Goal: Task Accomplishment & Management: Complete application form

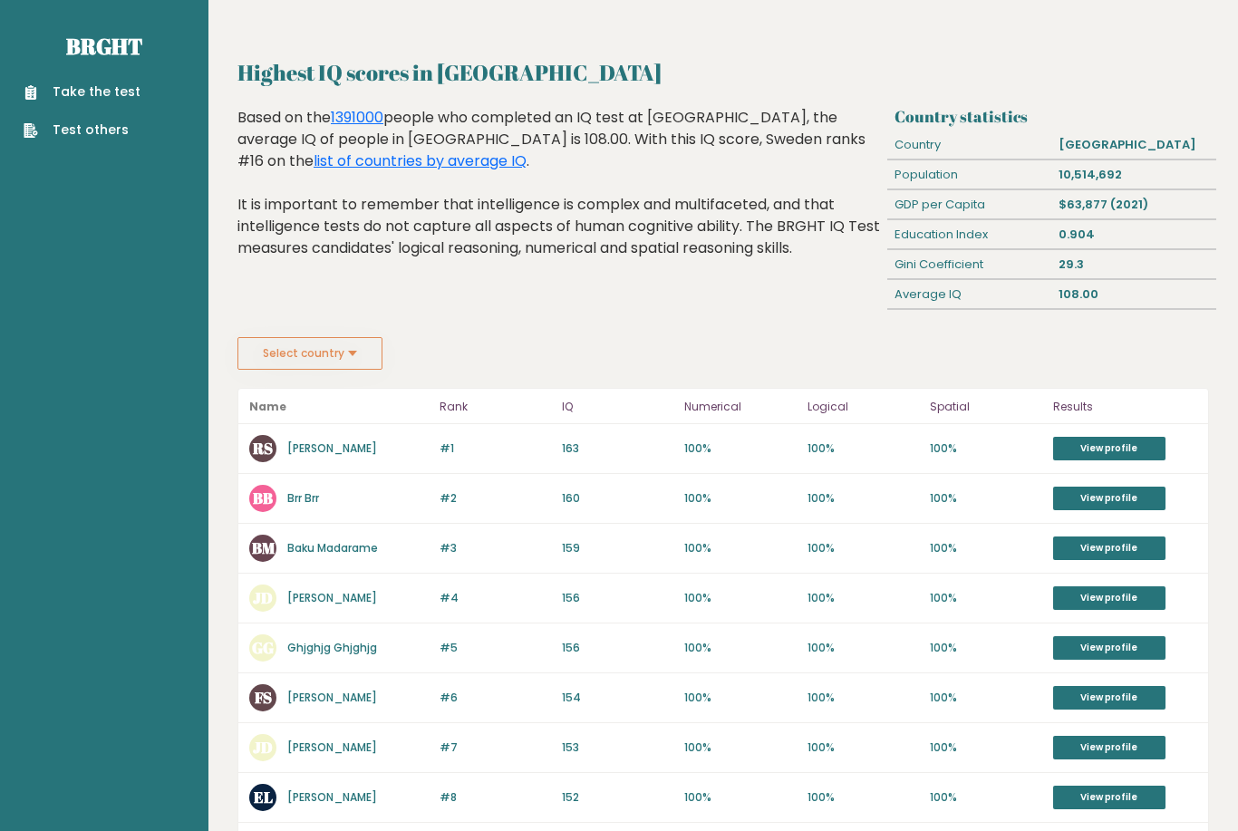
click at [364, 366] on button "Select country" at bounding box center [310, 353] width 145 height 33
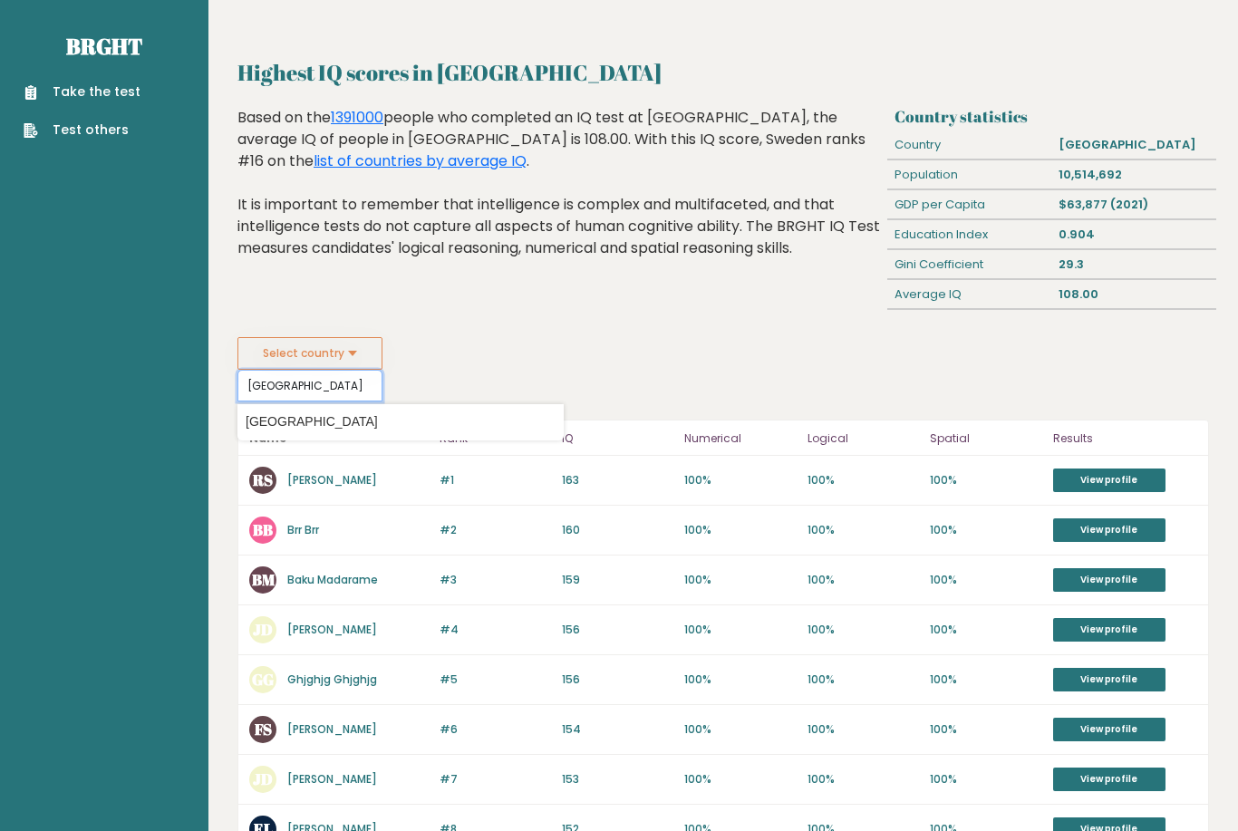
type input "Sweden"
click at [527, 150] on link "list of countries by average IQ" at bounding box center [420, 160] width 213 height 21
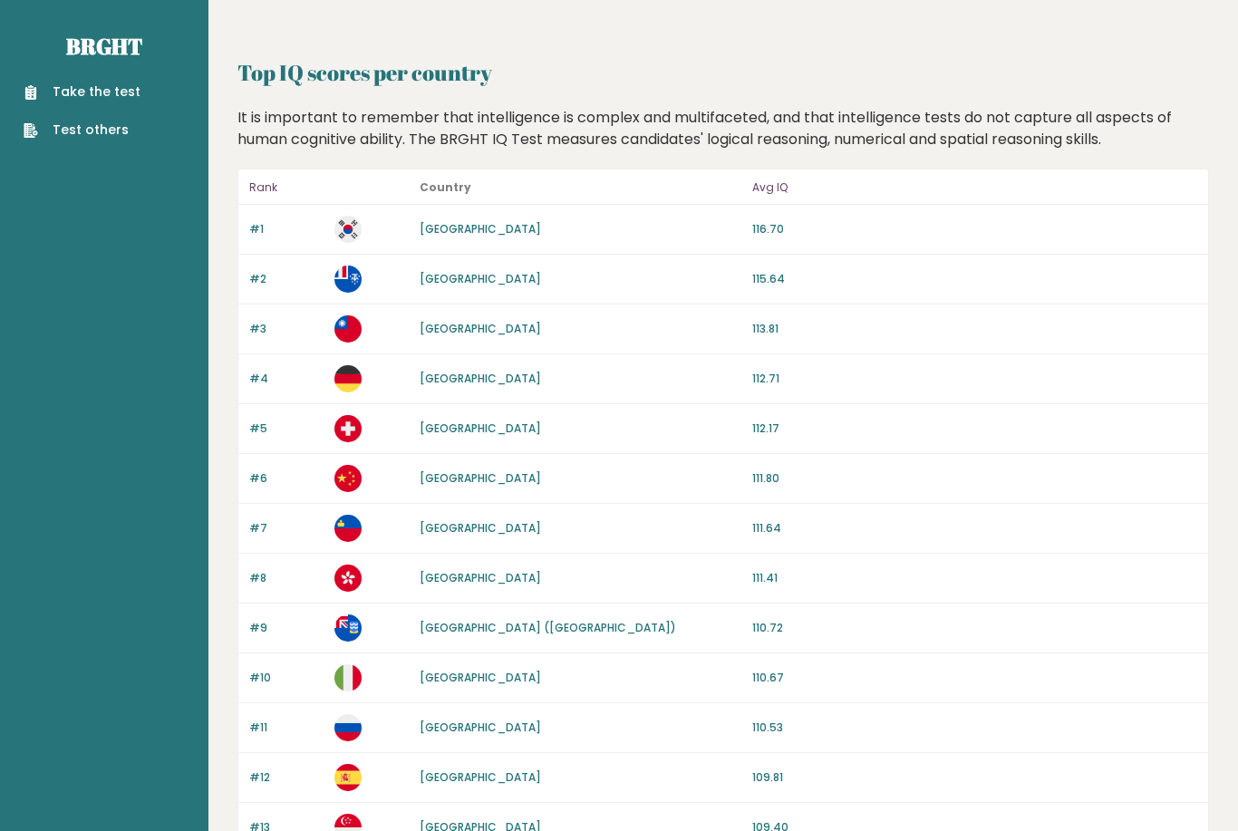
click at [112, 101] on link "Take the test" at bounding box center [82, 91] width 117 height 19
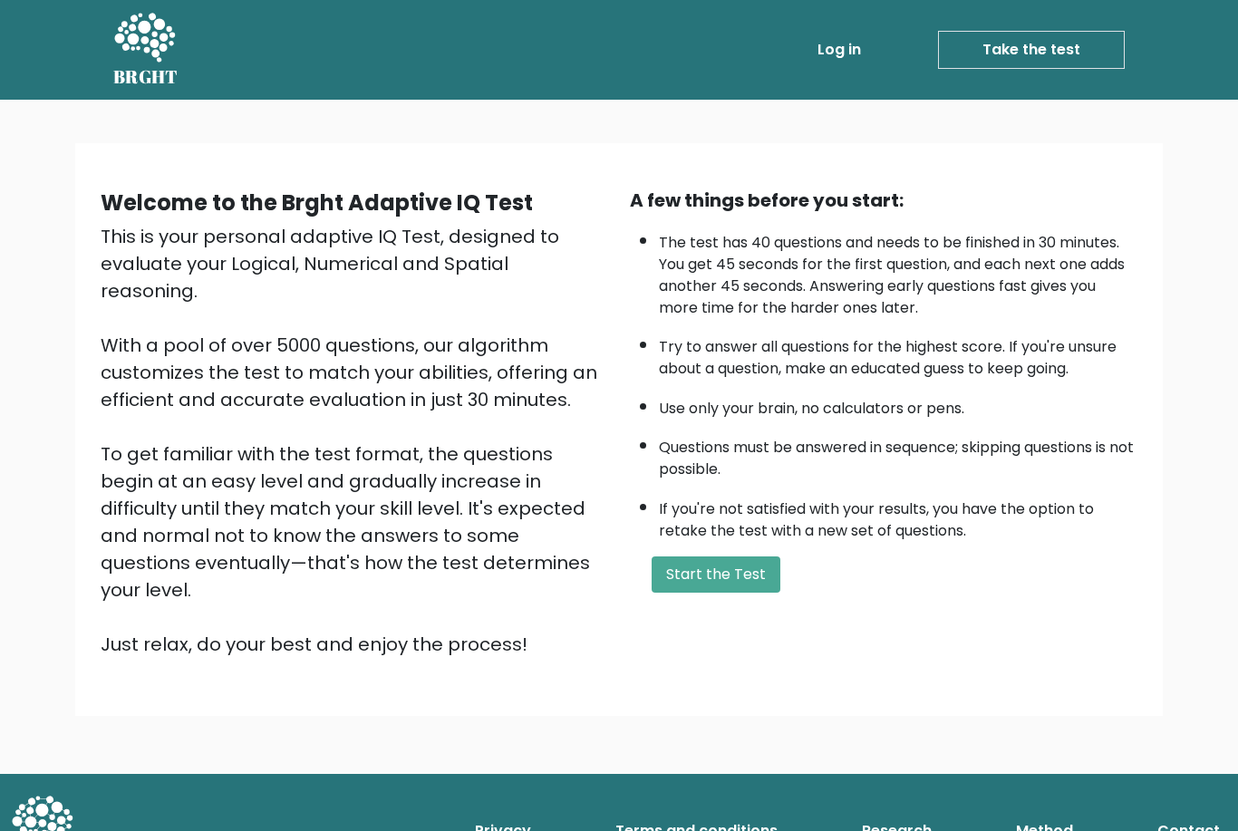
click at [731, 593] on button "Start the Test" at bounding box center [716, 575] width 129 height 36
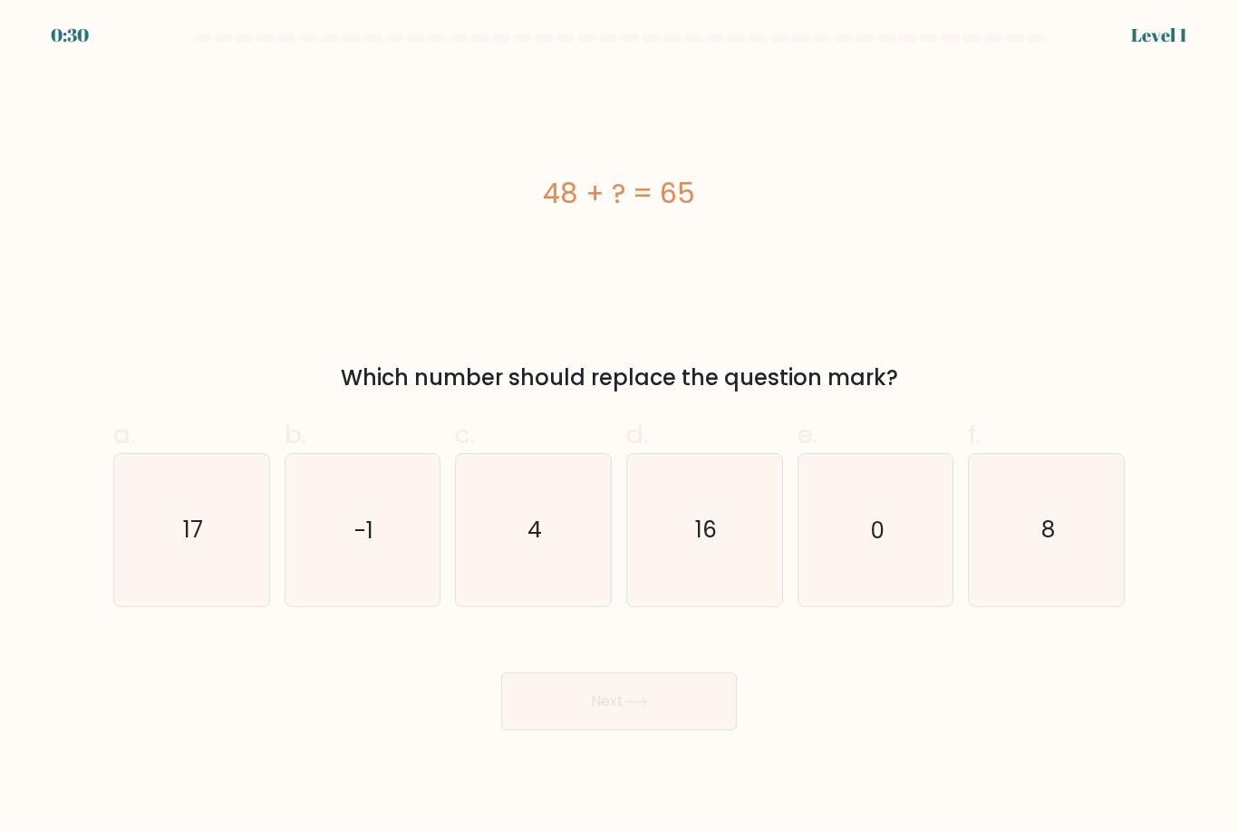
click at [203, 586] on icon "17" at bounding box center [191, 529] width 151 height 151
click at [619, 428] on input "a. 17" at bounding box center [619, 422] width 1 height 12
radio input "true"
click at [667, 731] on button "Next" at bounding box center [619, 702] width 236 height 58
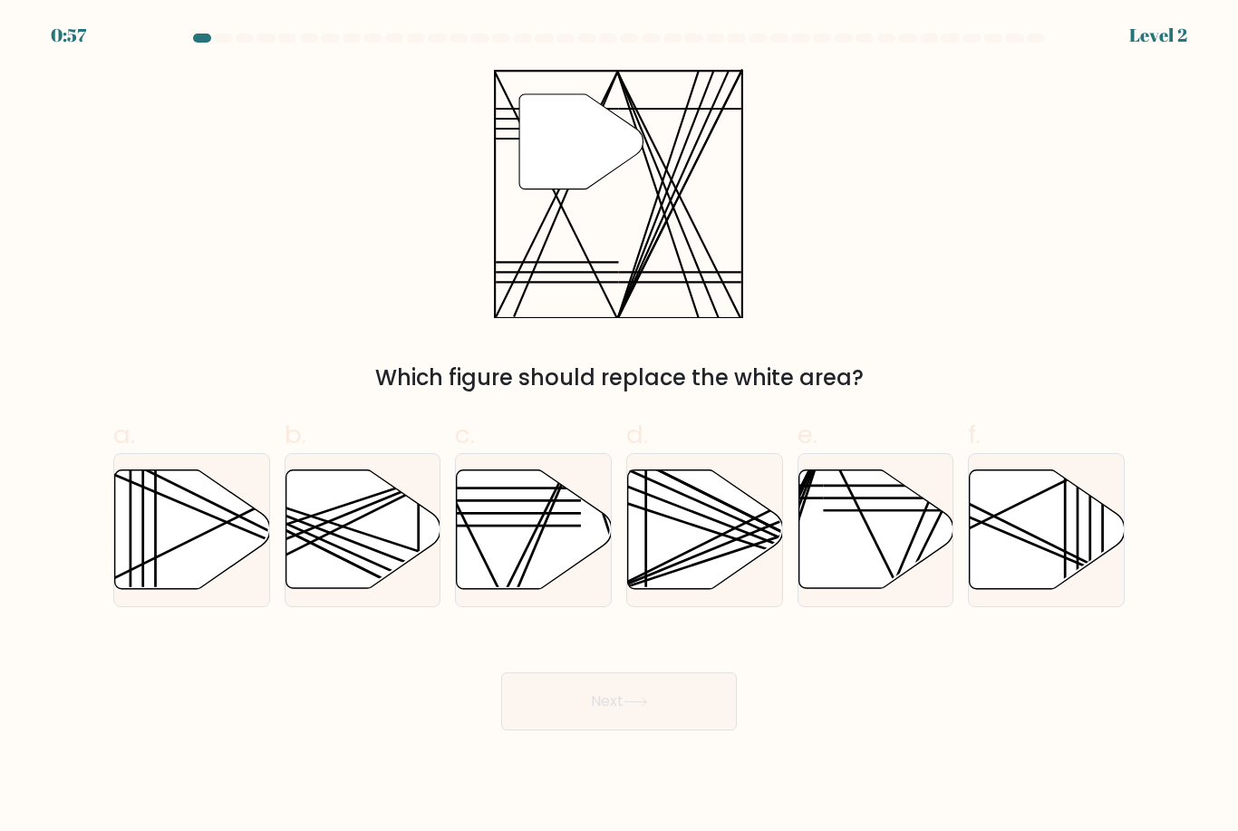
click at [528, 526] on line at bounding box center [504, 526] width 153 height 0
click at [619, 428] on input "c." at bounding box center [619, 422] width 1 height 12
radio input "true"
click at [676, 723] on button "Next" at bounding box center [619, 702] width 236 height 58
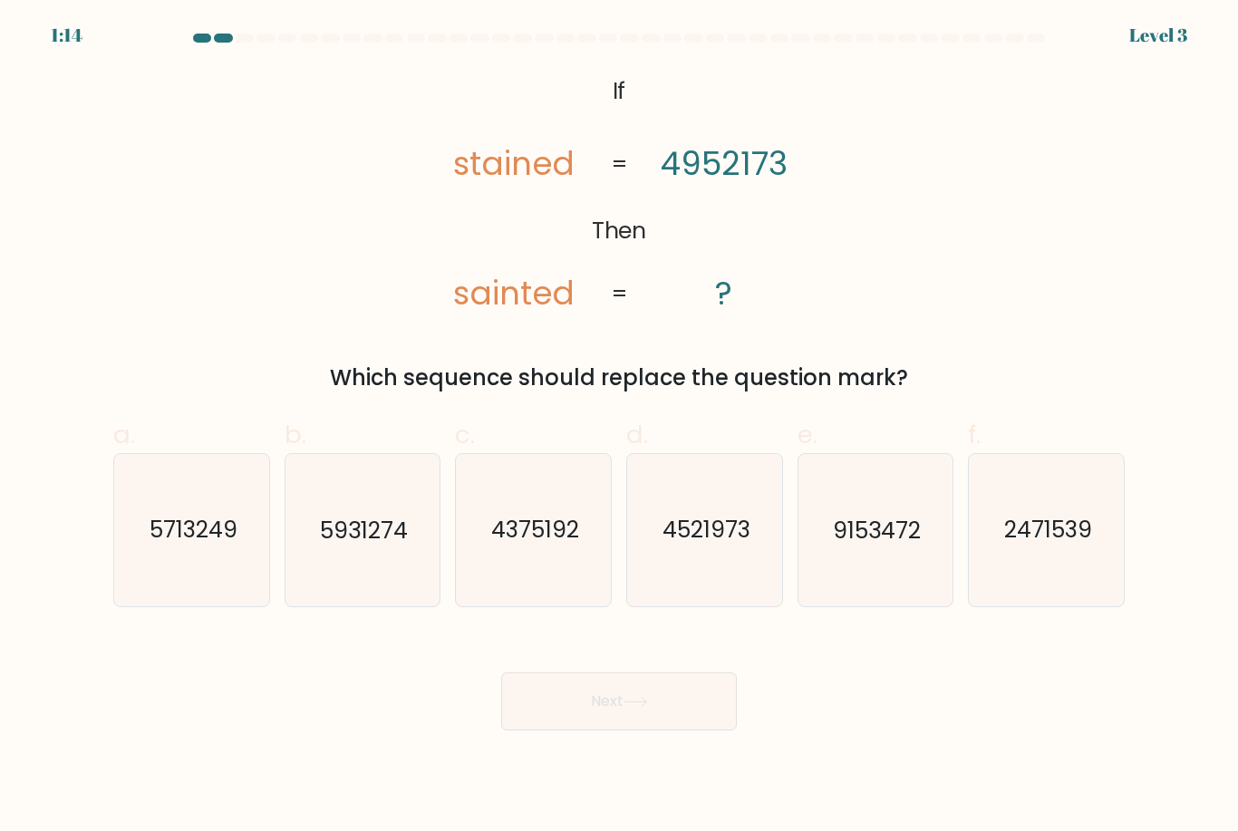
click at [711, 546] on text "4521973" at bounding box center [706, 531] width 88 height 32
click at [620, 428] on input "d. 4521973" at bounding box center [619, 422] width 1 height 12
radio input "true"
click at [599, 723] on button "Next" at bounding box center [619, 702] width 236 height 58
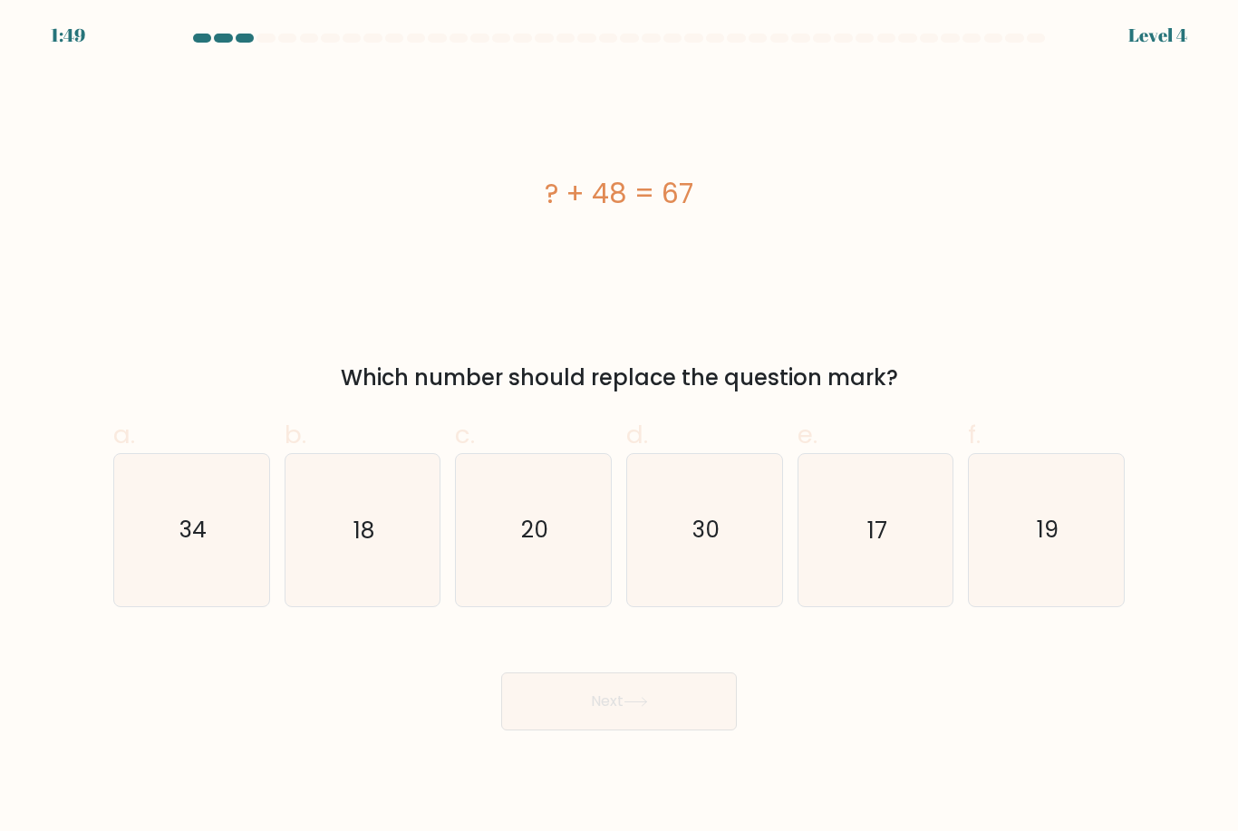
click at [1065, 538] on icon "19" at bounding box center [1046, 529] width 151 height 151
click at [620, 428] on input "f. 19" at bounding box center [619, 422] width 1 height 12
radio input "true"
click at [689, 723] on button "Next" at bounding box center [619, 702] width 236 height 58
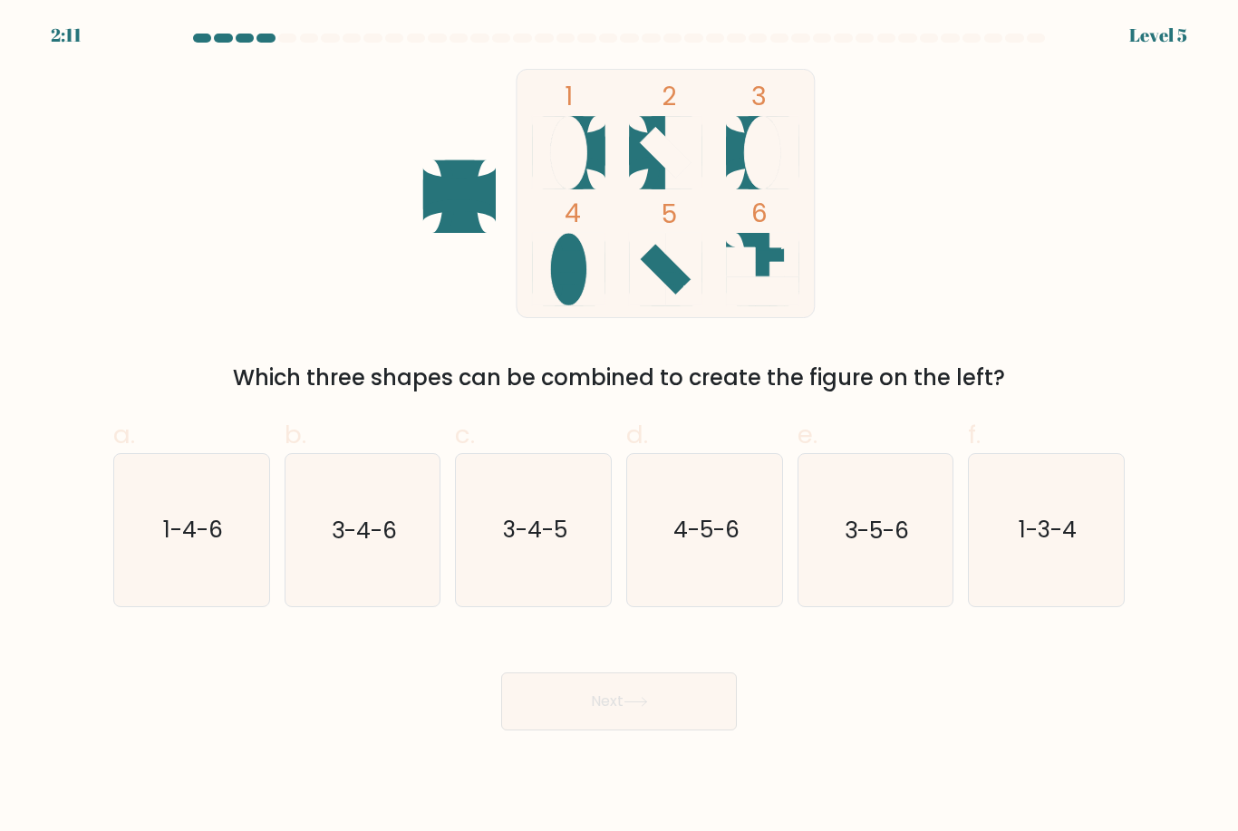
click at [1051, 535] on text "1-3-4" at bounding box center [1048, 531] width 58 height 32
click at [620, 428] on input "f. 1-3-4" at bounding box center [619, 422] width 1 height 12
radio input "true"
click at [694, 722] on button "Next" at bounding box center [619, 702] width 236 height 58
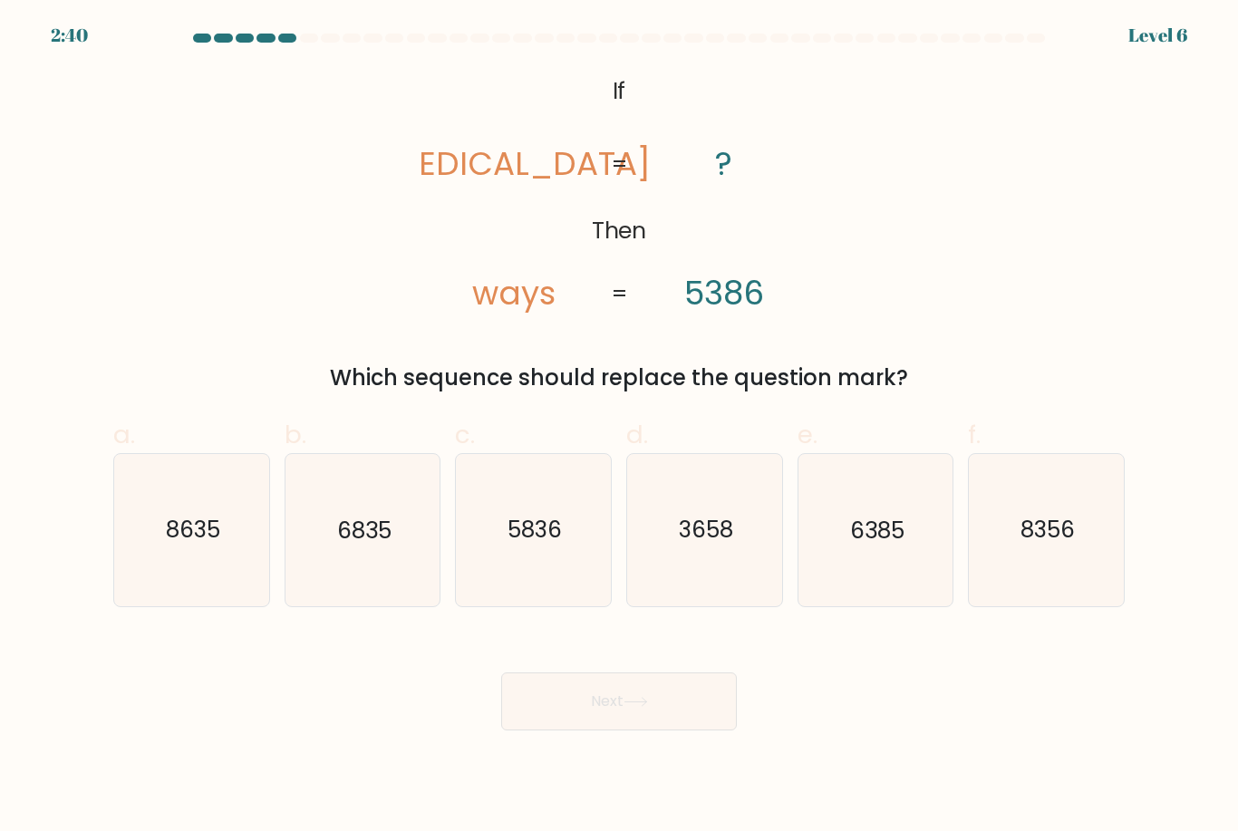
click at [1051, 525] on icon "8356" at bounding box center [1046, 529] width 151 height 151
click at [620, 428] on input "f. 8356" at bounding box center [619, 422] width 1 height 12
radio input "true"
click at [658, 725] on button "Next" at bounding box center [619, 702] width 236 height 58
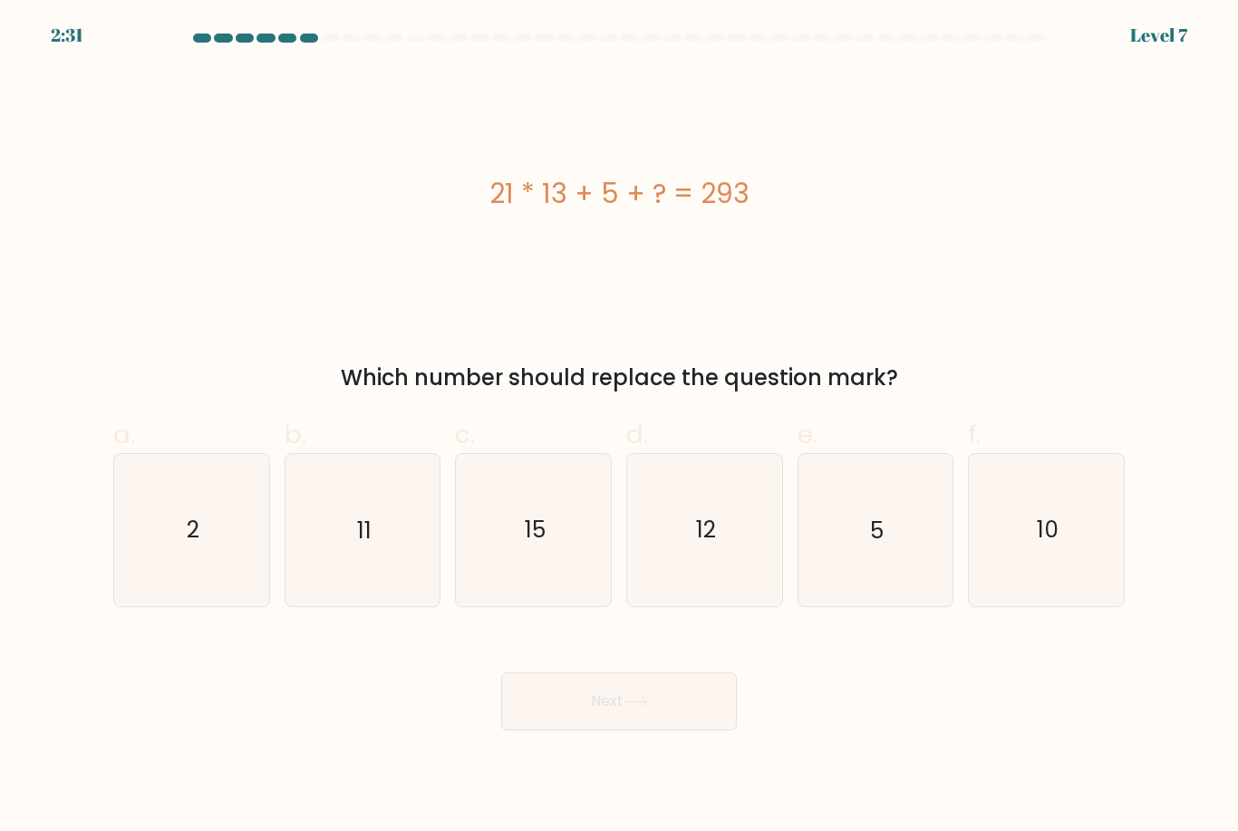
click at [541, 569] on icon "15" at bounding box center [533, 529] width 151 height 151
click at [619, 428] on input "c. 15" at bounding box center [619, 422] width 1 height 12
radio input "true"
click at [655, 731] on button "Next" at bounding box center [619, 702] width 236 height 58
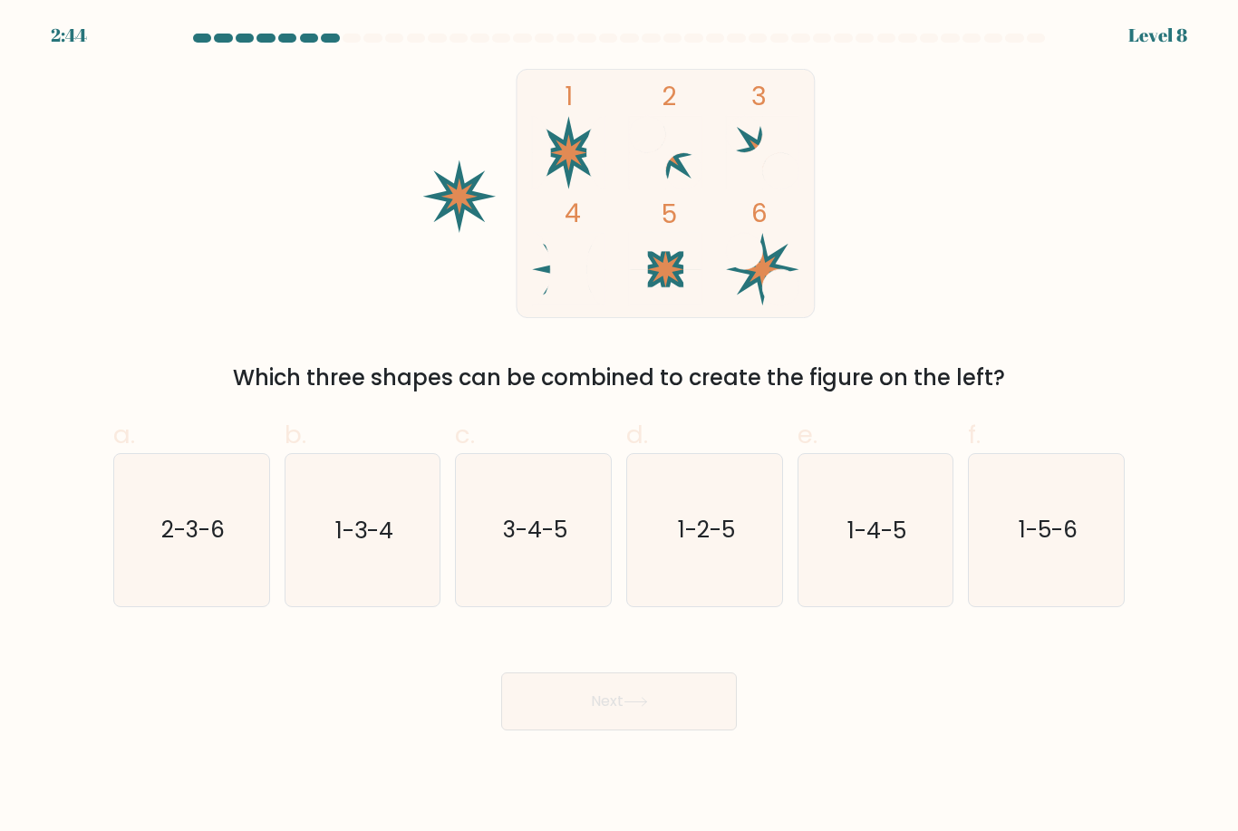
click at [212, 547] on text "2-3-6" at bounding box center [192, 531] width 63 height 32
click at [619, 428] on input "a. 2-3-6" at bounding box center [619, 422] width 1 height 12
radio input "true"
click at [643, 726] on button "Next" at bounding box center [619, 702] width 236 height 58
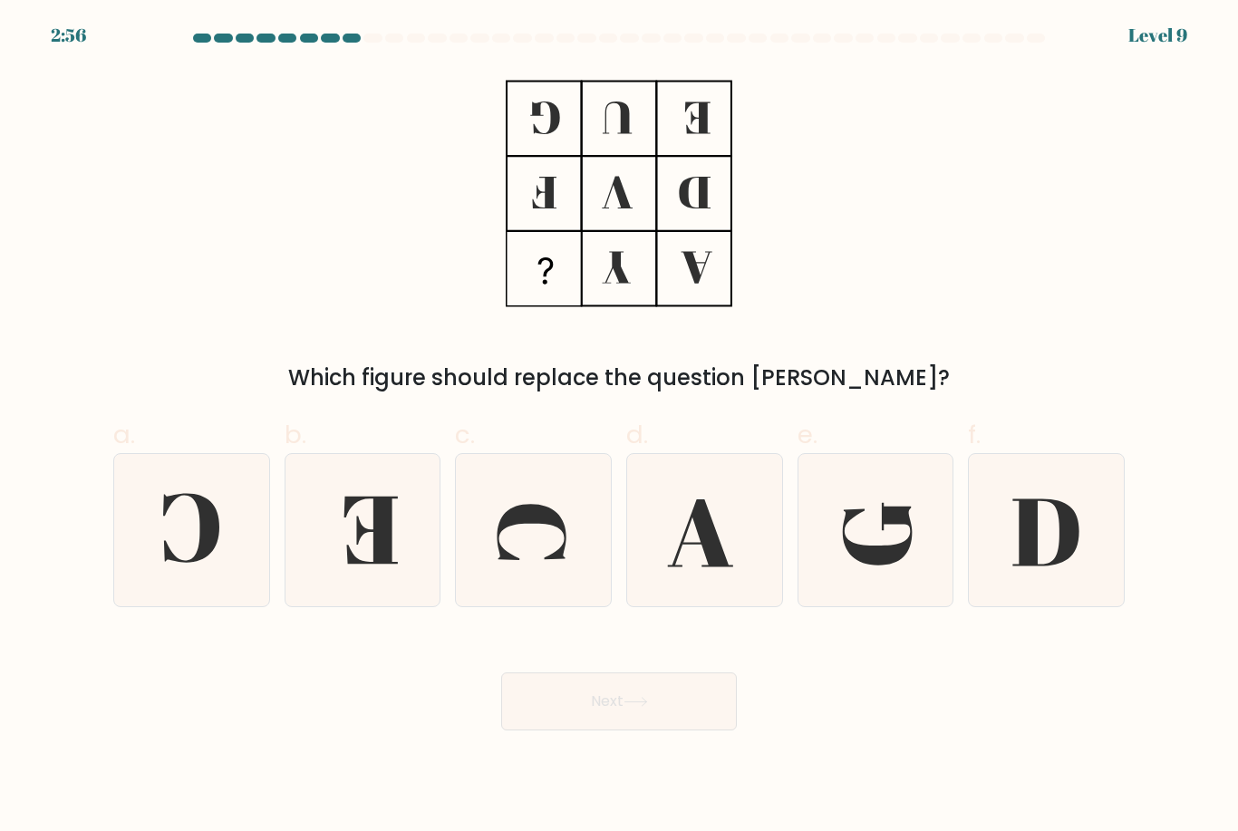
click at [212, 548] on icon at bounding box center [191, 528] width 56 height 69
click at [619, 428] on input "a." at bounding box center [619, 422] width 1 height 12
radio input "true"
click at [611, 723] on button "Next" at bounding box center [619, 702] width 236 height 58
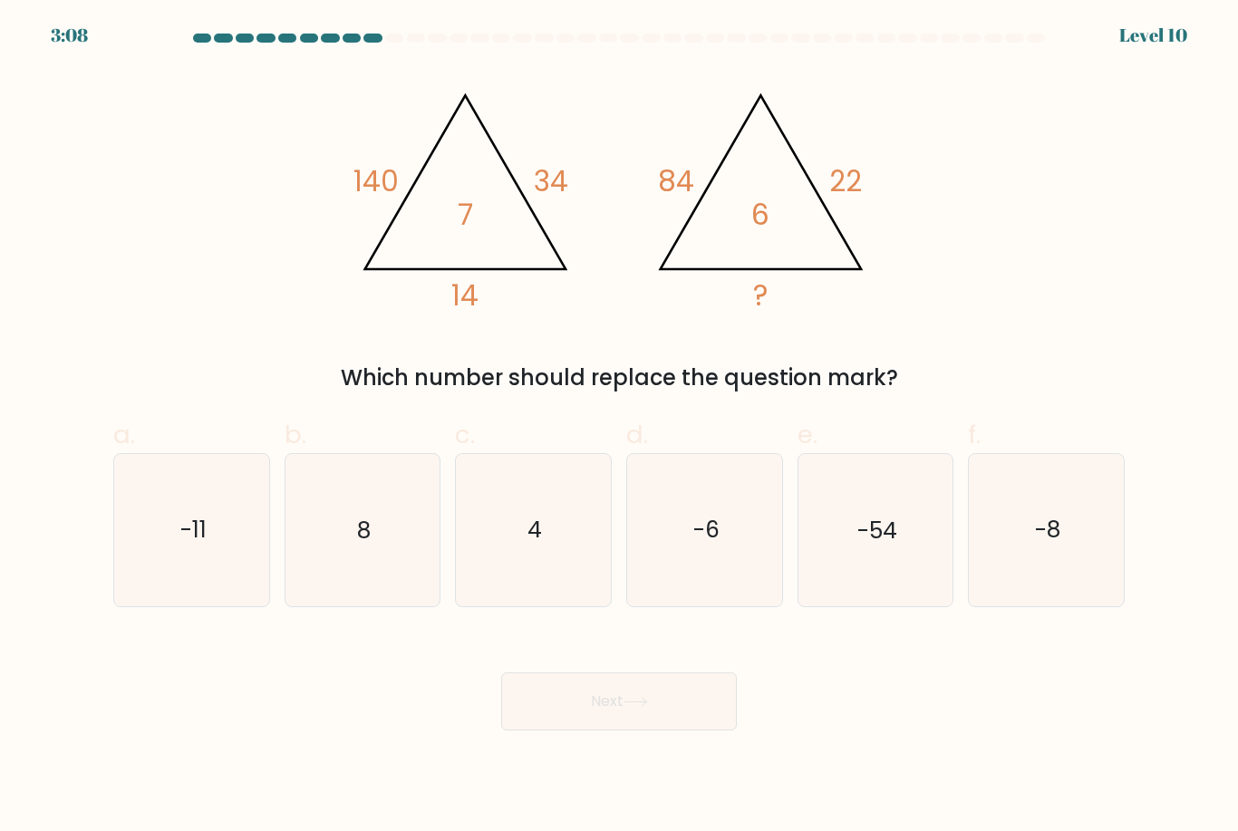
click at [708, 544] on text "-6" at bounding box center [706, 531] width 26 height 32
click at [620, 428] on input "d. -6" at bounding box center [619, 422] width 1 height 12
radio input "true"
click at [633, 707] on icon at bounding box center [636, 702] width 24 height 10
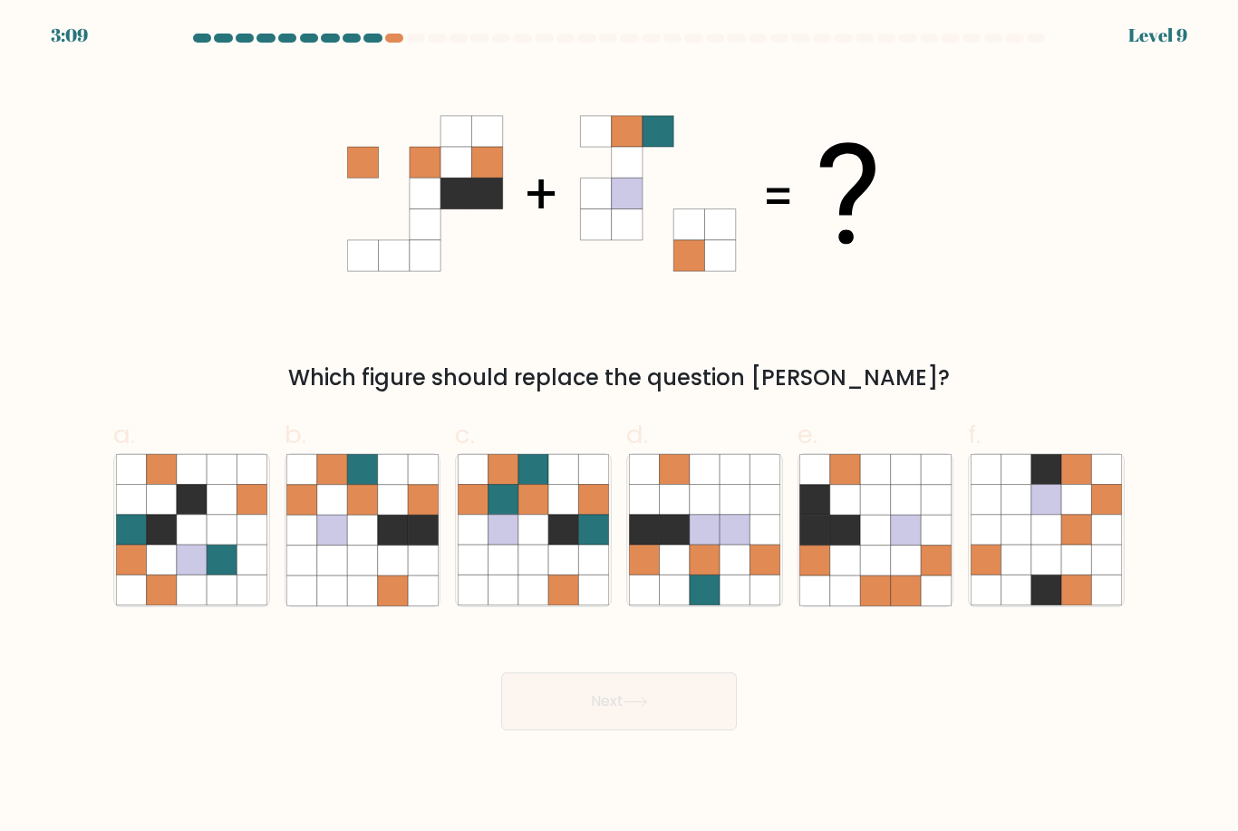
click at [383, 571] on icon at bounding box center [393, 561] width 30 height 30
click at [619, 428] on input "b." at bounding box center [619, 422] width 1 height 12
radio input "true"
click at [628, 710] on button "Next" at bounding box center [619, 702] width 236 height 58
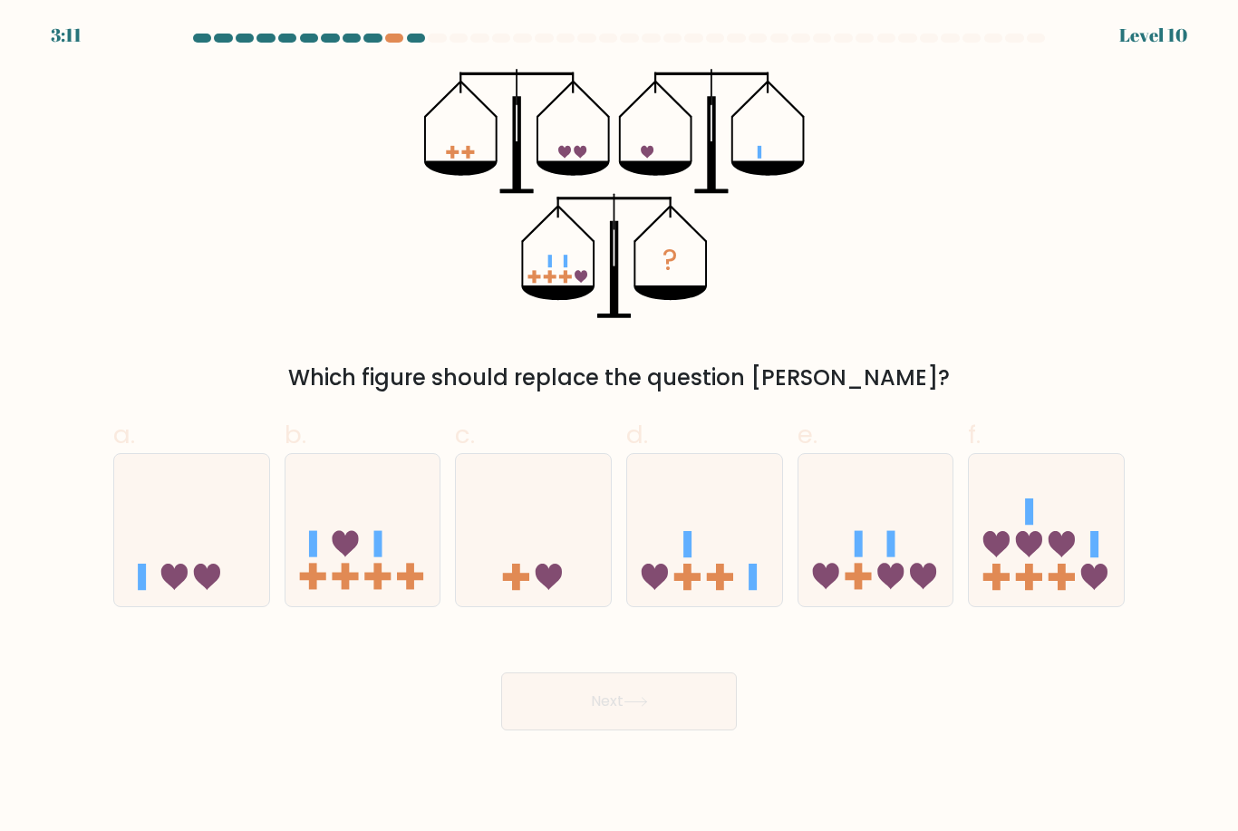
click at [885, 556] on icon at bounding box center [876, 530] width 155 height 128
click at [620, 428] on input "e." at bounding box center [619, 422] width 1 height 12
radio input "true"
click at [655, 730] on button "Next" at bounding box center [619, 702] width 236 height 58
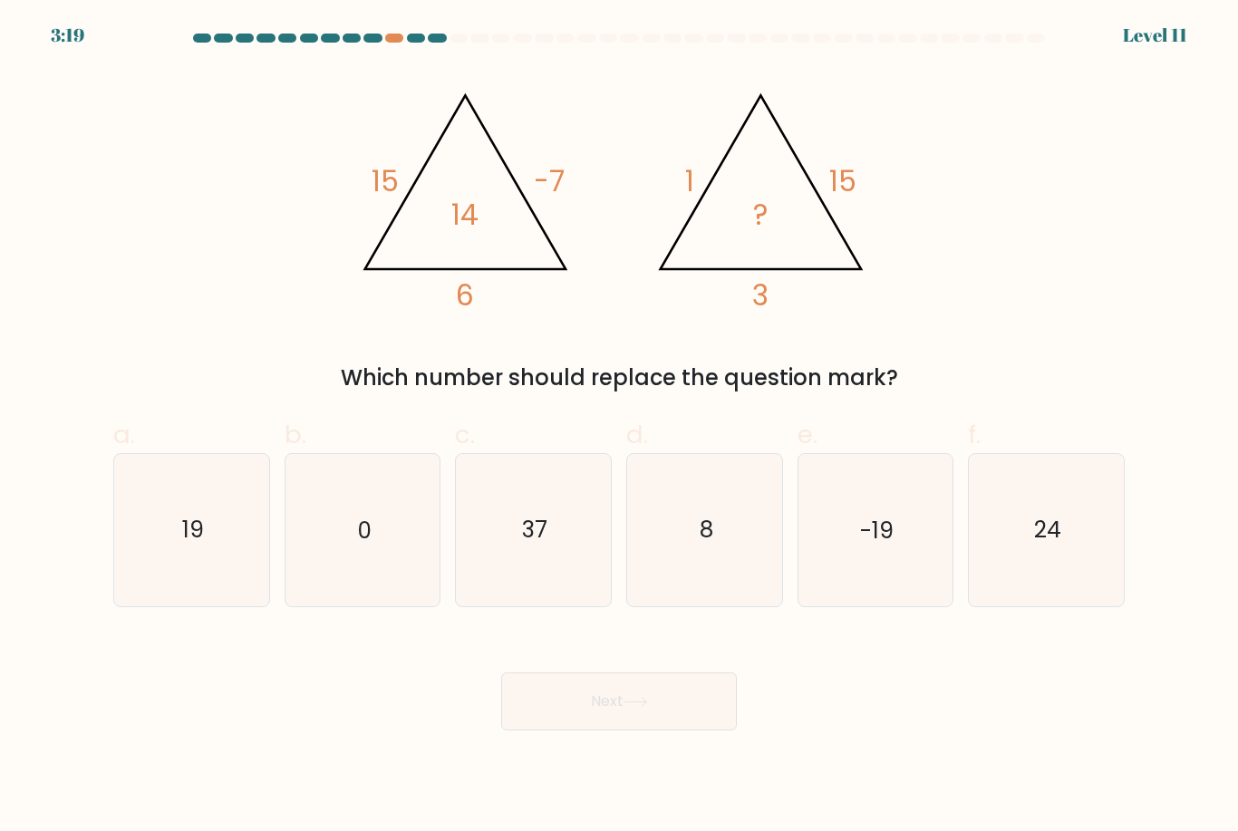
click at [386, 558] on icon "0" at bounding box center [361, 529] width 151 height 151
click at [619, 428] on input "b. 0" at bounding box center [619, 422] width 1 height 12
radio input "true"
click at [629, 707] on icon at bounding box center [636, 702] width 24 height 10
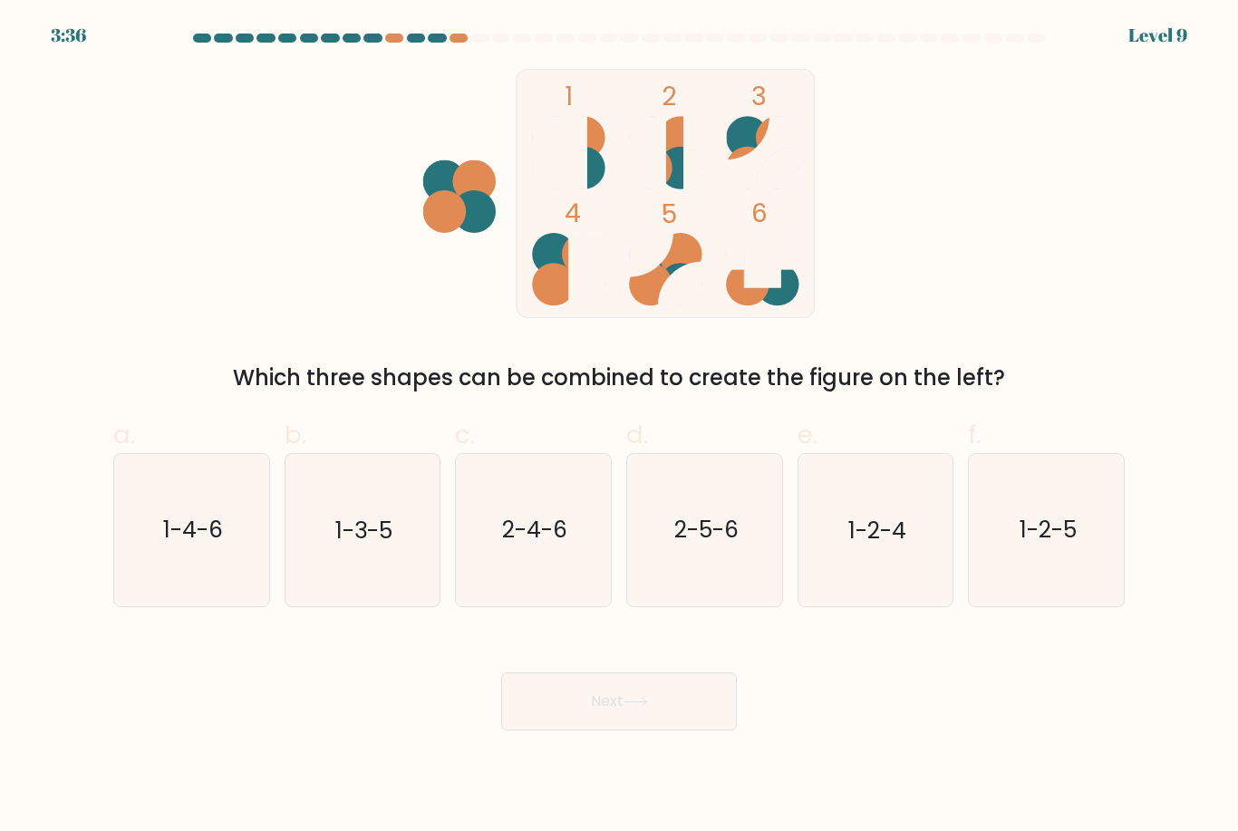
click at [878, 531] on text "1-2-4" at bounding box center [878, 531] width 58 height 32
click at [620, 428] on input "e. 1-2-4" at bounding box center [619, 422] width 1 height 12
radio input "true"
click at [648, 707] on icon at bounding box center [636, 702] width 24 height 10
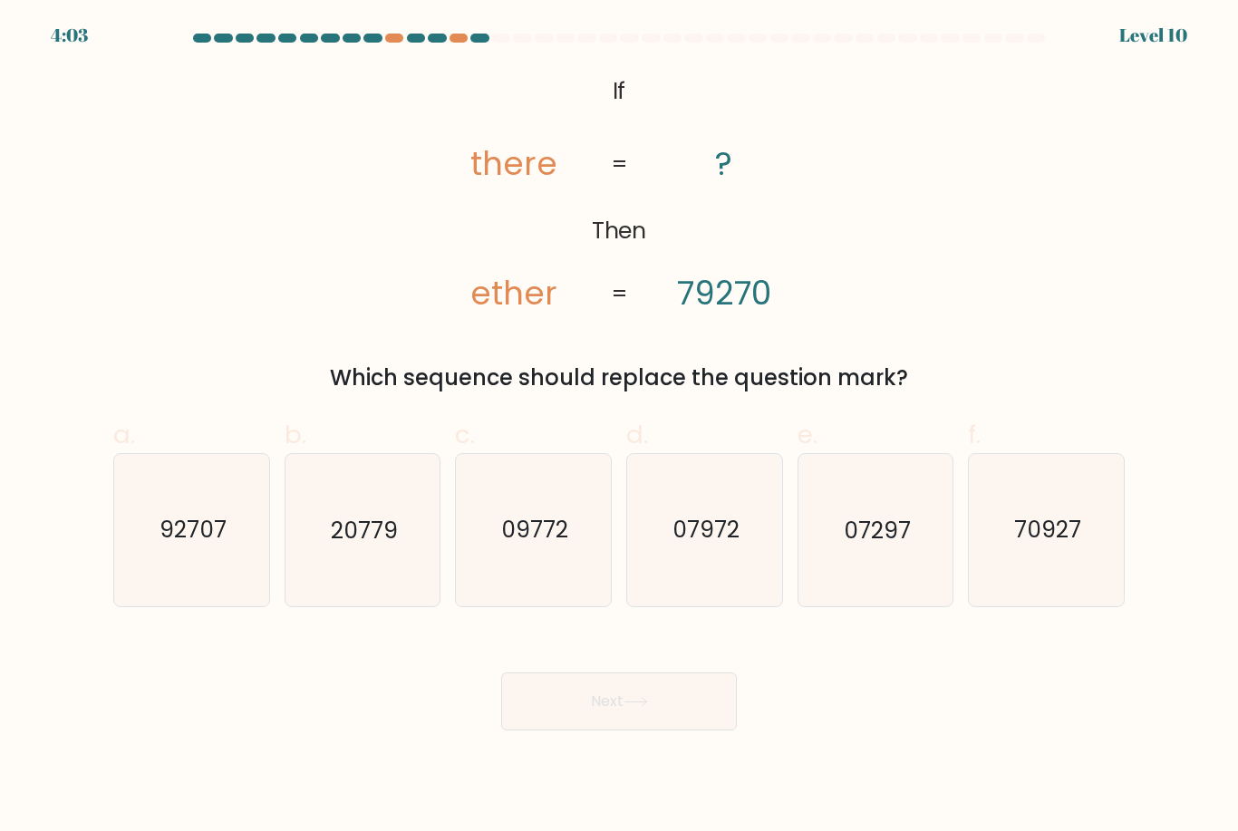
click at [215, 538] on text "92707" at bounding box center [193, 531] width 67 height 32
click at [619, 428] on input "a. 92707" at bounding box center [619, 422] width 1 height 12
radio input "true"
click at [671, 728] on button "Next" at bounding box center [619, 702] width 236 height 58
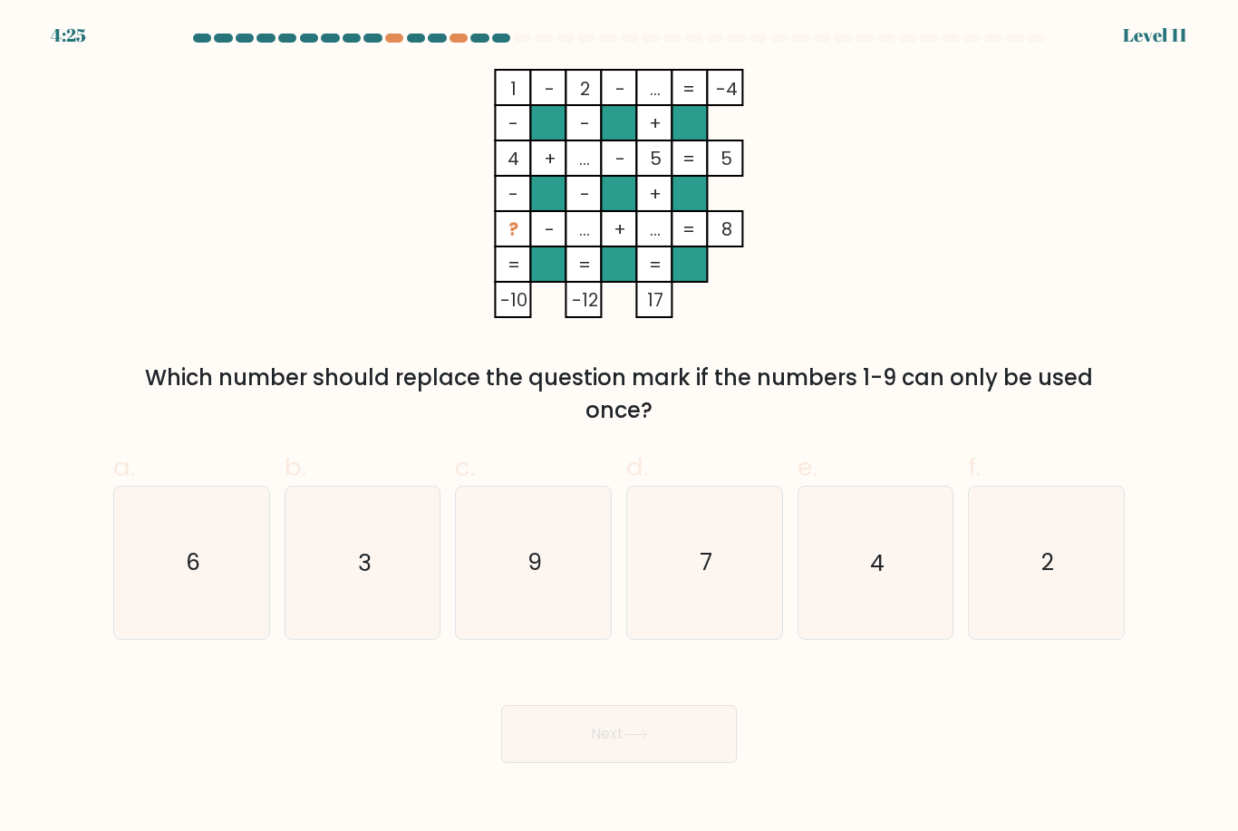
click at [189, 579] on text "6" at bounding box center [193, 564] width 15 height 32
click at [619, 428] on input "a. 6" at bounding box center [619, 422] width 1 height 12
radio input "true"
click at [640, 740] on icon at bounding box center [636, 735] width 24 height 10
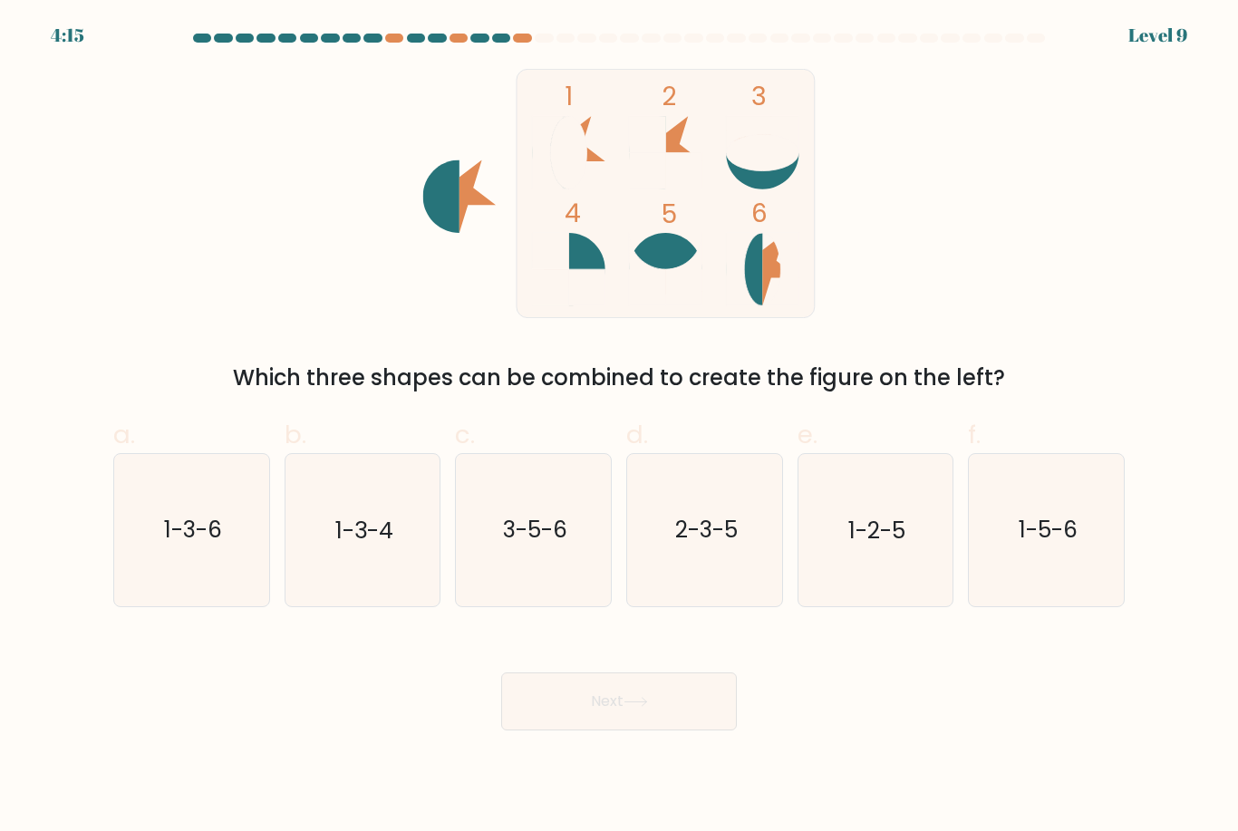
click at [1063, 514] on icon "1-5-6" at bounding box center [1046, 529] width 151 height 151
click at [620, 428] on input "f. 1-5-6" at bounding box center [619, 422] width 1 height 12
radio input "true"
click at [655, 719] on button "Next" at bounding box center [619, 702] width 236 height 58
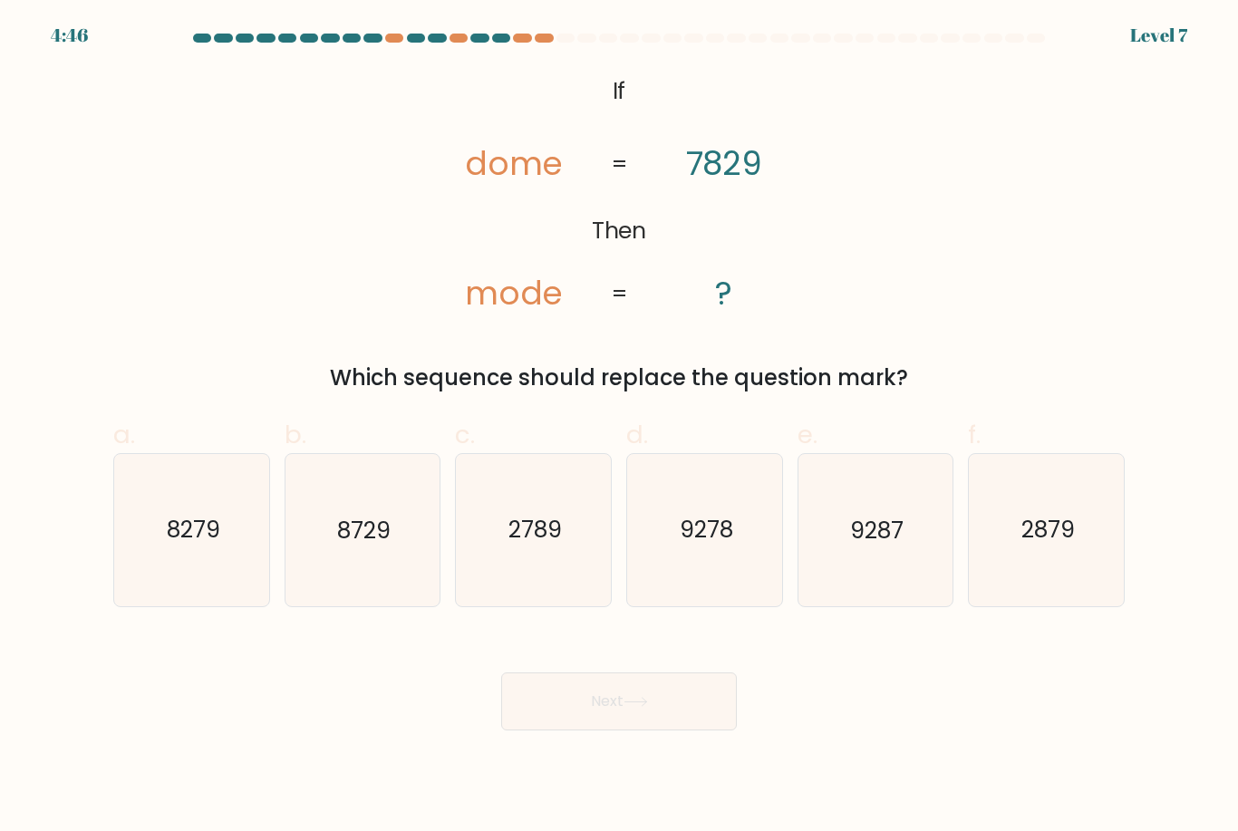
click at [1053, 538] on text "2879" at bounding box center [1048, 531] width 53 height 32
click at [620, 428] on input "f. 2879" at bounding box center [619, 422] width 1 height 12
radio input "true"
click at [657, 723] on button "Next" at bounding box center [619, 702] width 236 height 58
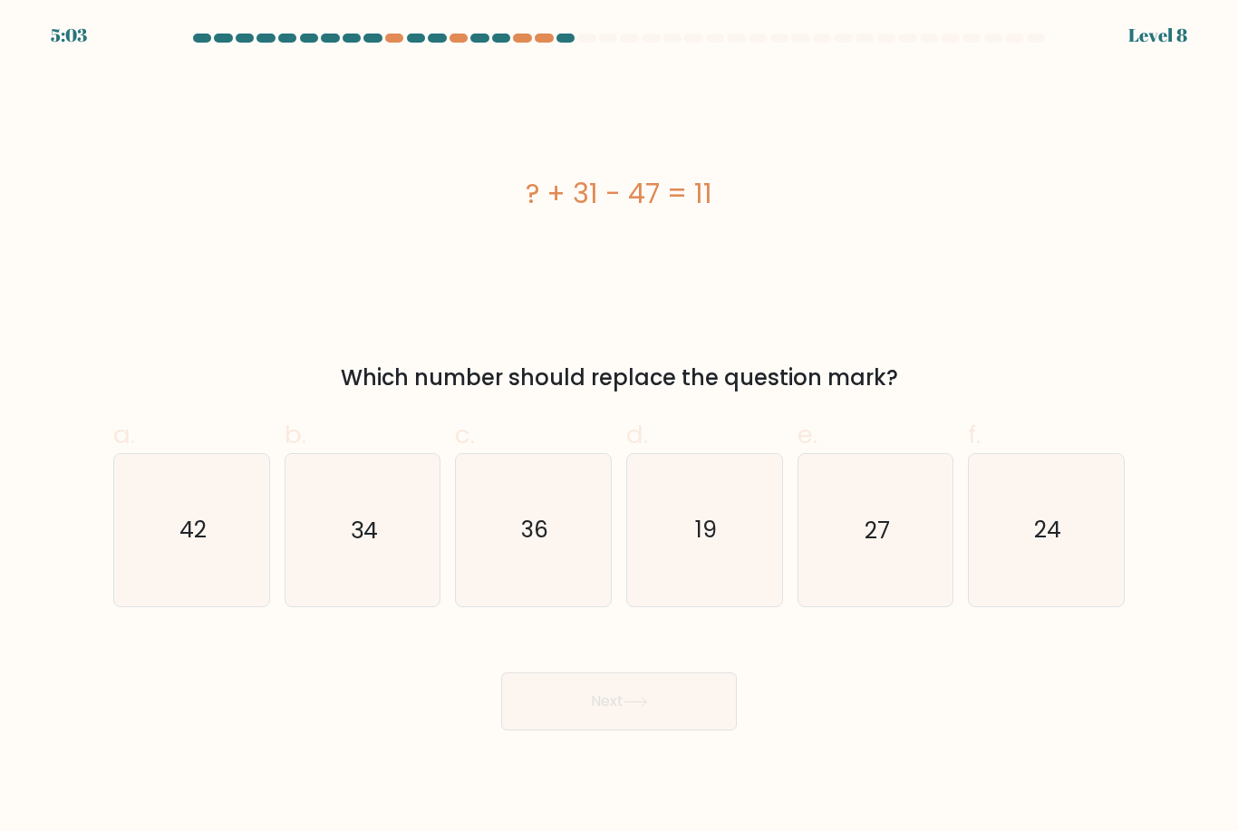
click at [1031, 536] on icon "24" at bounding box center [1046, 529] width 151 height 151
click at [620, 428] on input "f. 24" at bounding box center [619, 422] width 1 height 12
radio input "true"
click at [677, 710] on button "Next" at bounding box center [619, 702] width 236 height 58
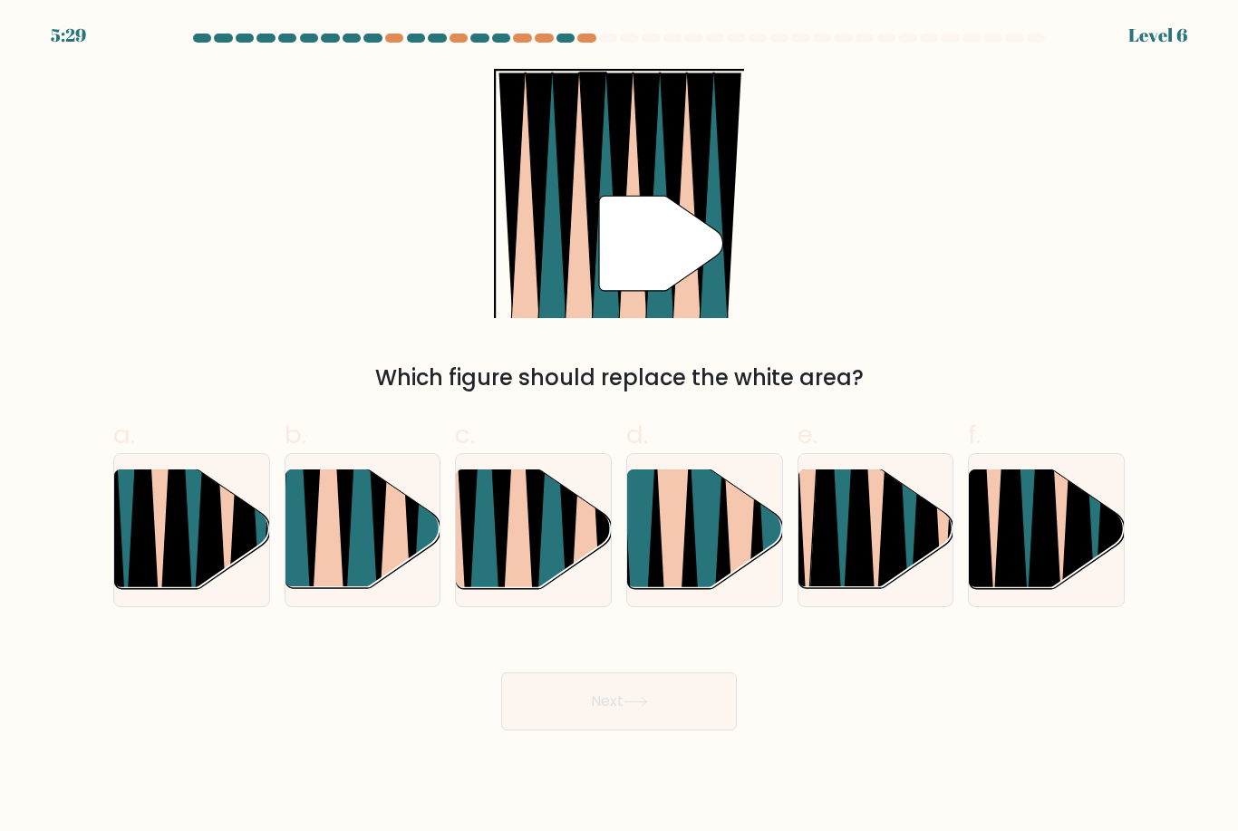
click at [376, 527] on icon at bounding box center [380, 470] width 34 height 309
click at [619, 428] on input "b." at bounding box center [619, 422] width 1 height 12
radio input "true"
click at [633, 707] on icon at bounding box center [636, 702] width 24 height 10
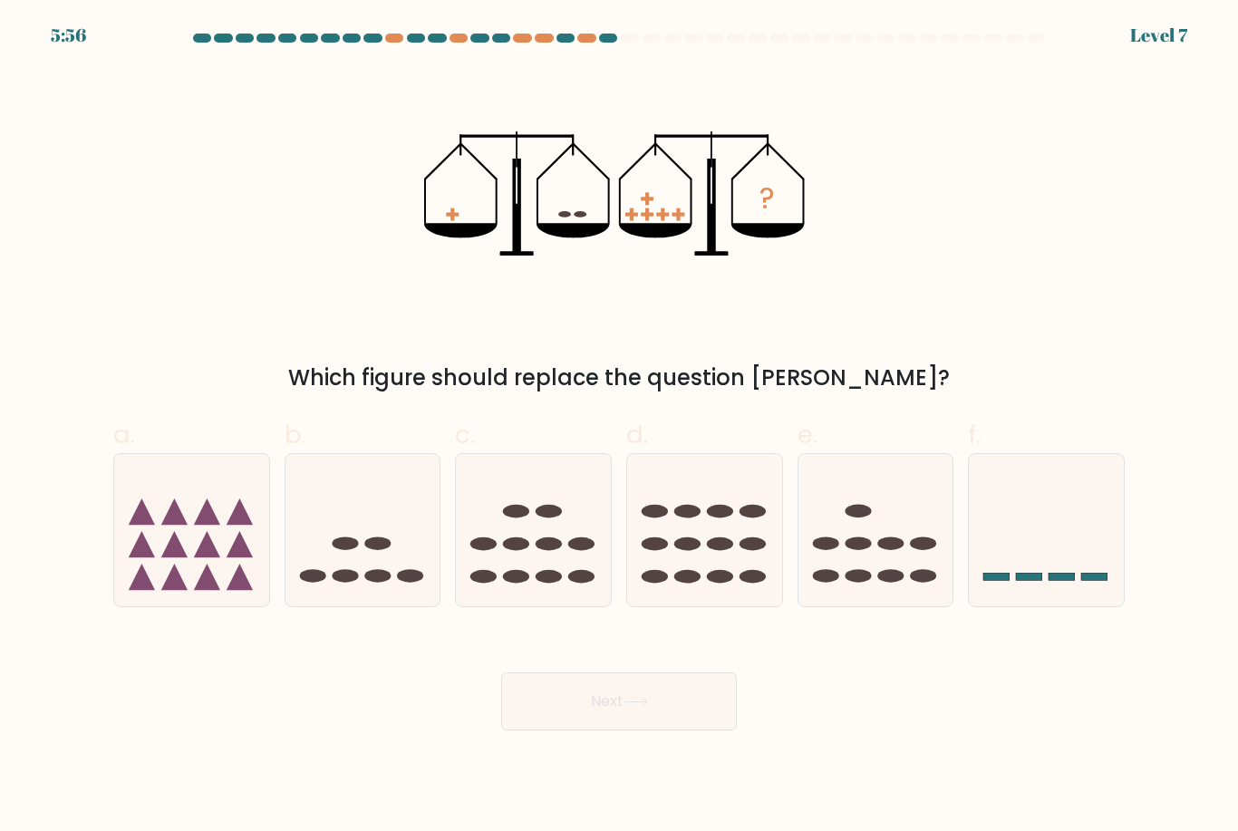
click at [526, 538] on icon at bounding box center [533, 530] width 155 height 128
click at [619, 428] on input "c." at bounding box center [619, 422] width 1 height 12
radio input "true"
click at [663, 719] on button "Next" at bounding box center [619, 702] width 236 height 58
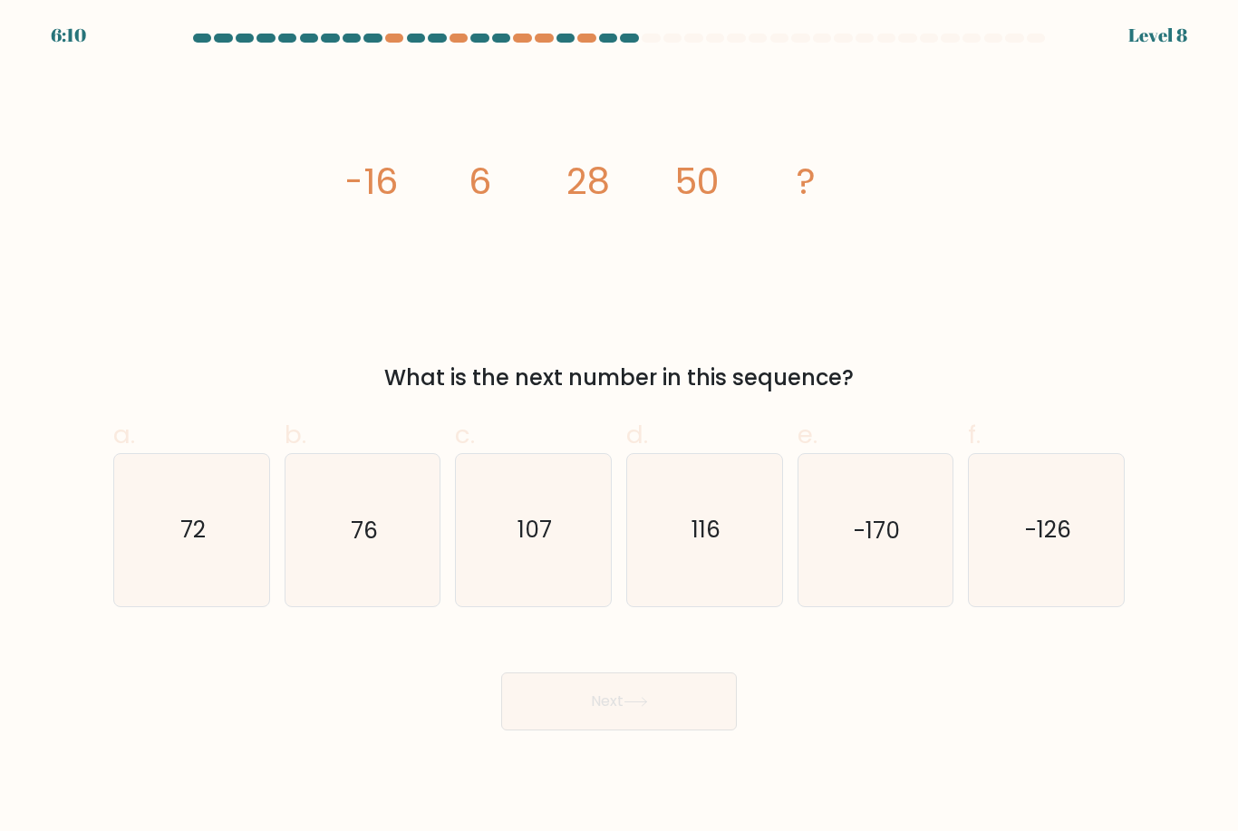
scroll to position [58, 0]
click at [647, 673] on button "Next" at bounding box center [619, 702] width 236 height 58
click at [209, 494] on icon "72" at bounding box center [191, 529] width 151 height 151
click at [619, 428] on input "a. 72" at bounding box center [619, 422] width 1 height 12
radio input "true"
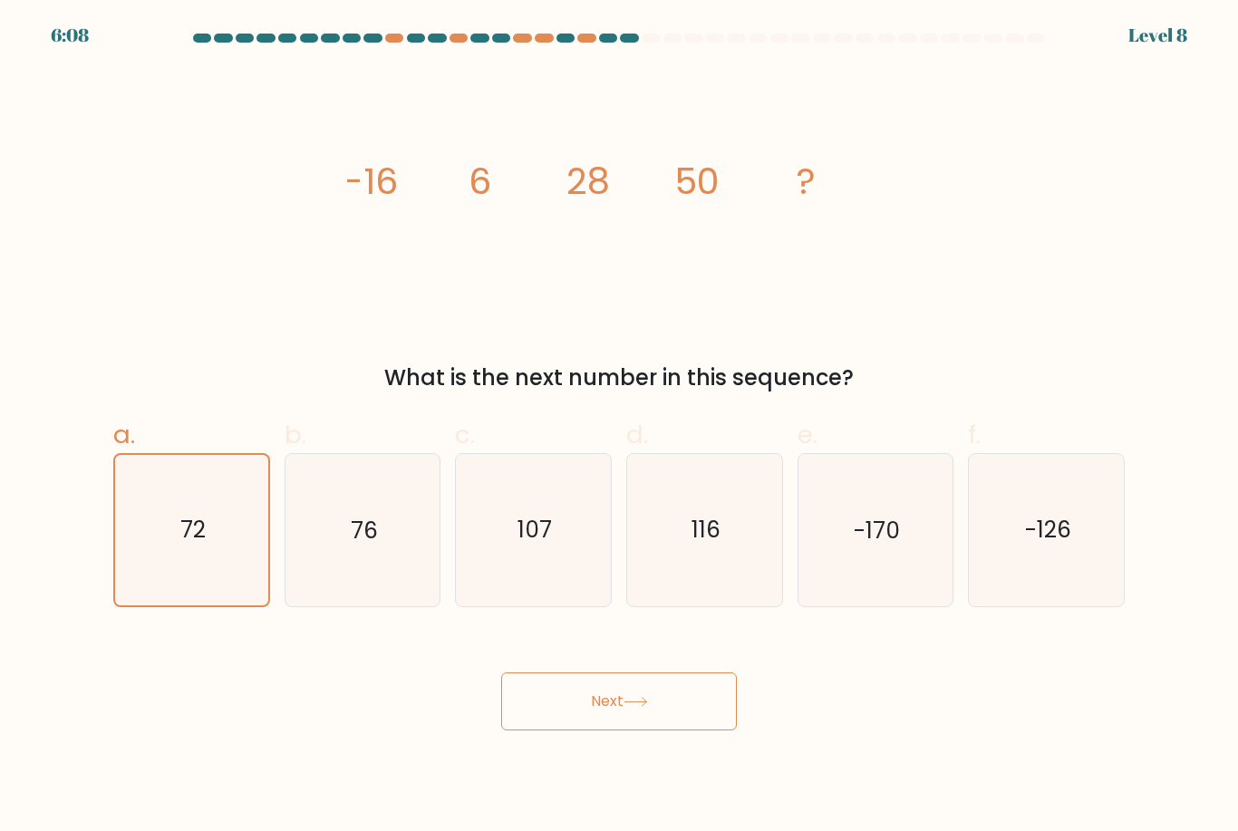
click at [605, 673] on button "Next" at bounding box center [619, 702] width 236 height 58
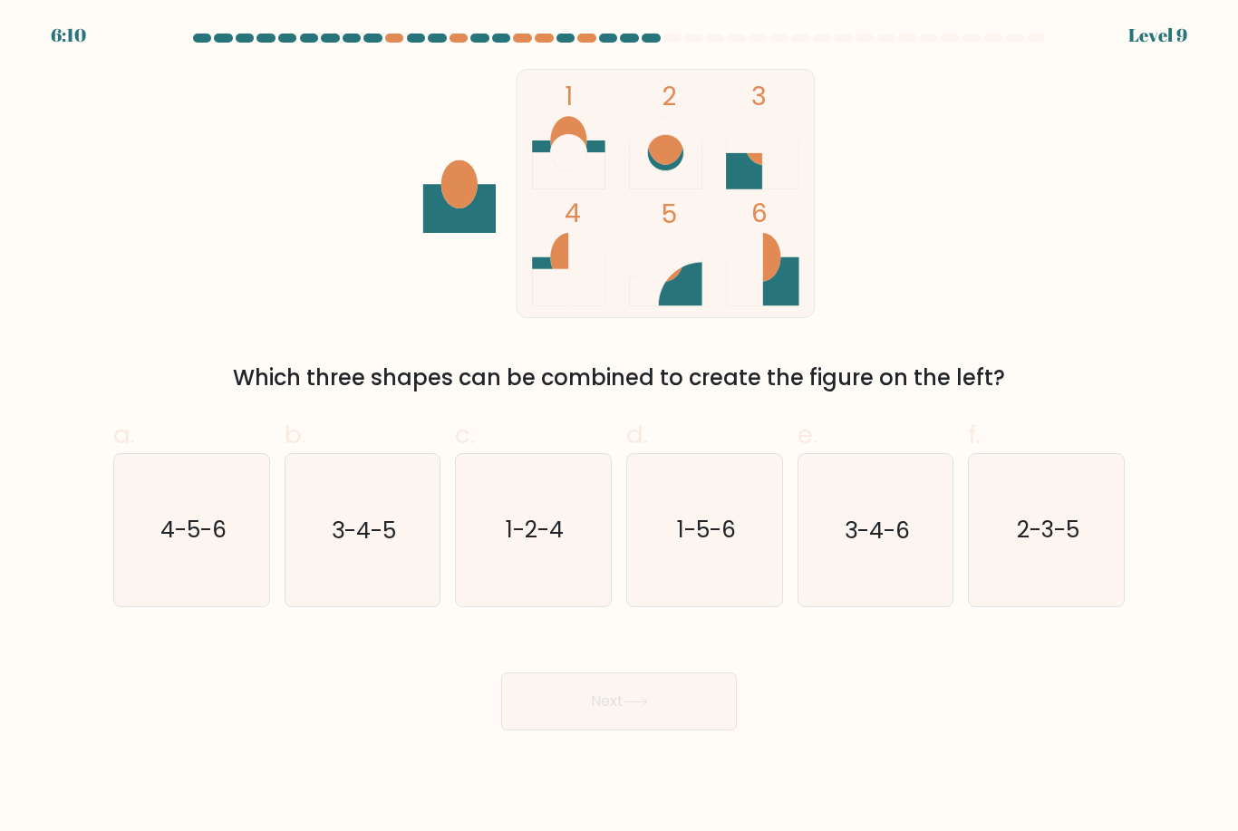
click at [876, 470] on icon "3-4-6" at bounding box center [875, 529] width 151 height 151
click at [620, 428] on input "e. 3-4-6" at bounding box center [619, 422] width 1 height 12
radio input "true"
click at [638, 697] on icon at bounding box center [636, 702] width 24 height 10
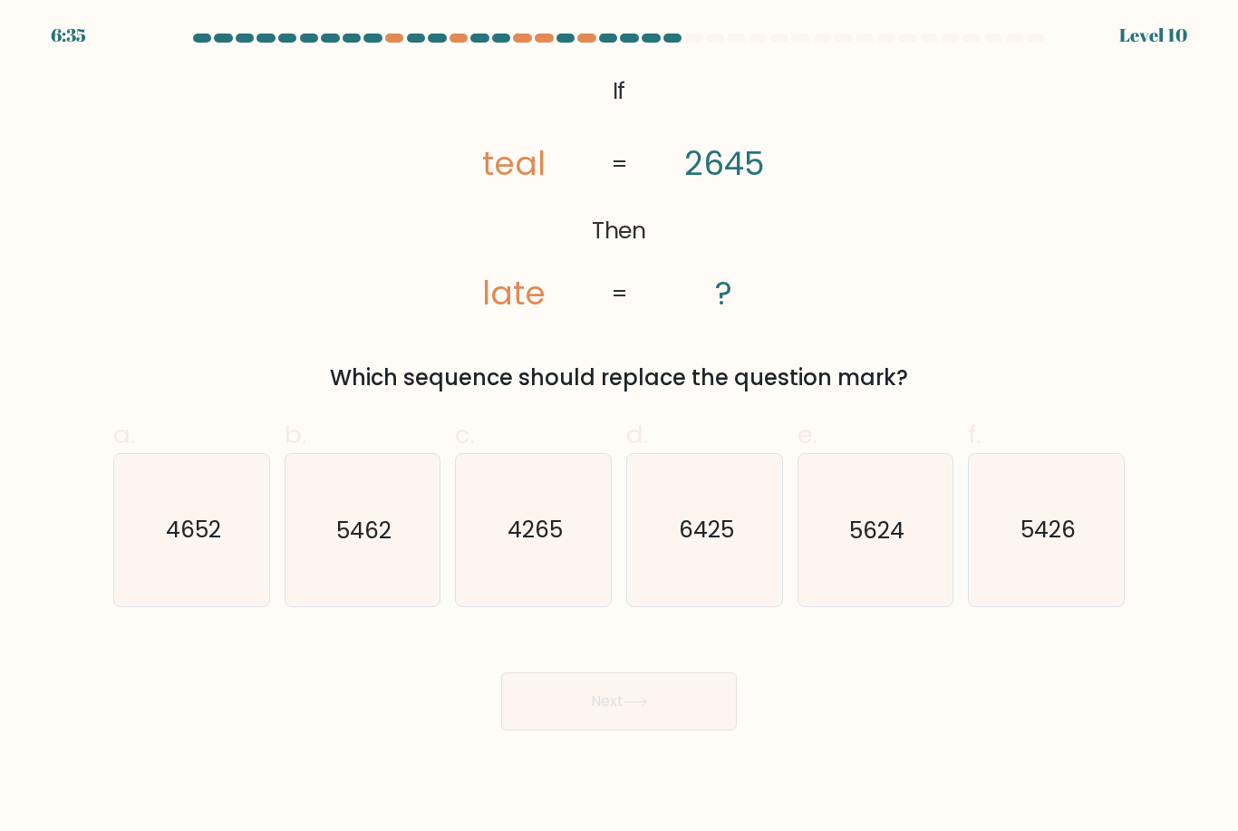
click at [1055, 515] on text "5426" at bounding box center [1048, 531] width 55 height 32
click at [620, 428] on input "f. 5426" at bounding box center [619, 422] width 1 height 12
radio input "true"
click at [653, 673] on button "Next" at bounding box center [619, 702] width 236 height 58
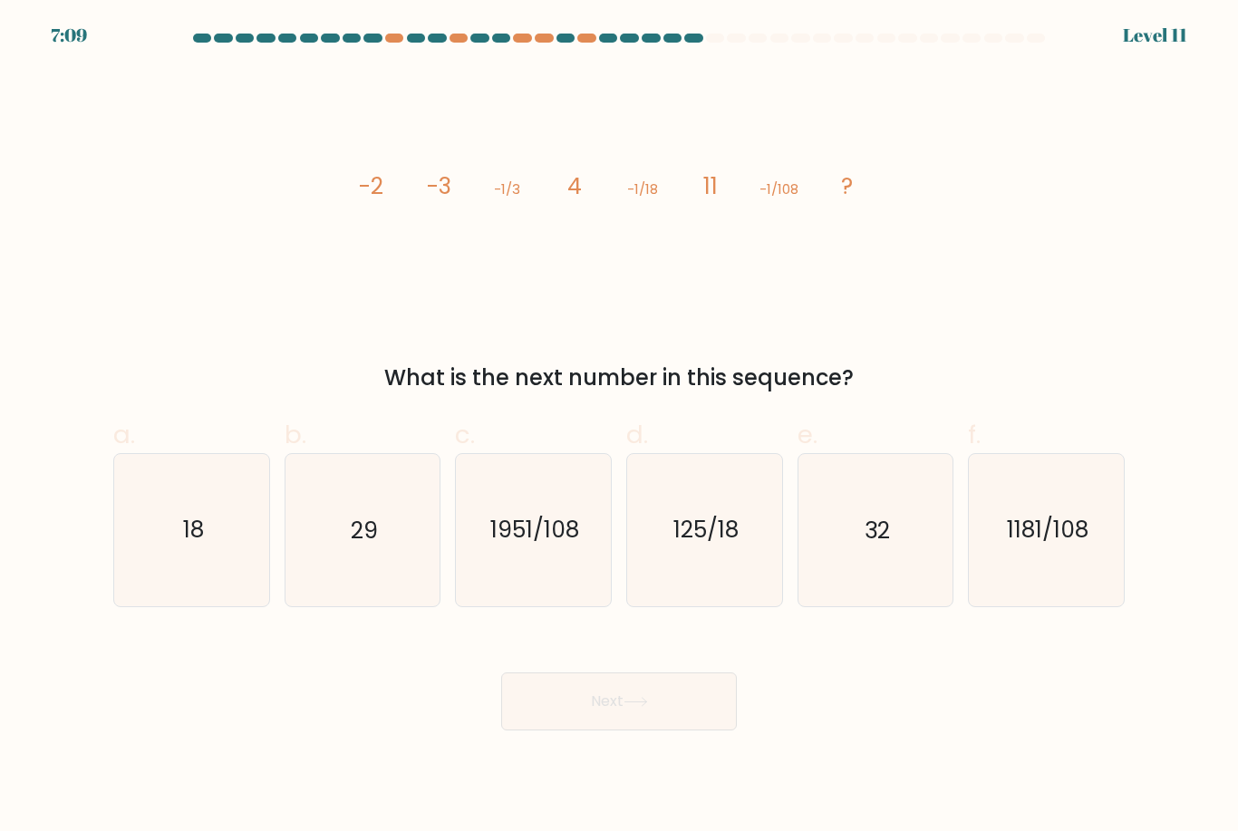
click at [221, 507] on icon "18" at bounding box center [191, 529] width 151 height 151
click at [619, 428] on input "a. 18" at bounding box center [619, 422] width 1 height 12
radio input "true"
click at [623, 673] on button "Next" at bounding box center [619, 702] width 236 height 58
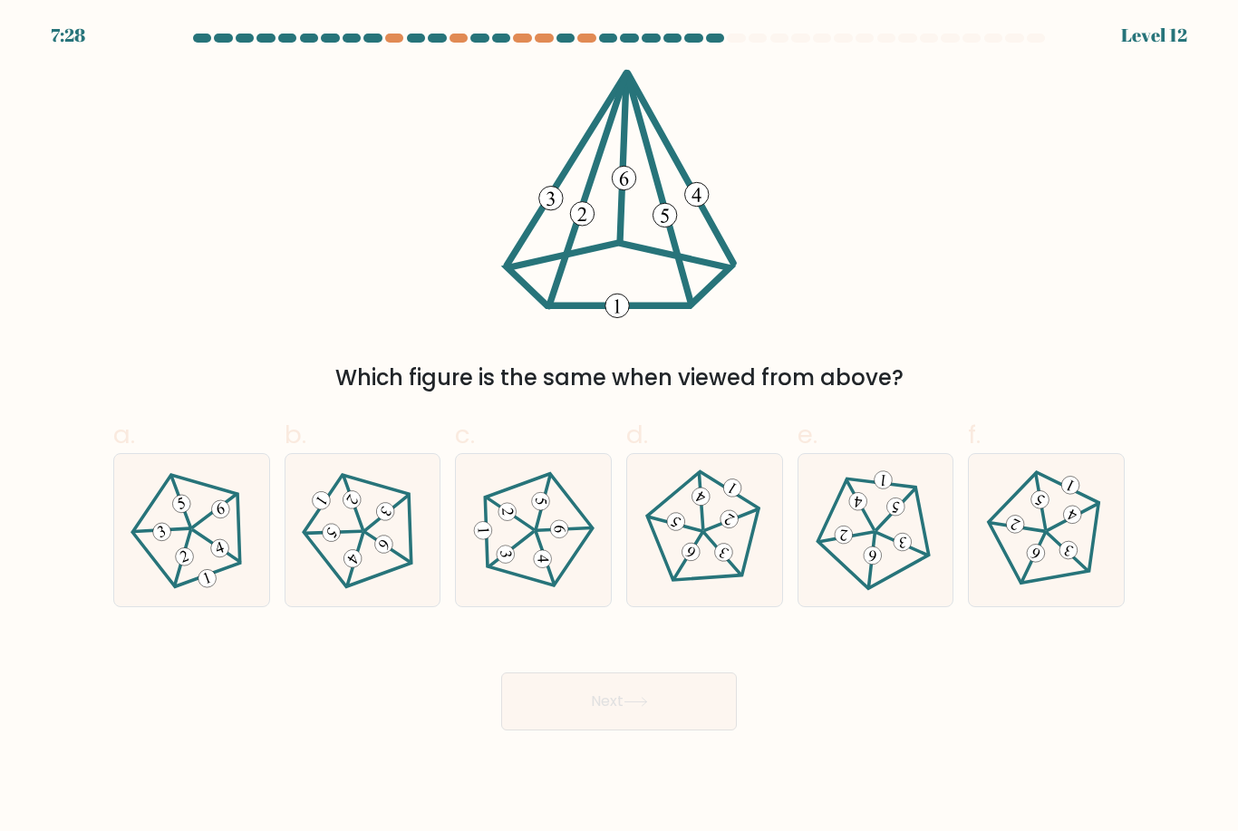
click at [340, 505] on icon at bounding box center [362, 530] width 121 height 121
click at [619, 428] on input "b." at bounding box center [619, 422] width 1 height 12
radio input "true"
click at [629, 688] on button "Next" at bounding box center [619, 702] width 236 height 58
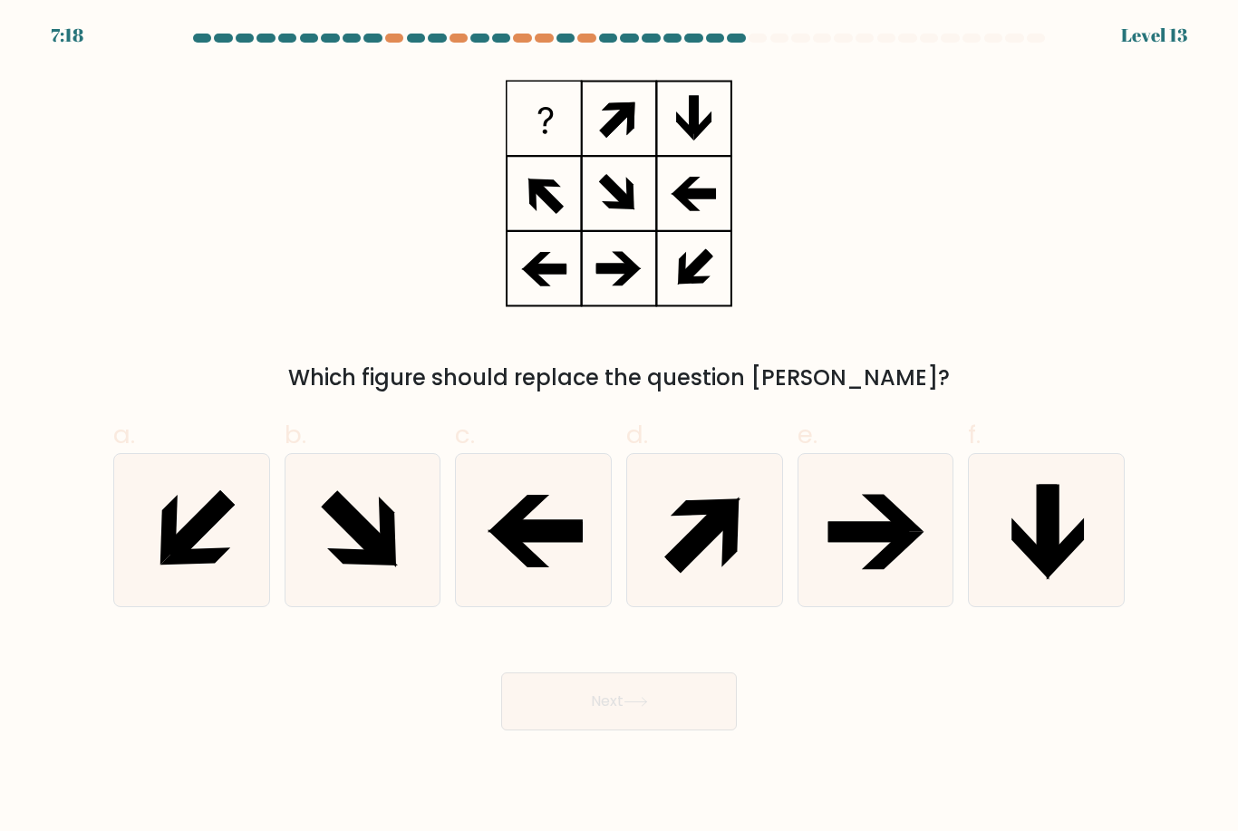
click at [690, 500] on icon at bounding box center [700, 536] width 72 height 72
click at [620, 428] on input "d." at bounding box center [619, 422] width 1 height 12
radio input "true"
click at [629, 677] on button "Next" at bounding box center [619, 702] width 236 height 58
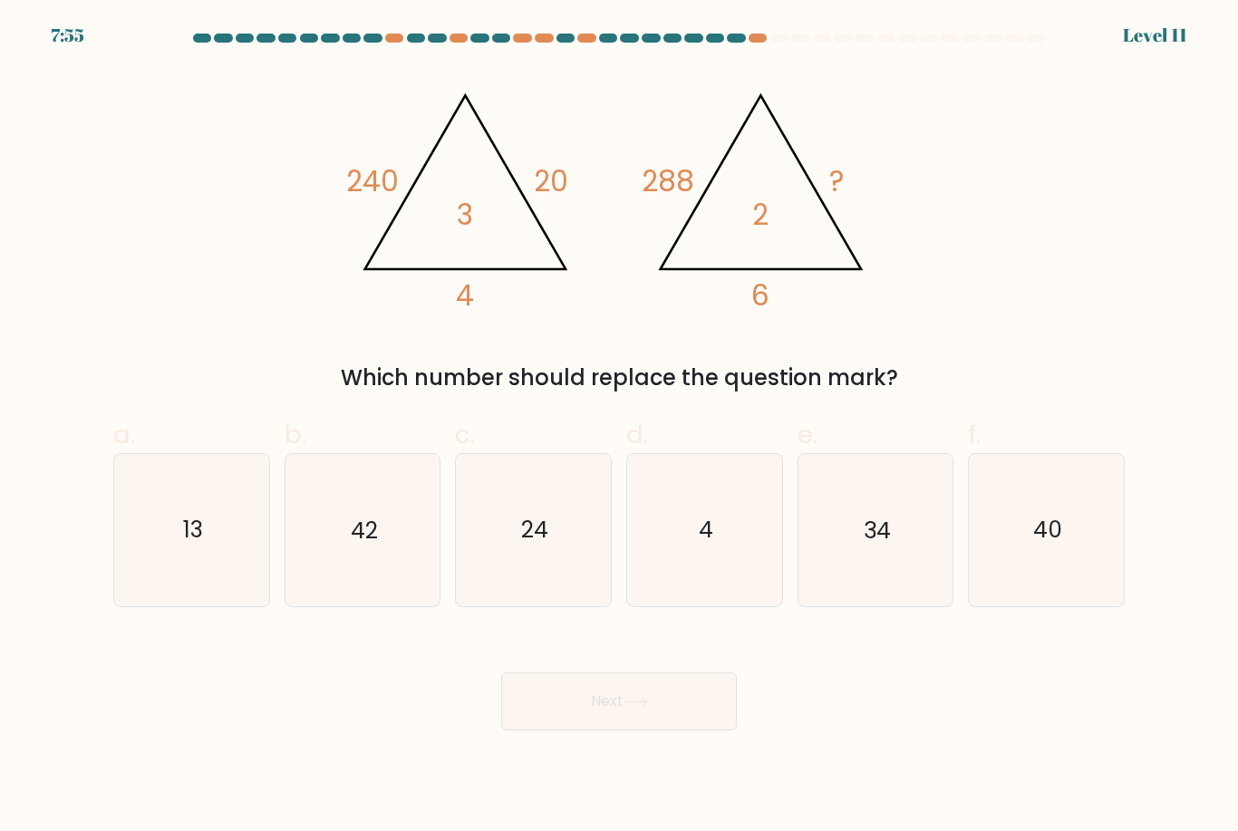
click at [1046, 515] on text "40" at bounding box center [1047, 531] width 29 height 32
click at [620, 428] on input "f. 40" at bounding box center [619, 422] width 1 height 12
radio input "true"
click at [677, 673] on button "Next" at bounding box center [619, 702] width 236 height 58
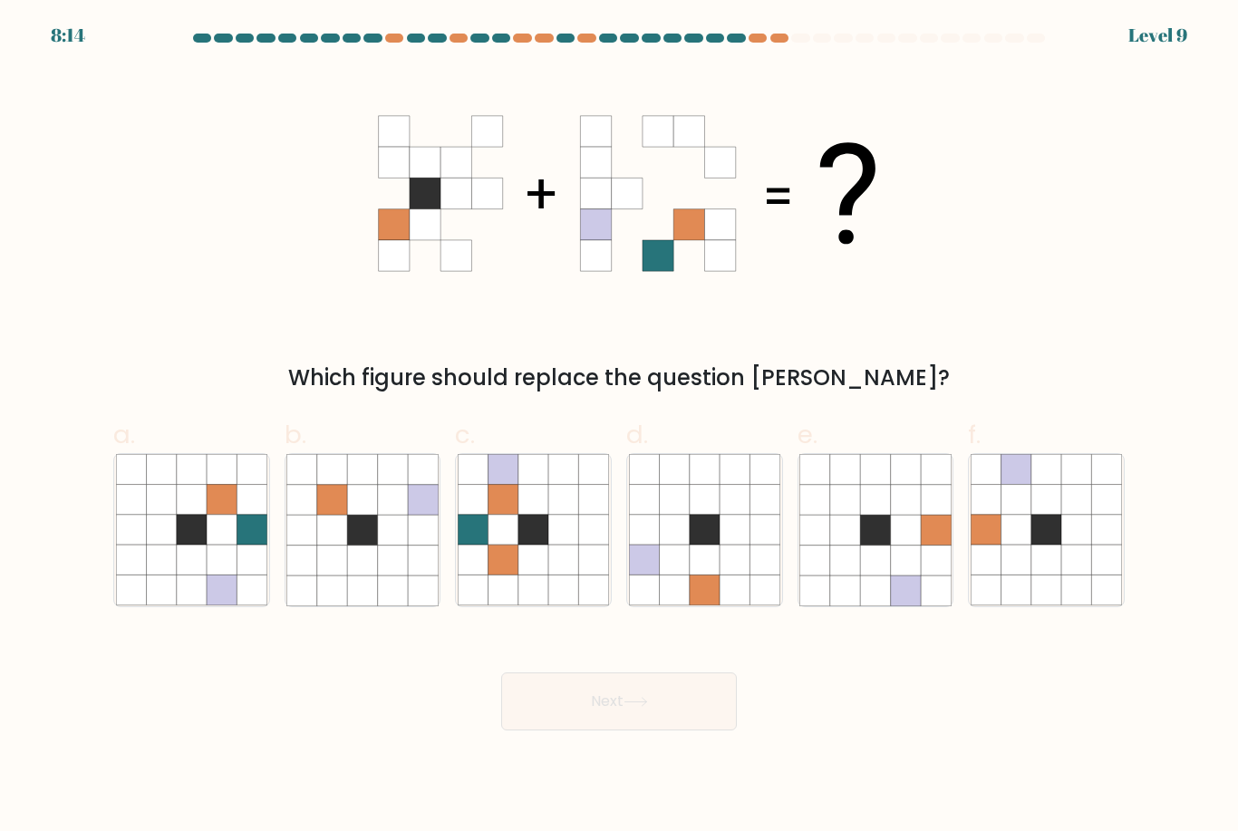
click at [524, 485] on icon at bounding box center [534, 500] width 30 height 30
click at [619, 428] on input "c." at bounding box center [619, 422] width 1 height 12
radio input "true"
click at [638, 673] on button "Next" at bounding box center [619, 702] width 236 height 58
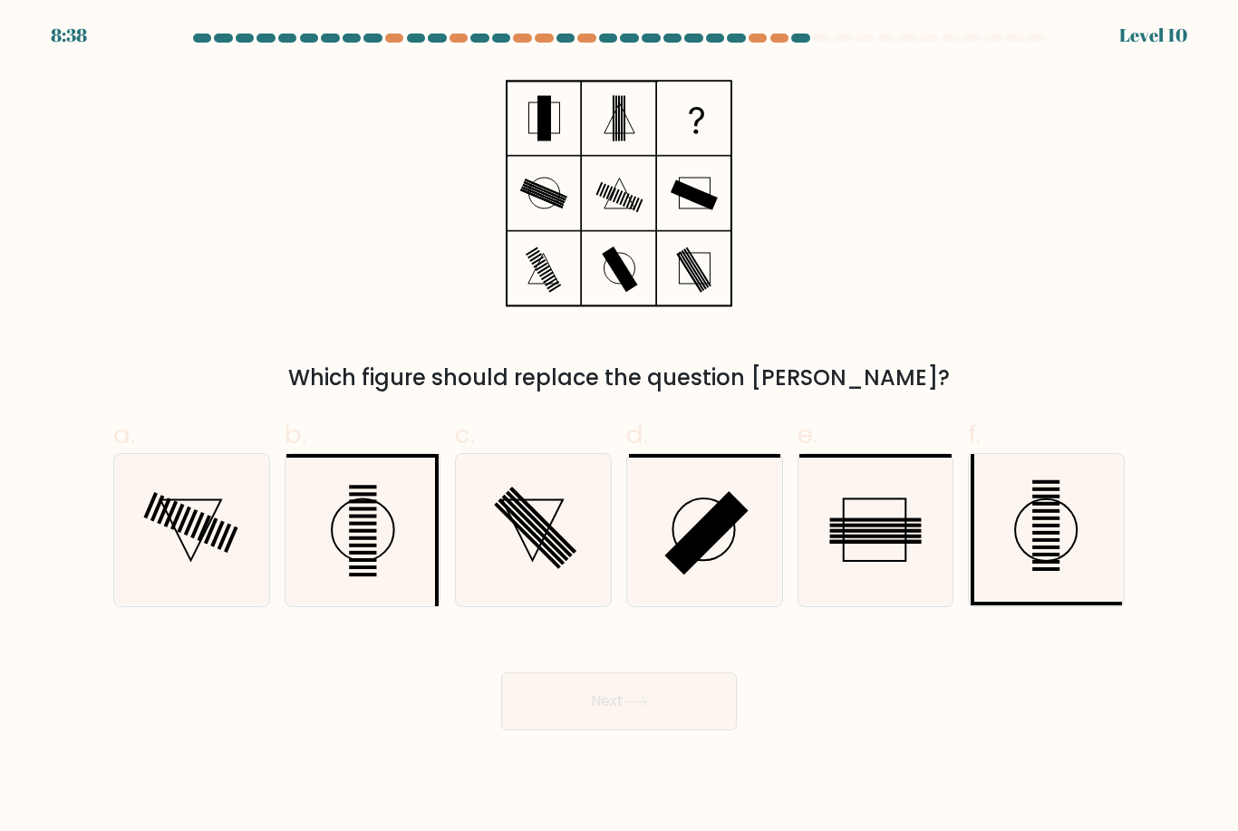
click at [215, 537] on icon at bounding box center [191, 529] width 151 height 151
click at [619, 428] on input "a." at bounding box center [619, 422] width 1 height 12
radio input "true"
click at [572, 674] on button "Next" at bounding box center [619, 702] width 236 height 58
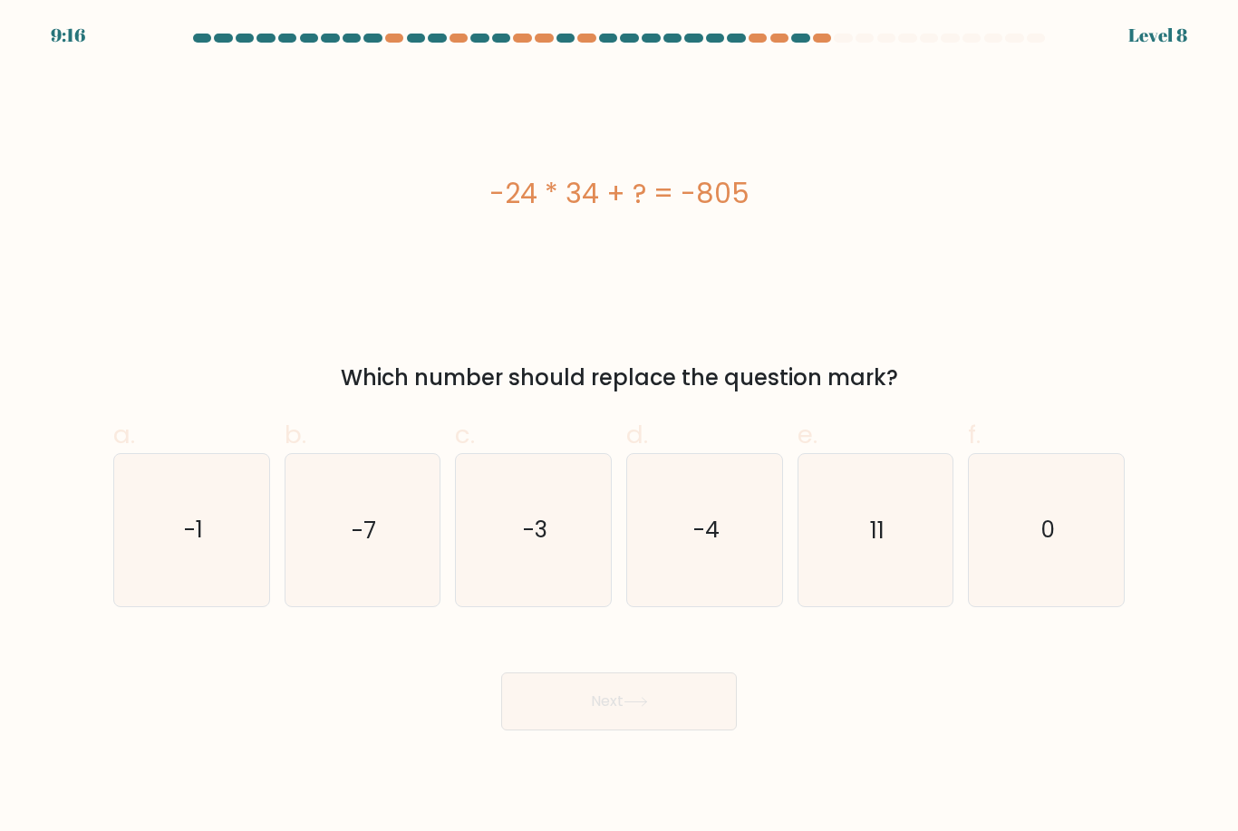
click at [198, 523] on icon "-1" at bounding box center [191, 529] width 151 height 151
click at [619, 428] on input "a. -1" at bounding box center [619, 422] width 1 height 12
radio input "true"
click at [570, 675] on button "Next" at bounding box center [619, 702] width 236 height 58
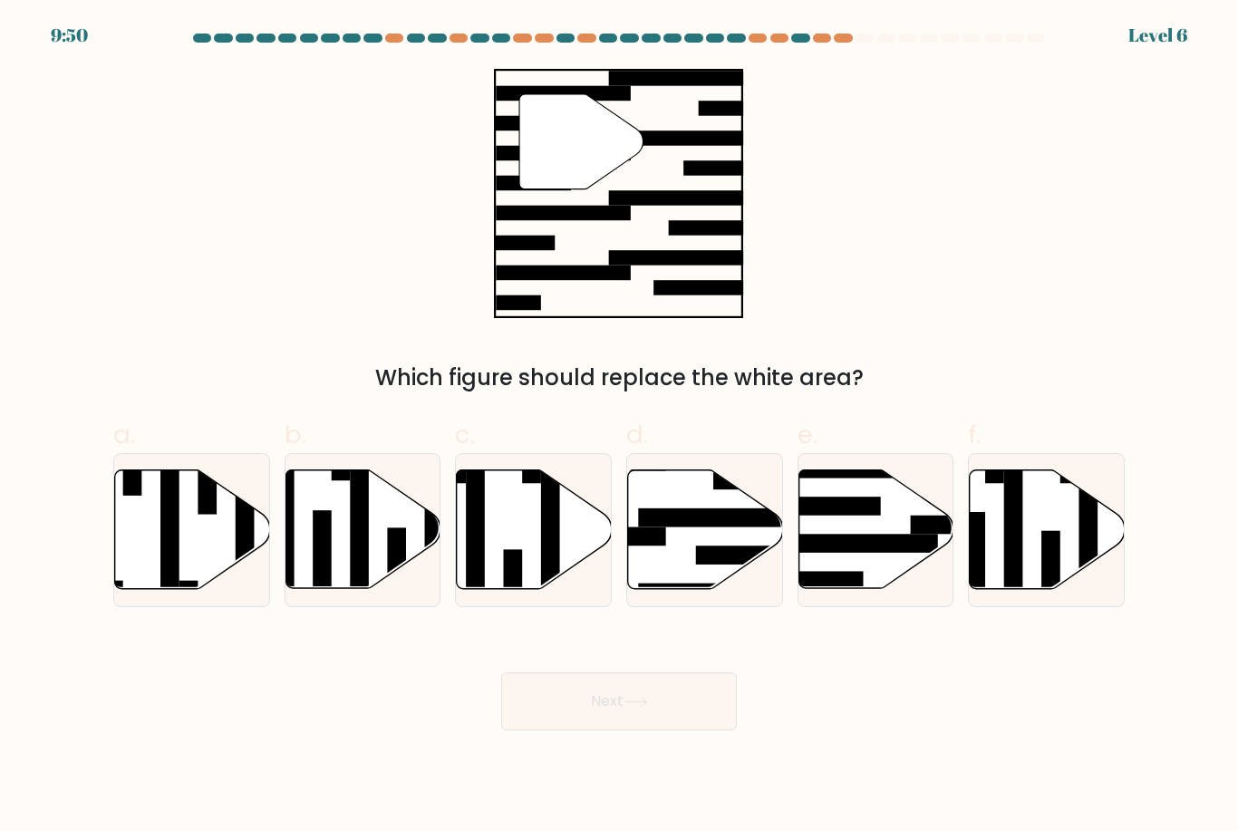
click at [854, 483] on icon at bounding box center [876, 529] width 155 height 119
click at [620, 428] on input "e." at bounding box center [619, 422] width 1 height 12
radio input "true"
click at [602, 674] on button "Next" at bounding box center [619, 702] width 236 height 58
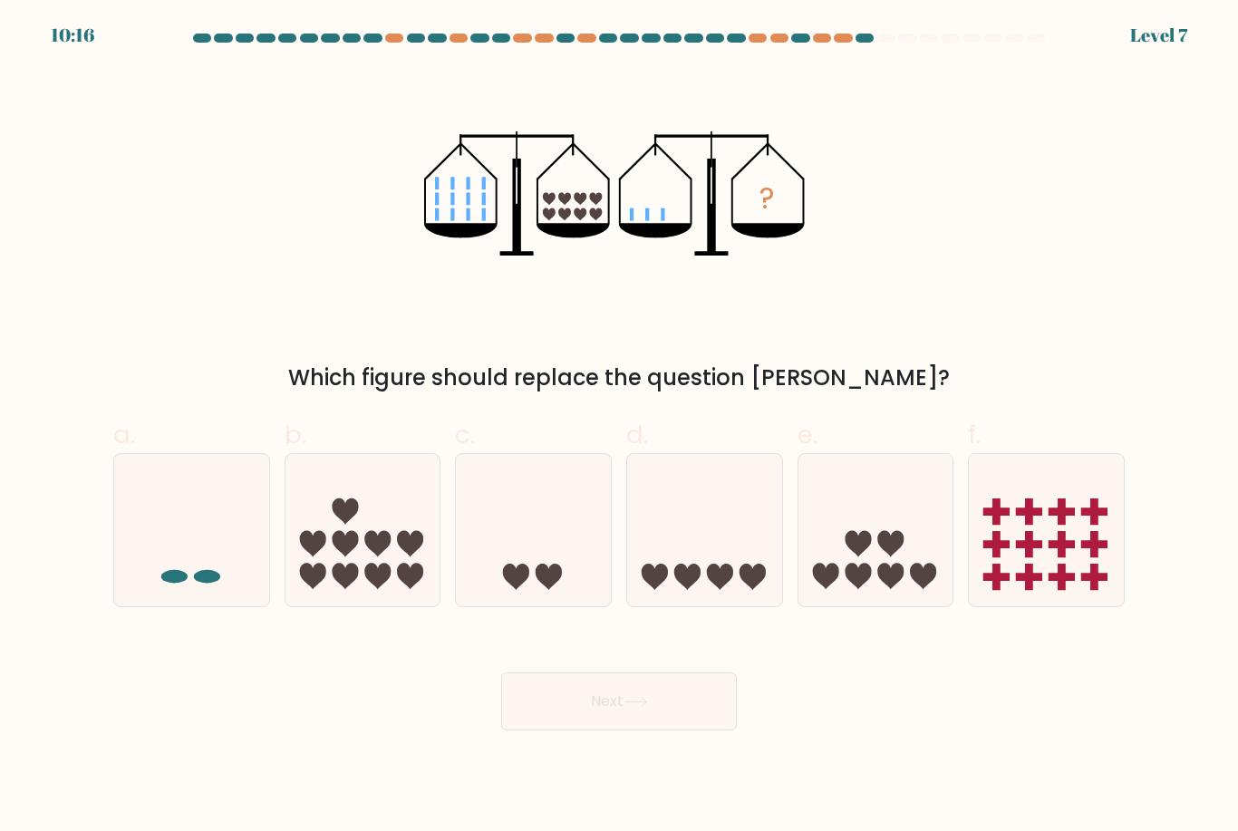
click at [575, 525] on icon at bounding box center [533, 530] width 155 height 128
click at [619, 428] on input "c." at bounding box center [619, 422] width 1 height 12
radio input "true"
click at [610, 673] on button "Next" at bounding box center [619, 702] width 236 height 58
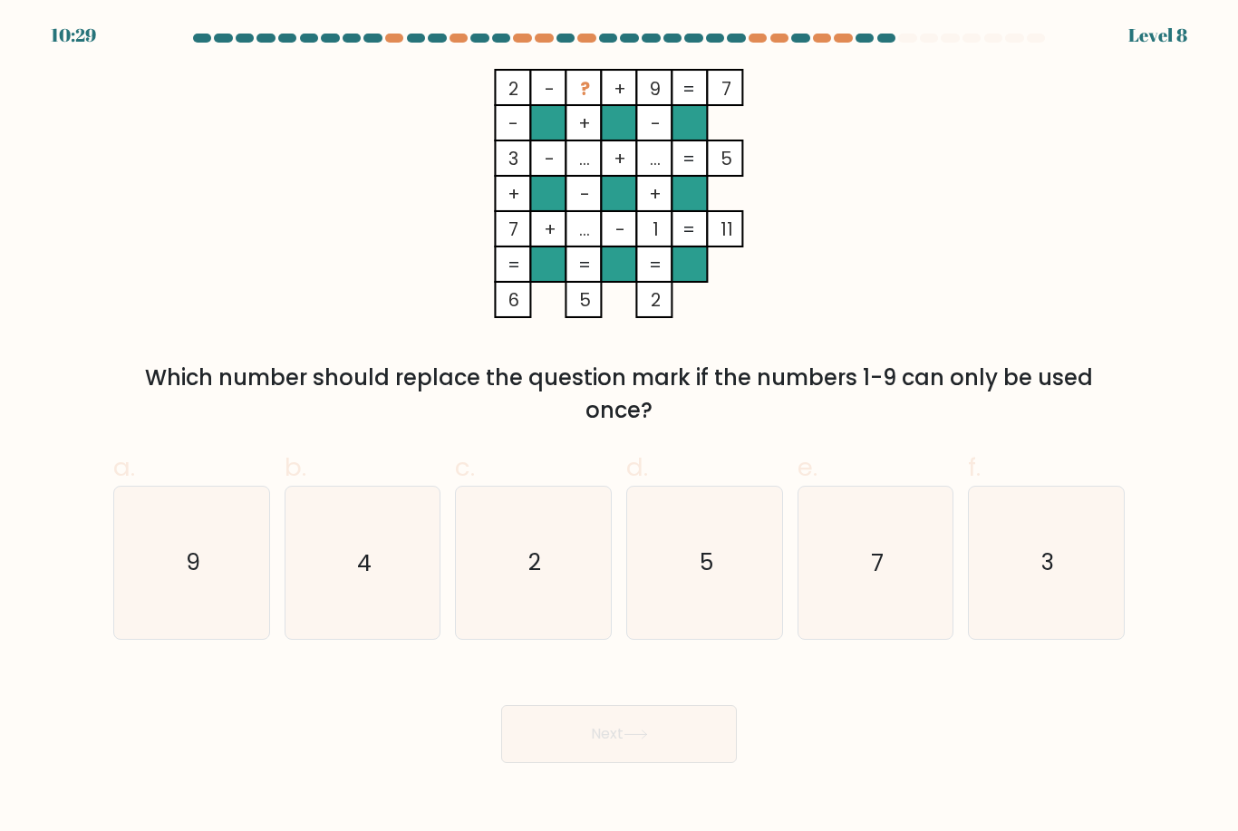
click at [373, 501] on icon "4" at bounding box center [361, 562] width 151 height 151
click at [619, 428] on input "b. 4" at bounding box center [619, 422] width 1 height 12
radio input "true"
click at [595, 705] on button "Next" at bounding box center [619, 734] width 236 height 58
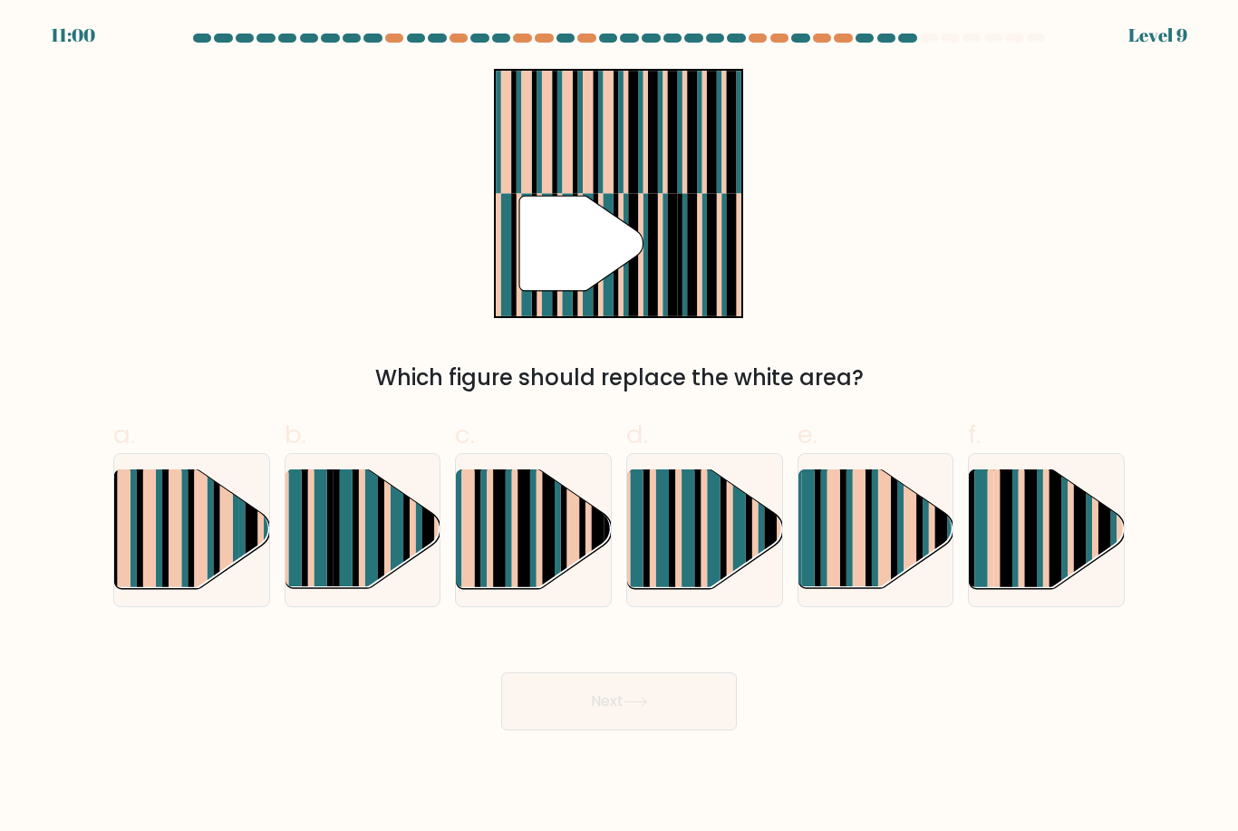
click at [361, 507] on rect at bounding box center [362, 544] width 6 height 153
click at [619, 428] on input "b." at bounding box center [619, 422] width 1 height 12
radio input "true"
click at [600, 673] on button "Next" at bounding box center [619, 702] width 236 height 58
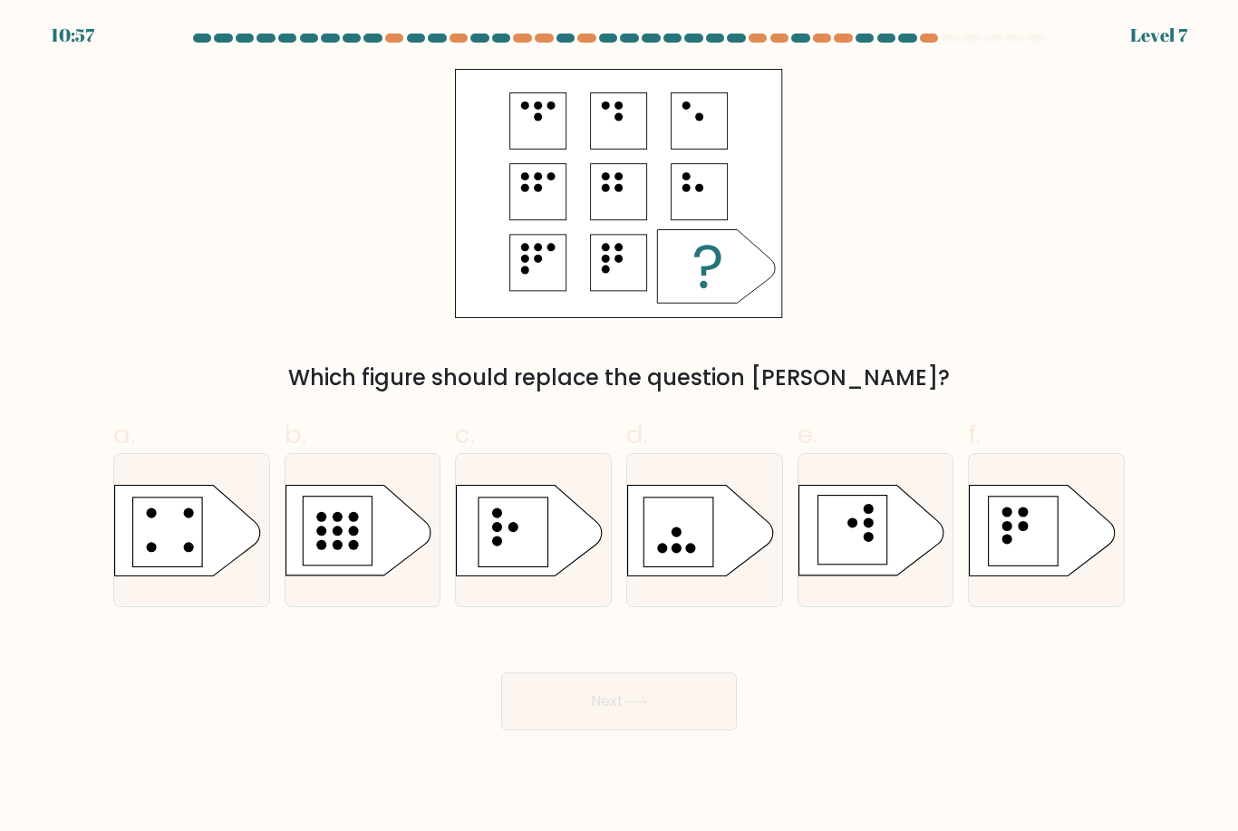
click at [682, 498] on rect at bounding box center [678, 532] width 69 height 69
click at [620, 428] on input "d." at bounding box center [619, 422] width 1 height 12
radio input "true"
click at [509, 498] on rect at bounding box center [513, 532] width 69 height 69
click at [619, 428] on input "c." at bounding box center [619, 422] width 1 height 12
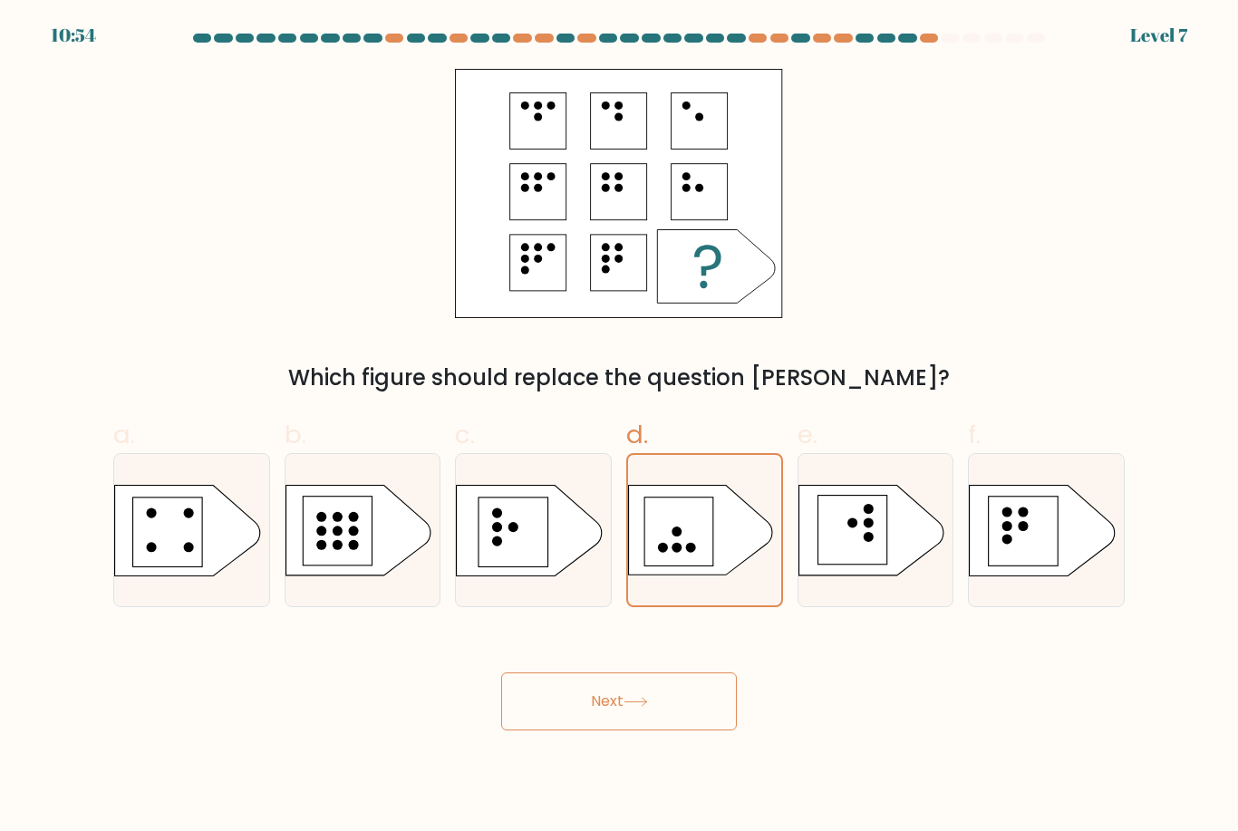
radio input "true"
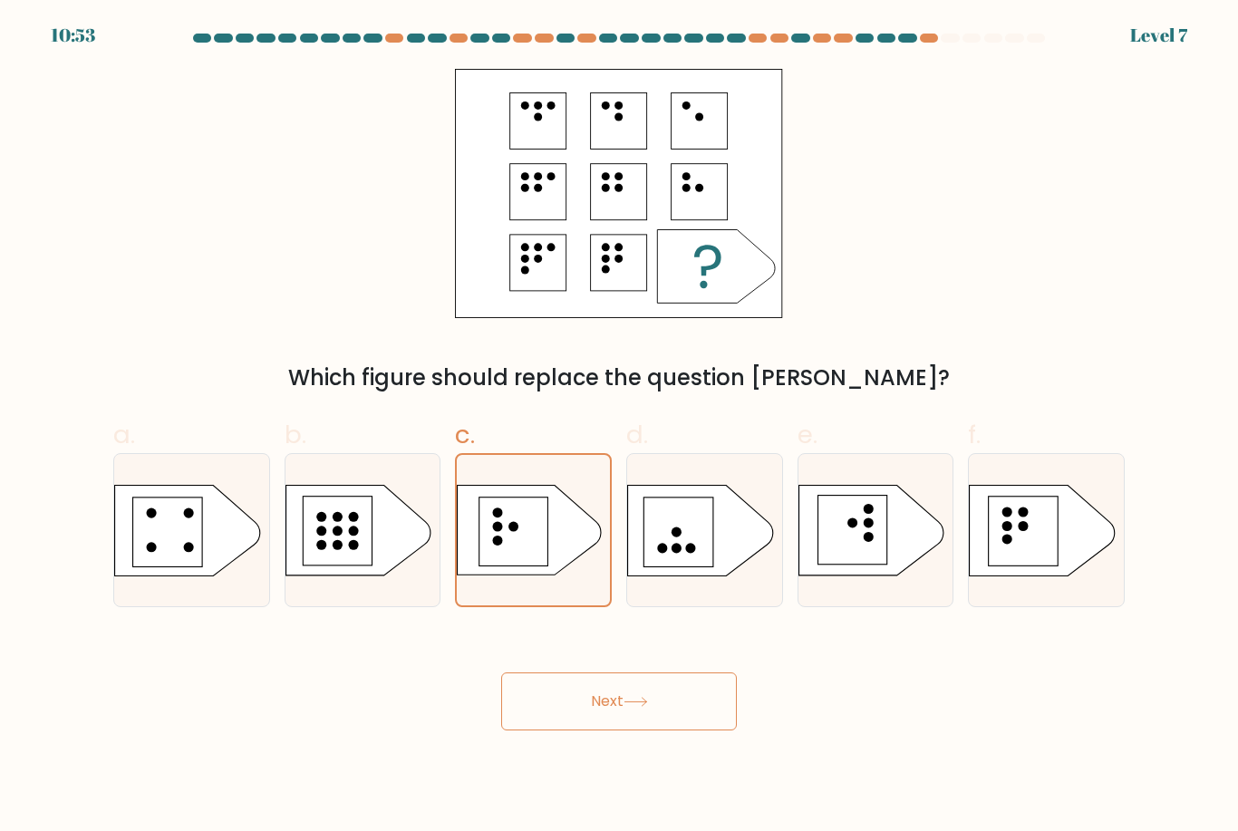
click at [648, 673] on button "Next" at bounding box center [619, 702] width 236 height 58
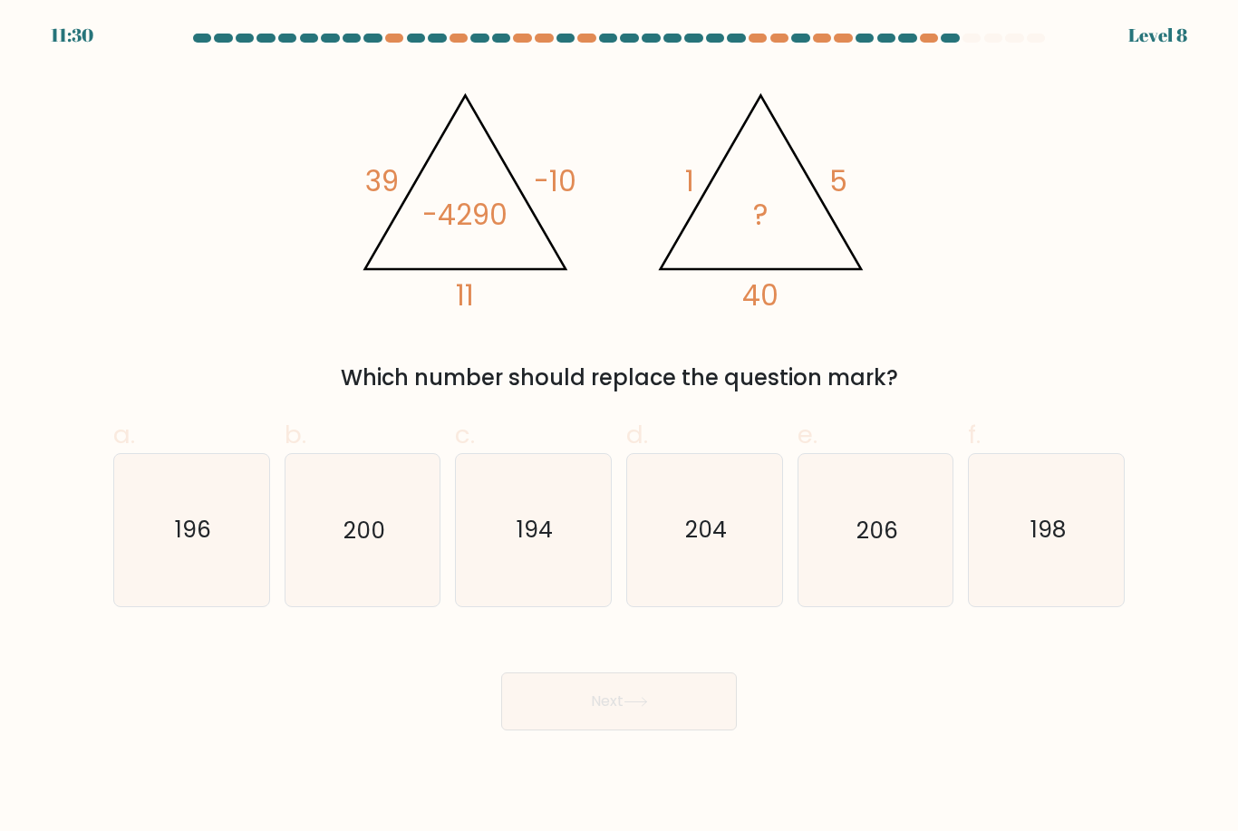
click at [1046, 515] on text "198" at bounding box center [1048, 531] width 35 height 32
click at [620, 428] on input "f. 198" at bounding box center [619, 422] width 1 height 12
radio input "true"
click at [672, 673] on button "Next" at bounding box center [619, 702] width 236 height 58
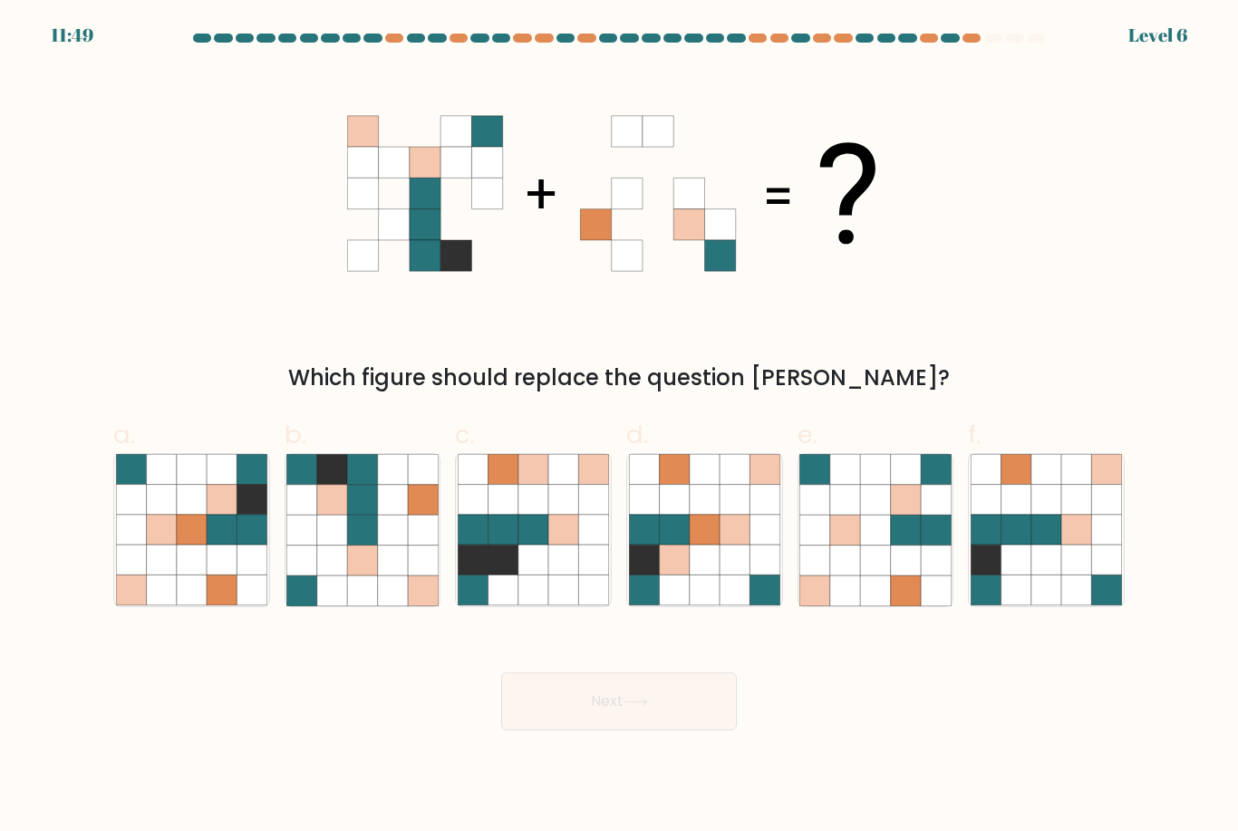
scroll to position [57, 0]
click at [563, 485] on icon at bounding box center [563, 500] width 30 height 30
click at [619, 428] on input "c." at bounding box center [619, 422] width 1 height 12
radio input "true"
click at [630, 697] on icon at bounding box center [636, 702] width 24 height 10
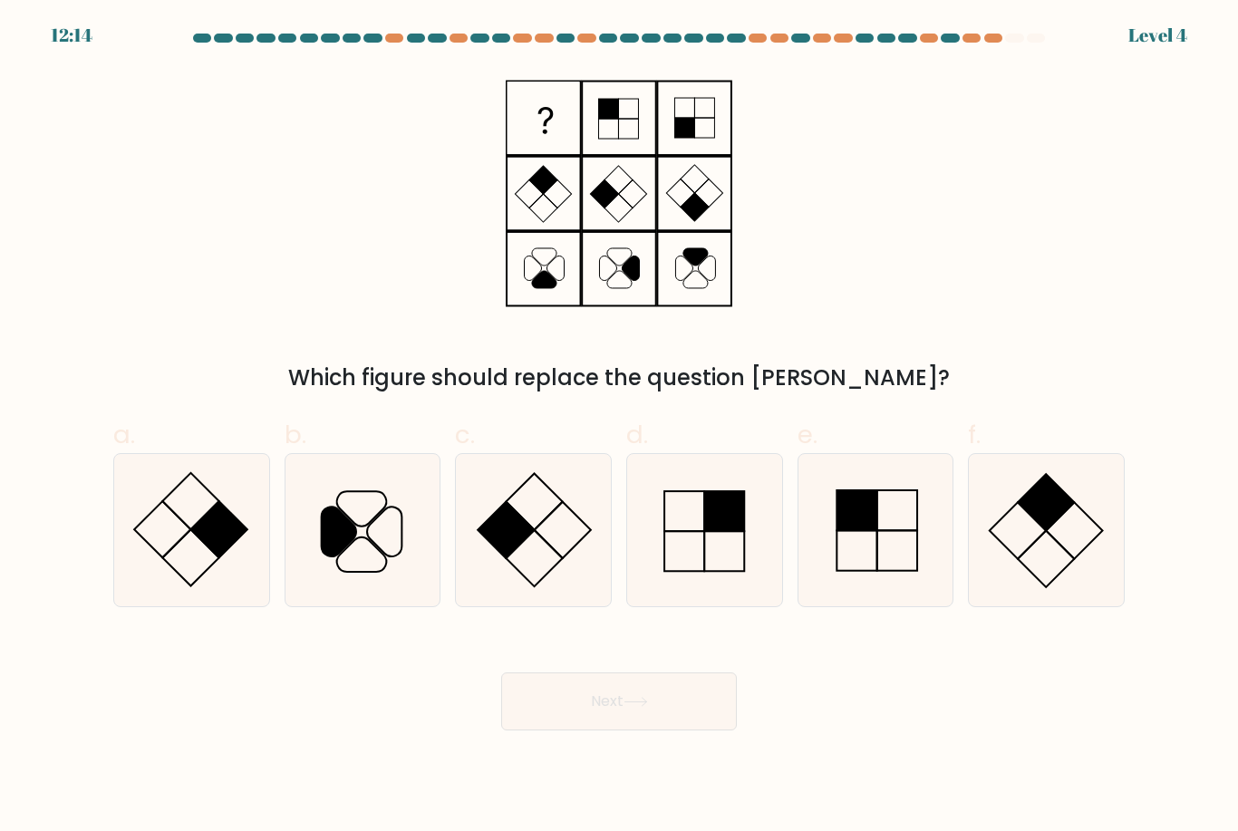
click at [709, 492] on rect at bounding box center [724, 512] width 40 height 40
click at [620, 428] on input "d." at bounding box center [619, 422] width 1 height 12
radio input "true"
click at [625, 675] on button "Next" at bounding box center [619, 702] width 236 height 58
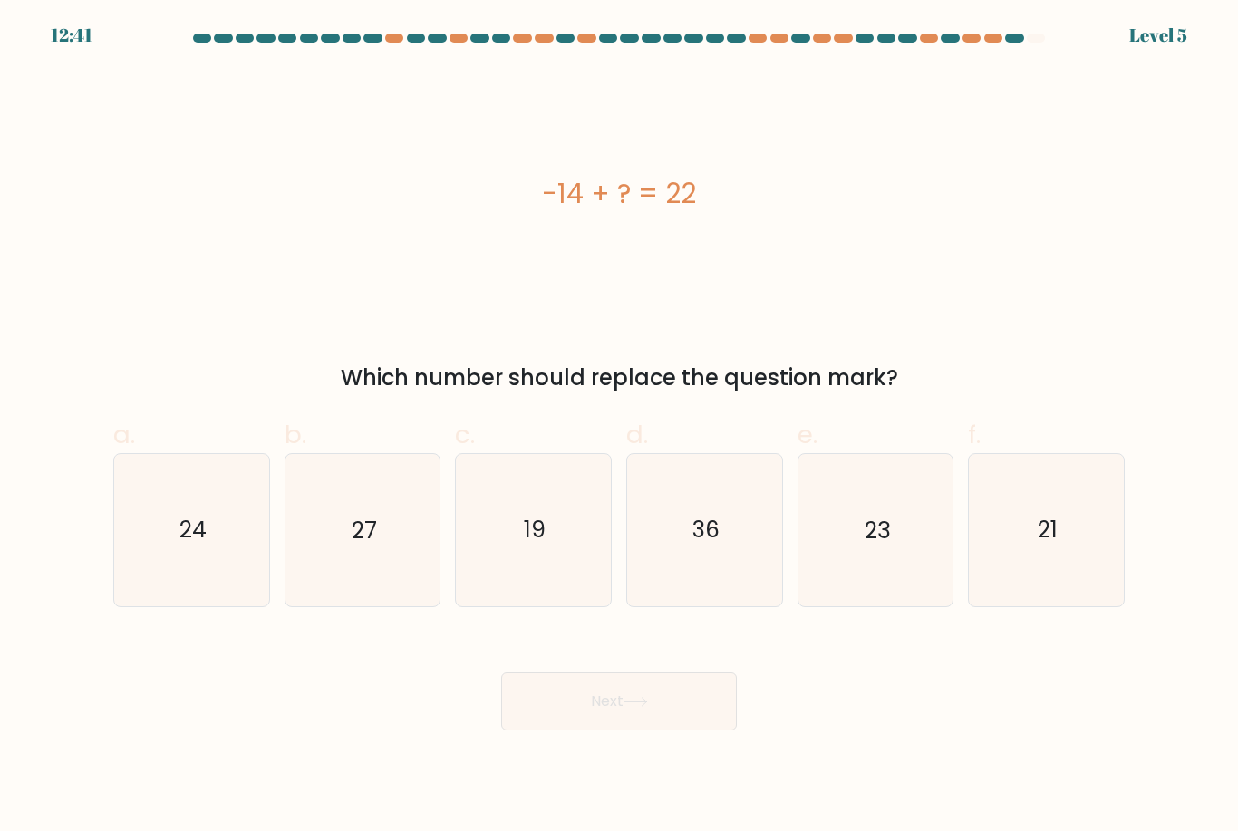
click at [721, 487] on icon "36" at bounding box center [704, 529] width 151 height 151
click at [620, 428] on input "d. 36" at bounding box center [619, 422] width 1 height 12
radio input "true"
click at [646, 698] on icon at bounding box center [636, 702] width 22 height 8
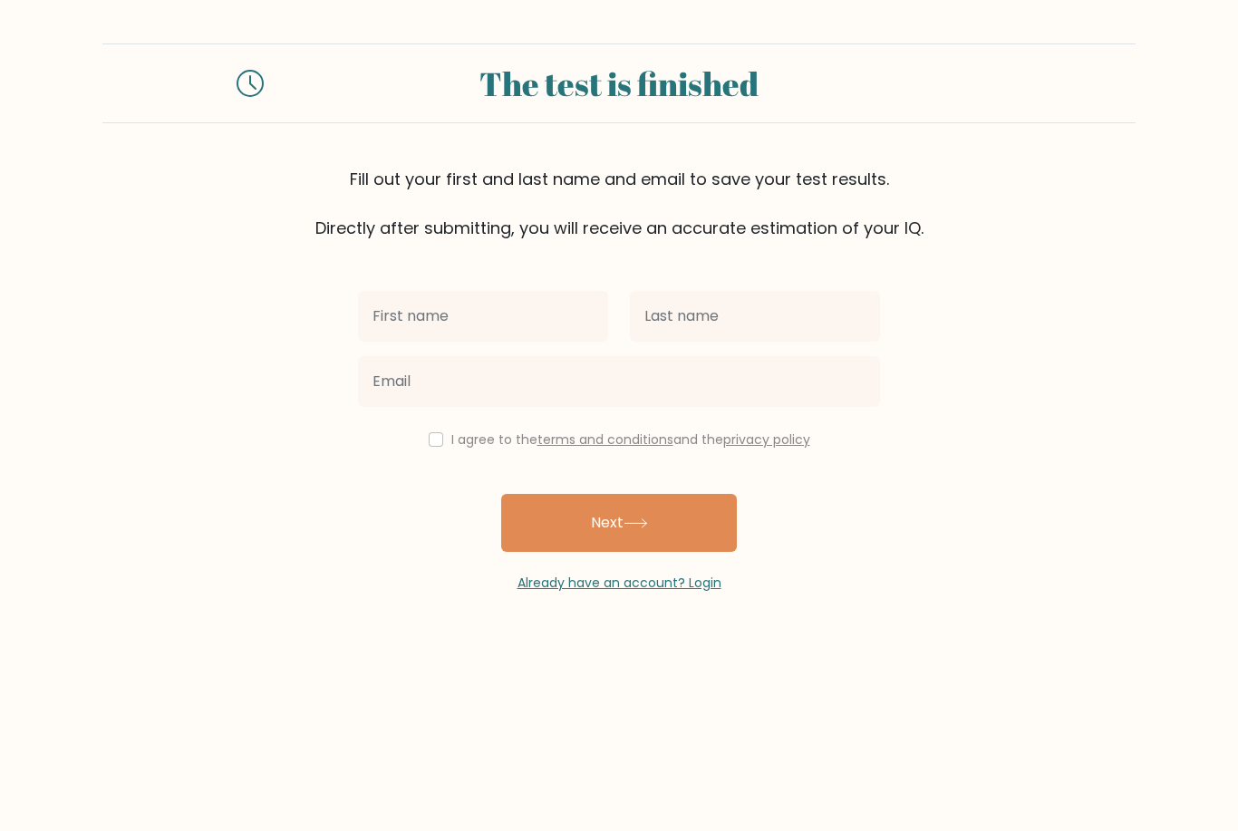
click at [429, 447] on input "checkbox" at bounding box center [436, 439] width 15 height 15
checkbox input "true"
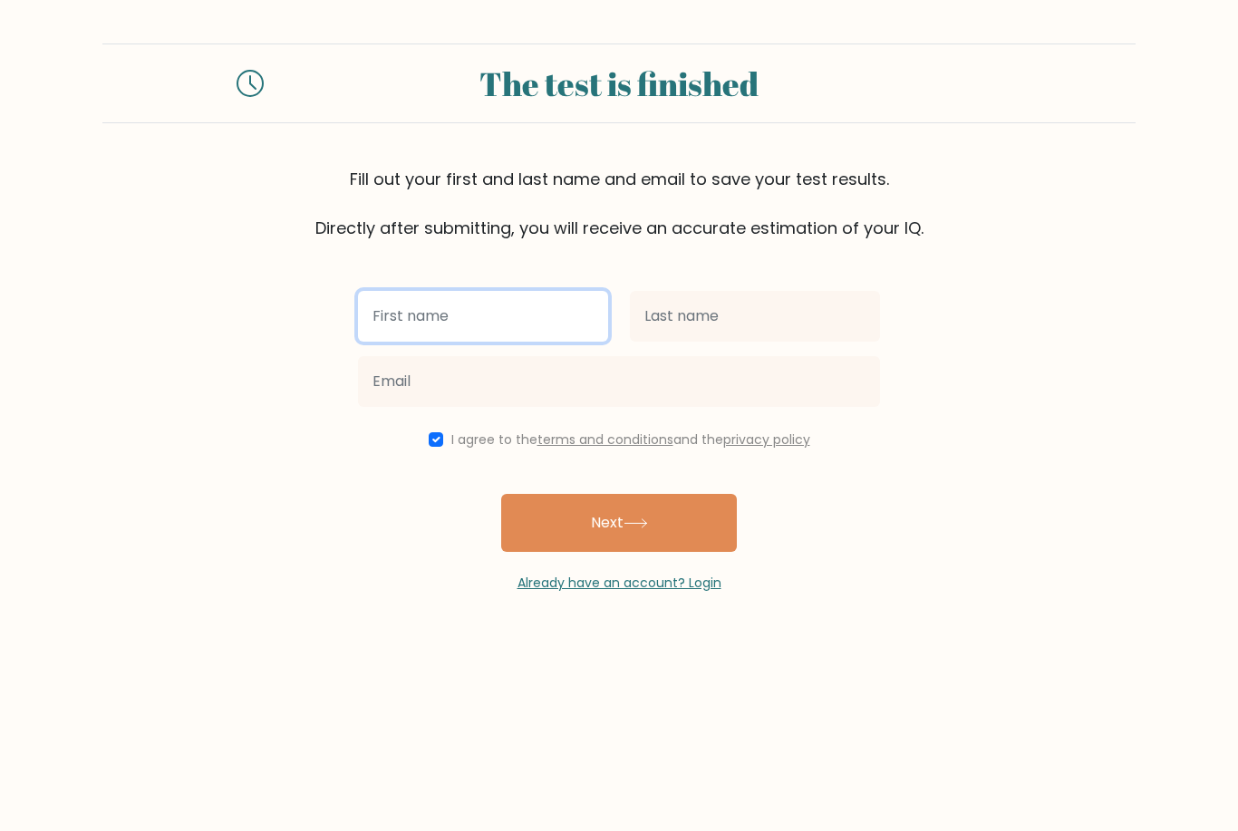
click at [519, 329] on input "text" at bounding box center [483, 316] width 250 height 51
type input "I"
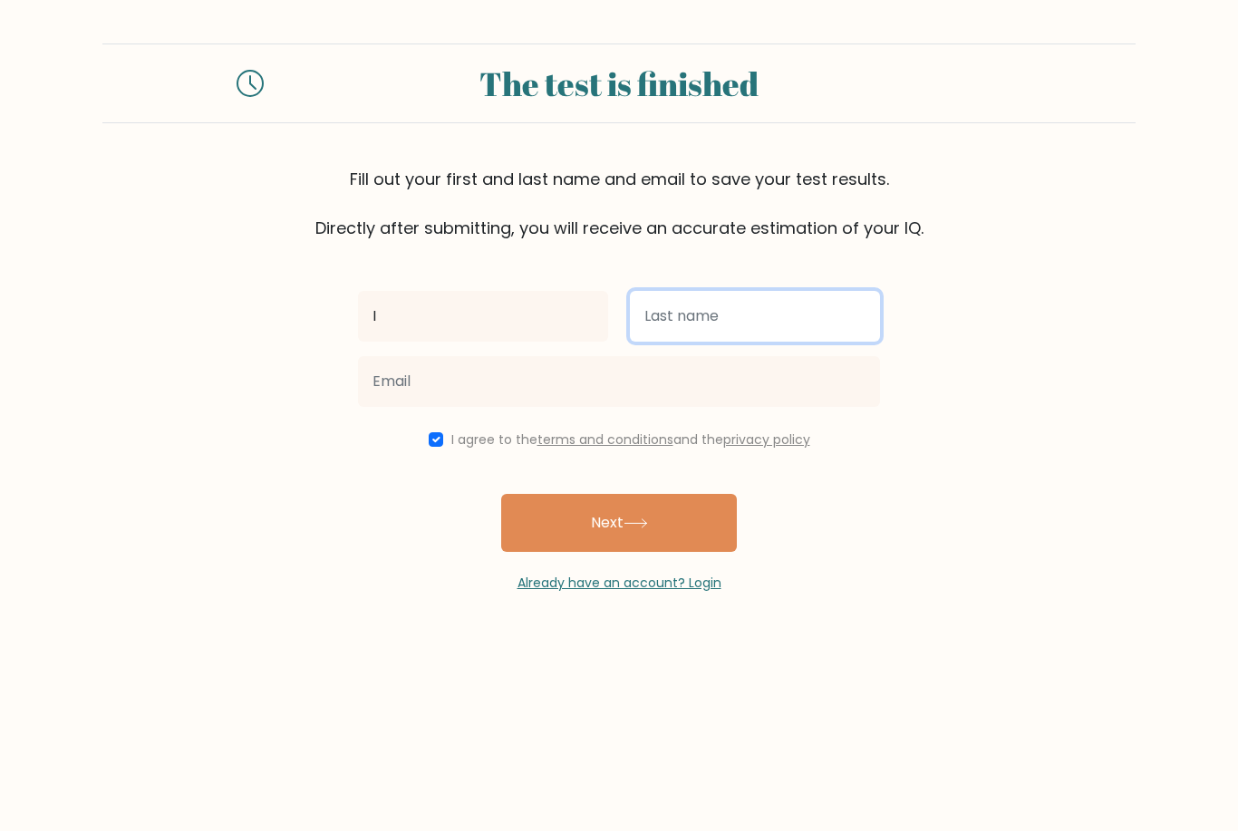
click at [792, 299] on input "text" at bounding box center [755, 316] width 250 height 51
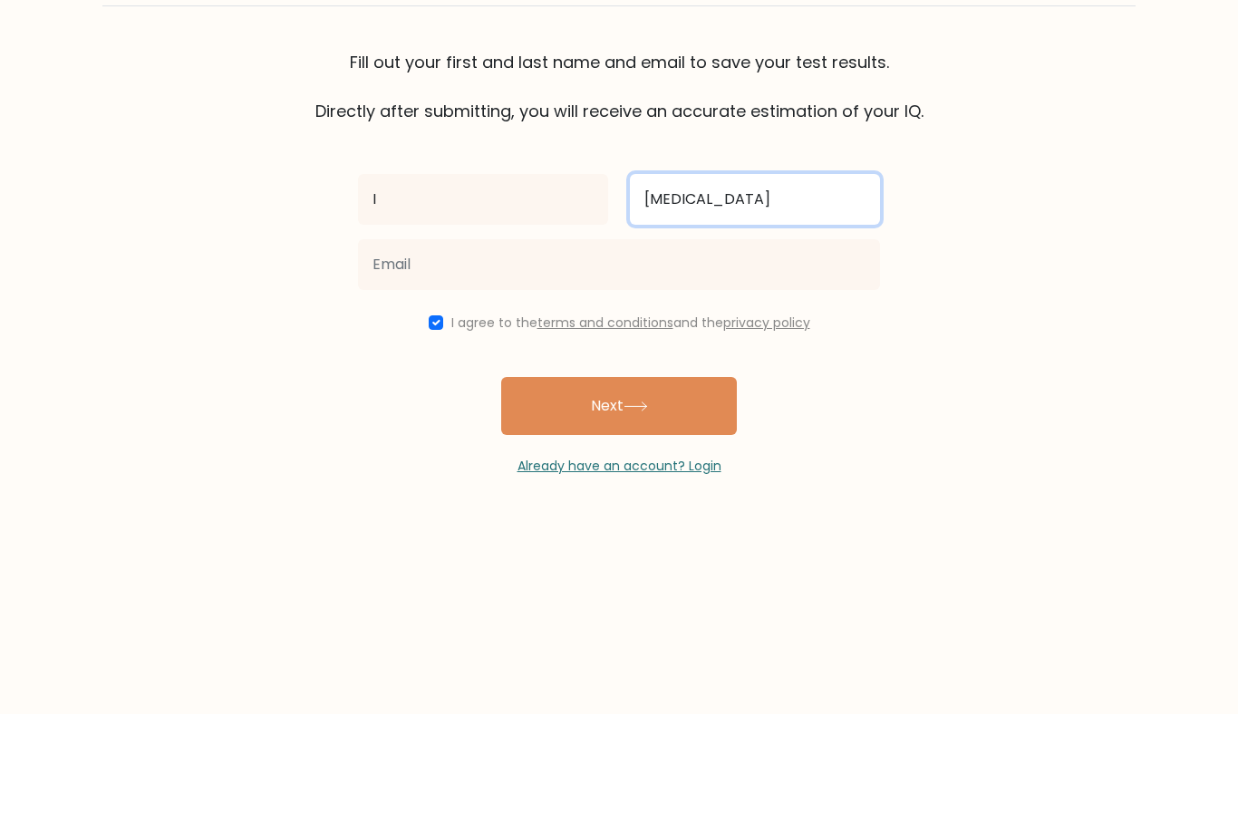
type input "Banan"
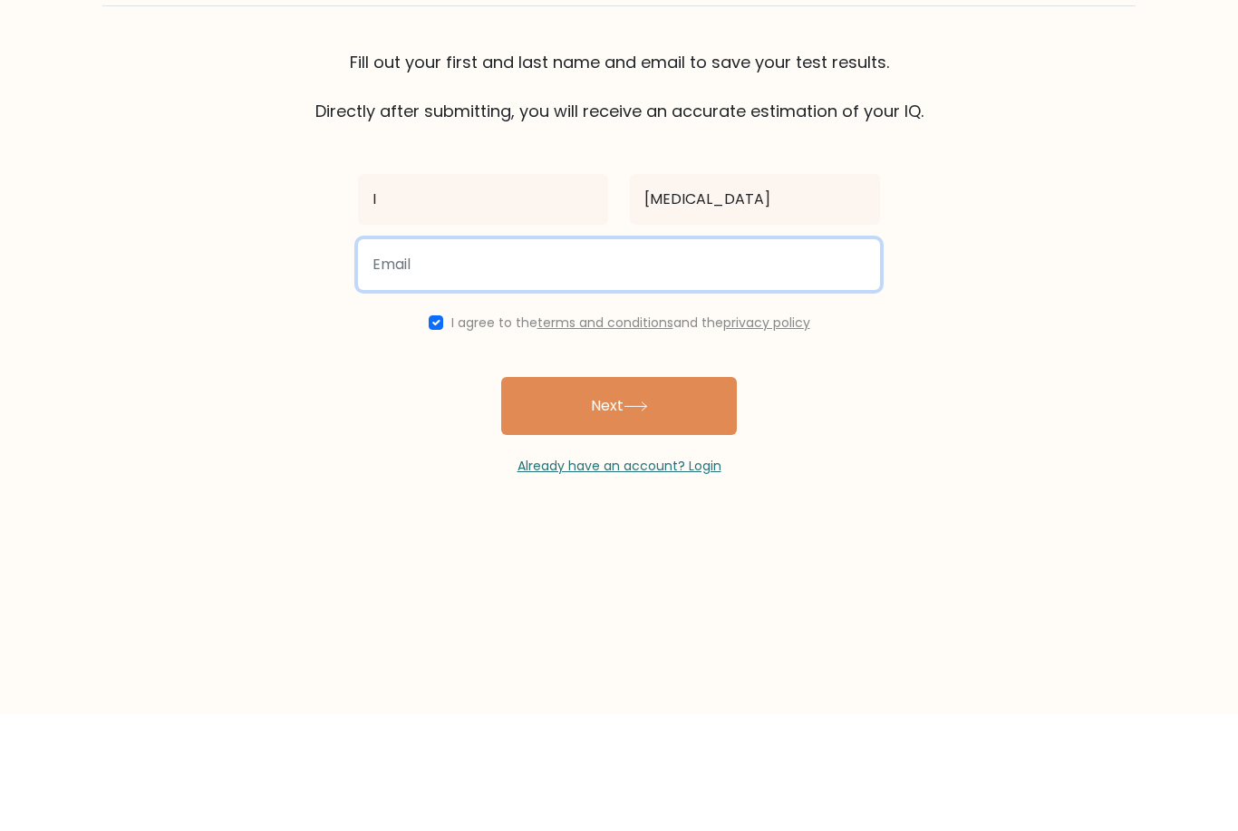
click at [522, 356] on input "email" at bounding box center [619, 381] width 522 height 51
type input "i"
type input "ina.marie.olin@gmail.com"
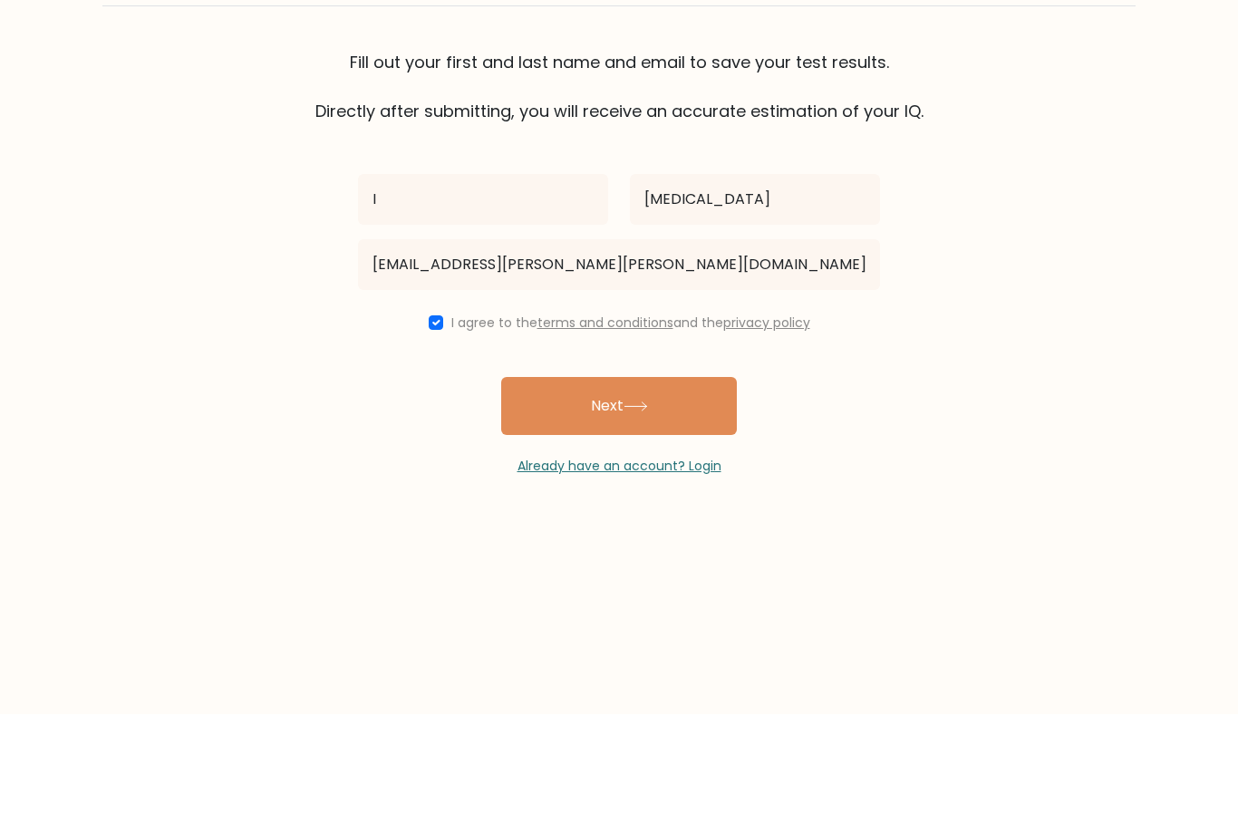
scroll to position [58, 0]
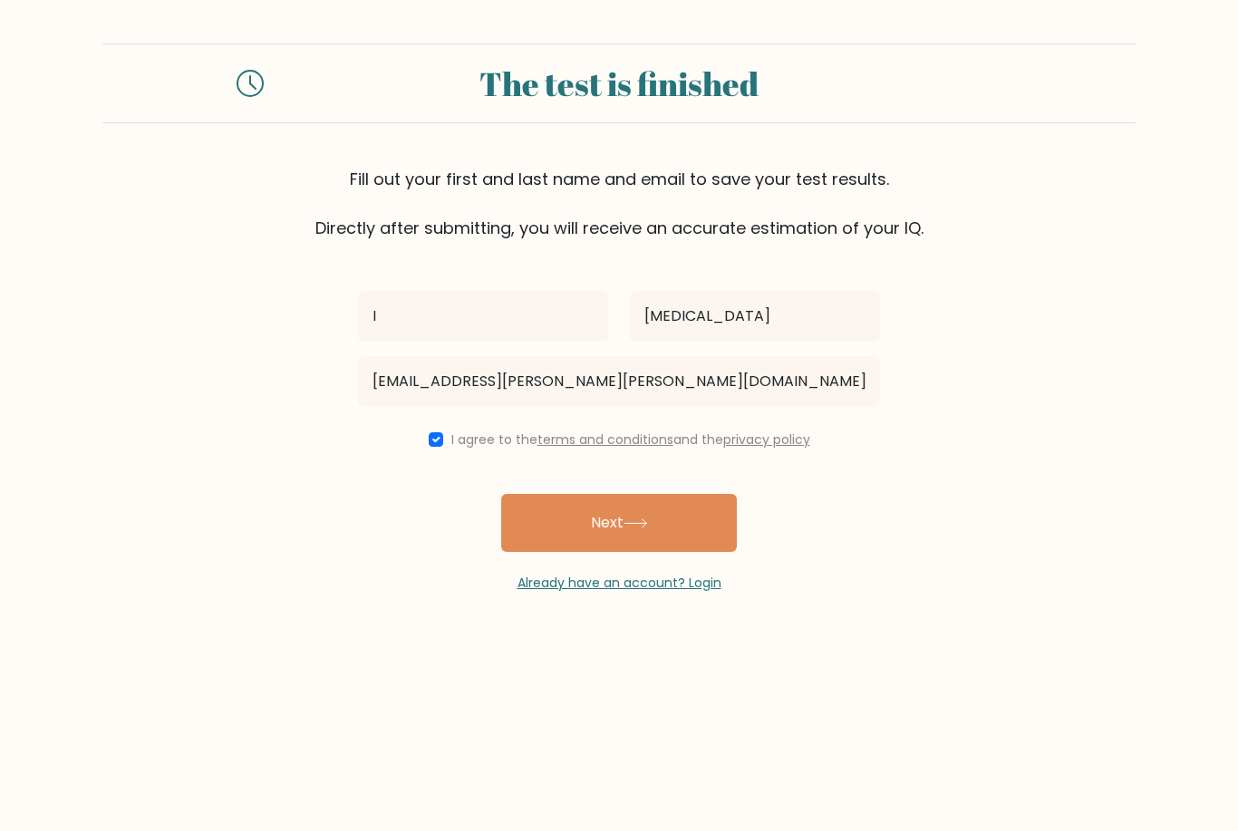
click at [694, 494] on button "Next" at bounding box center [619, 523] width 236 height 58
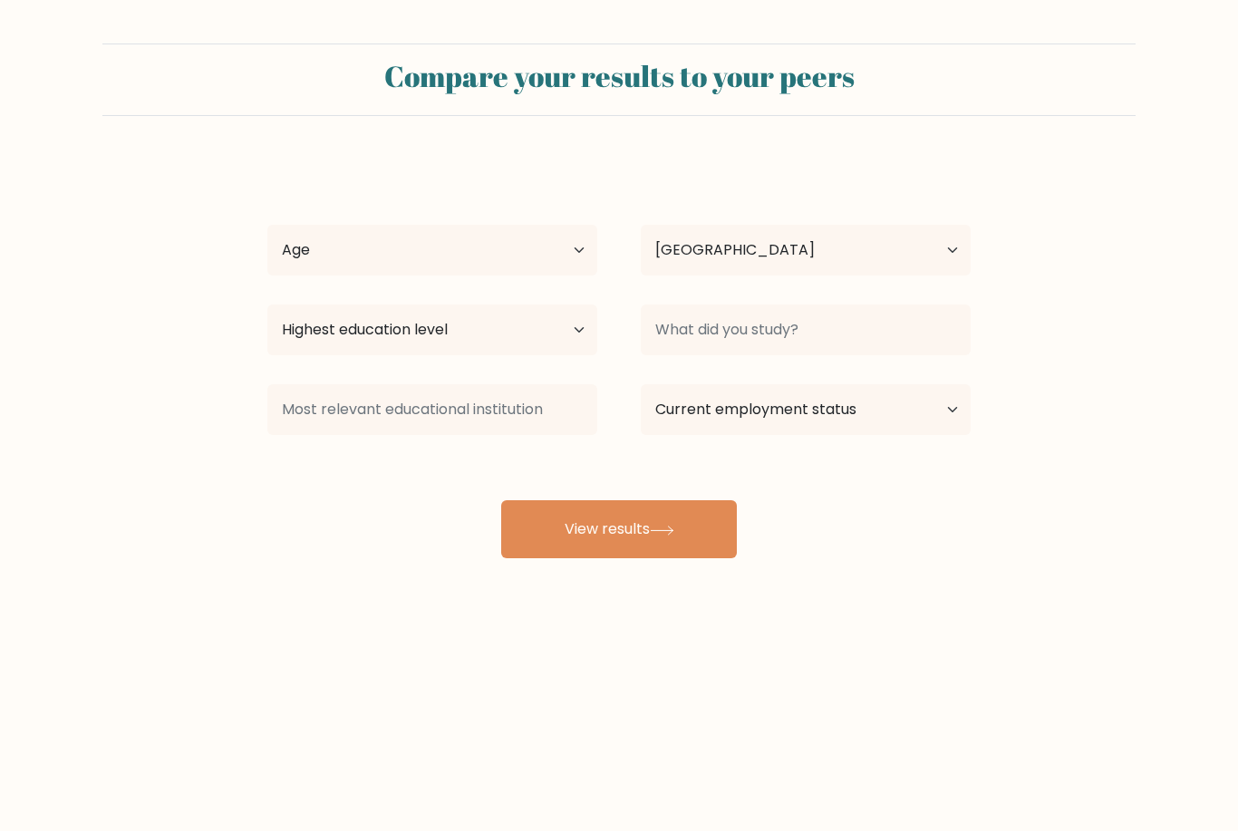
select select "US"
click at [557, 247] on select "Age Under 18 years old 18-24 years old 25-34 years old 35-44 years old 45-54 ye…" at bounding box center [432, 250] width 330 height 51
select select "45_54"
click at [569, 335] on select "Highest education level No schooling Primary Lower Secondary Upper Secondary Oc…" at bounding box center [432, 330] width 330 height 51
select select "bachelors_degree"
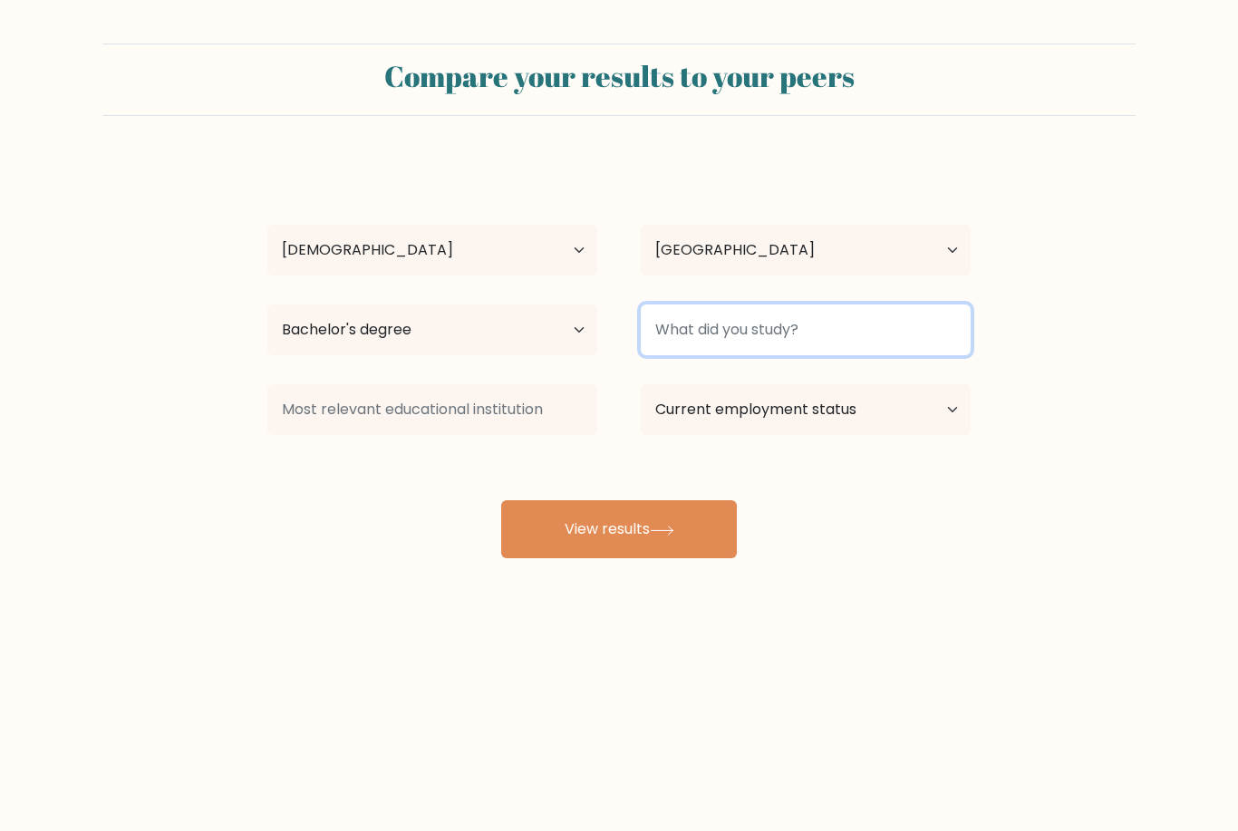
click at [811, 327] on input at bounding box center [806, 330] width 330 height 51
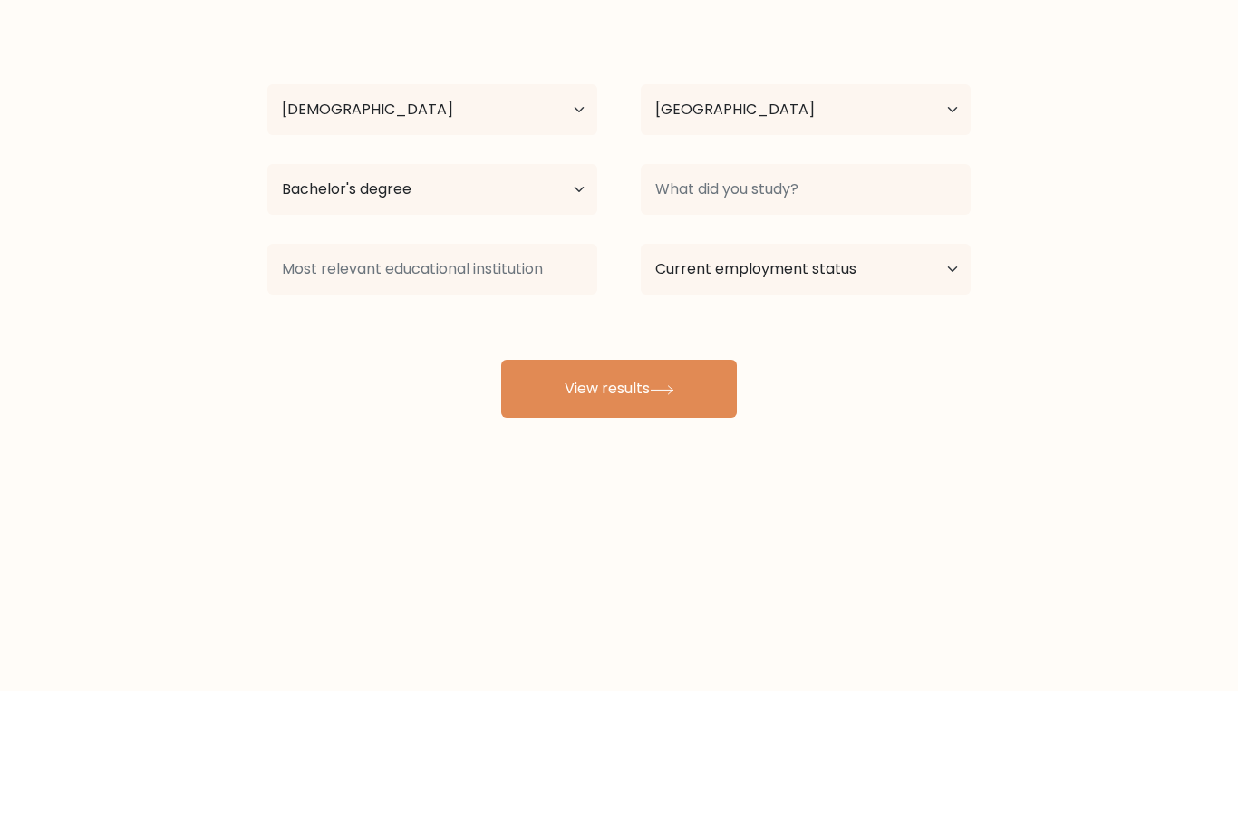
click at [1105, 184] on form "Compare your results to your peers I Banan Age Under 18 years old 18-24 years o…" at bounding box center [619, 301] width 1238 height 515
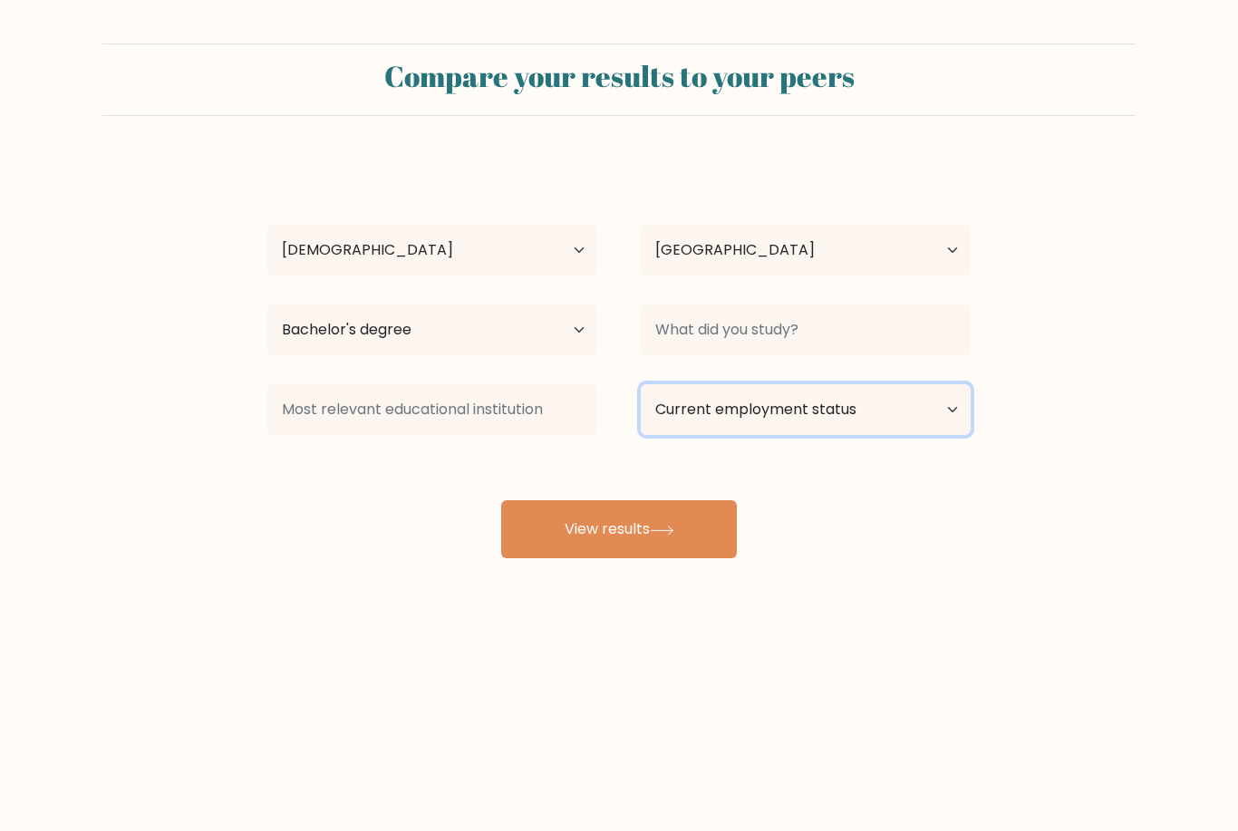
click at [780, 384] on select "Current employment status Employed Student Retired Other / prefer not to answer" at bounding box center [806, 409] width 330 height 51
select select "employed"
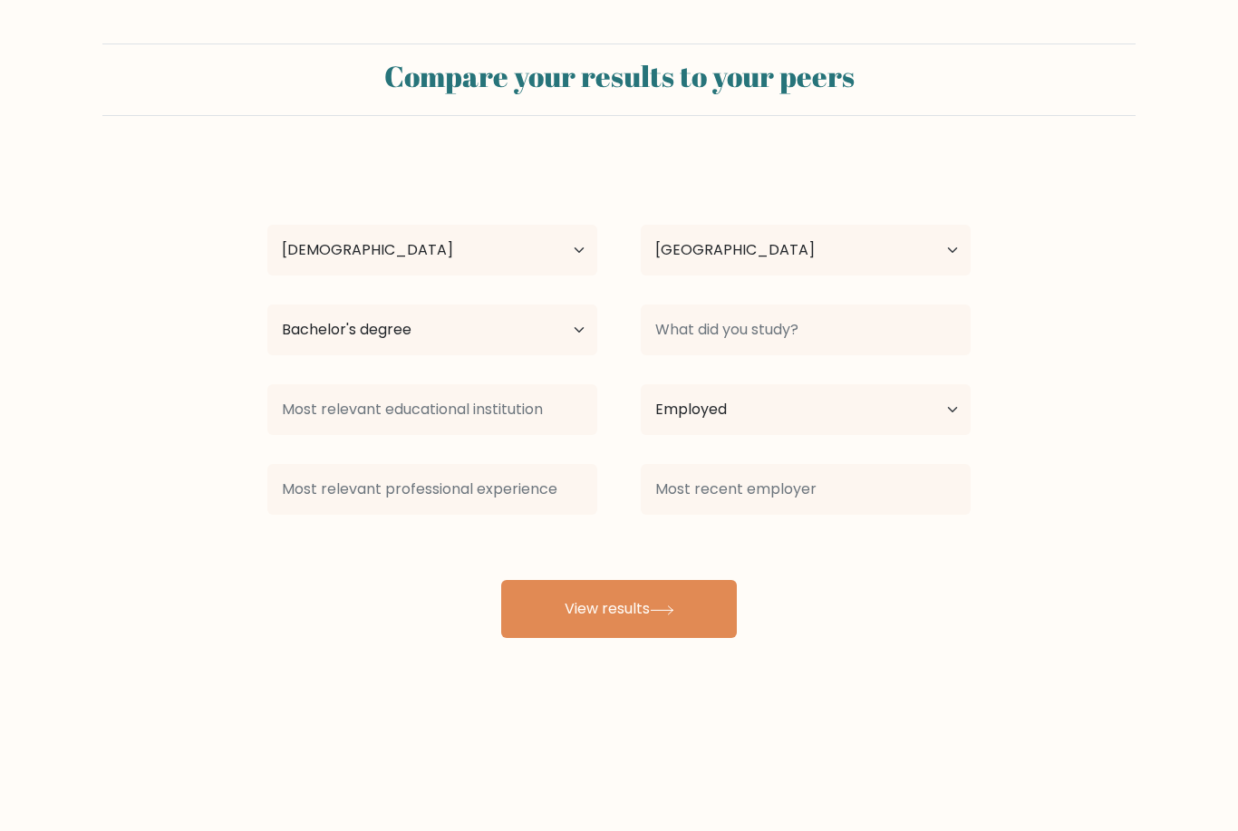
click at [659, 606] on icon at bounding box center [662, 611] width 24 height 10
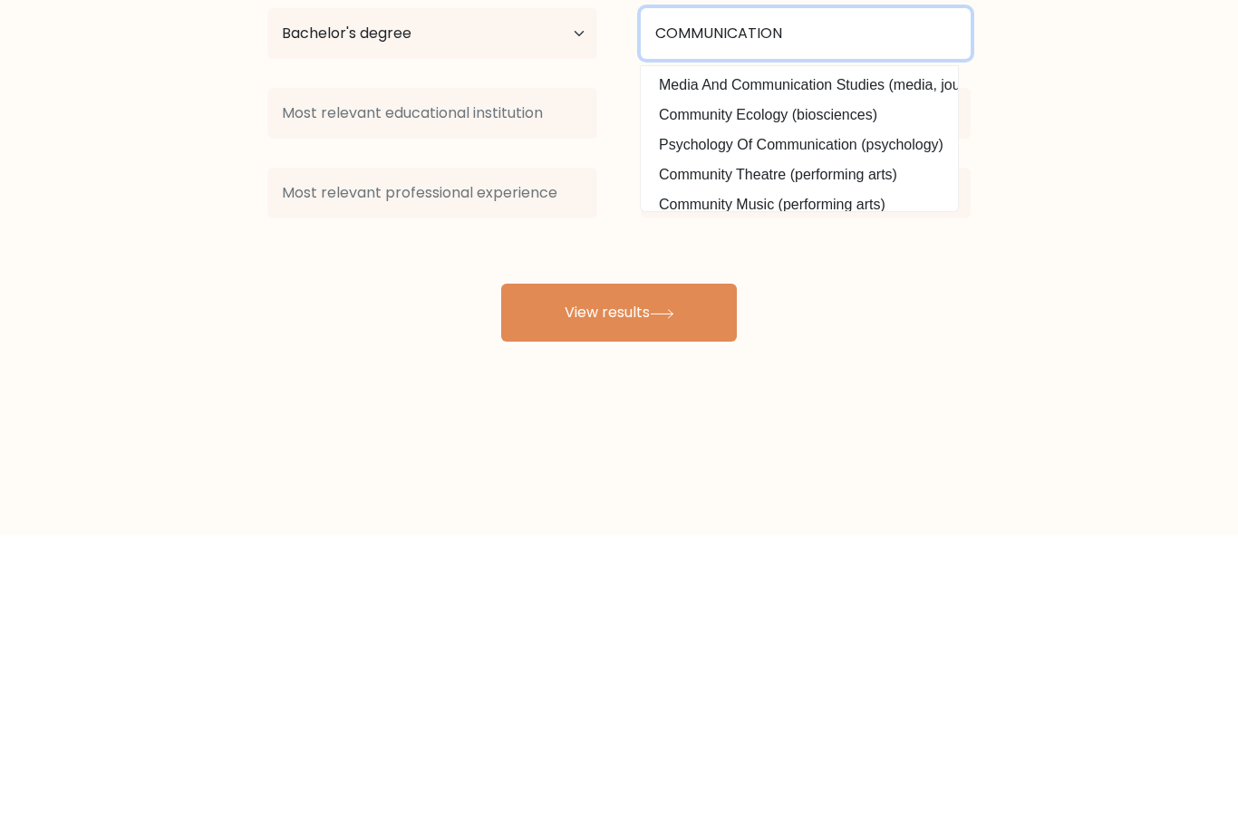
type input "COMMUNICATION"
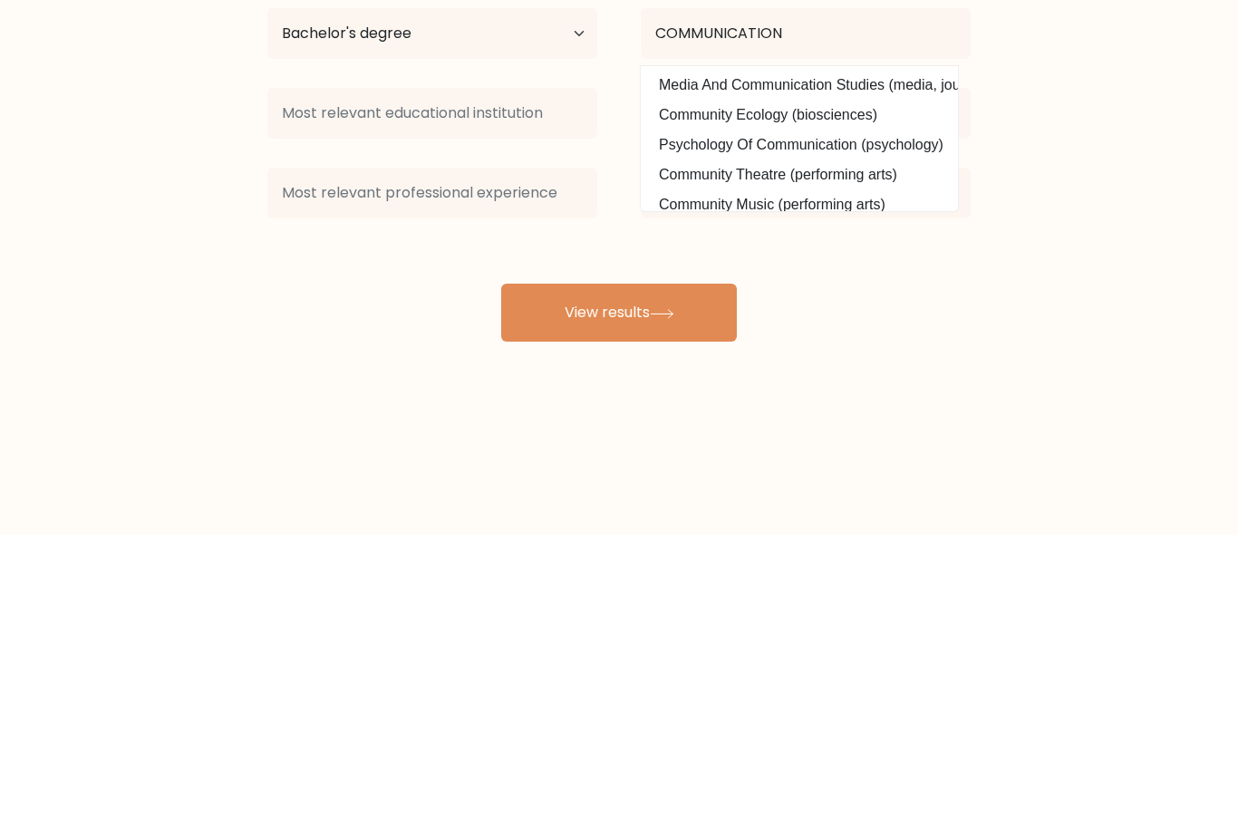
click at [644, 580] on button "View results" at bounding box center [619, 609] width 236 height 58
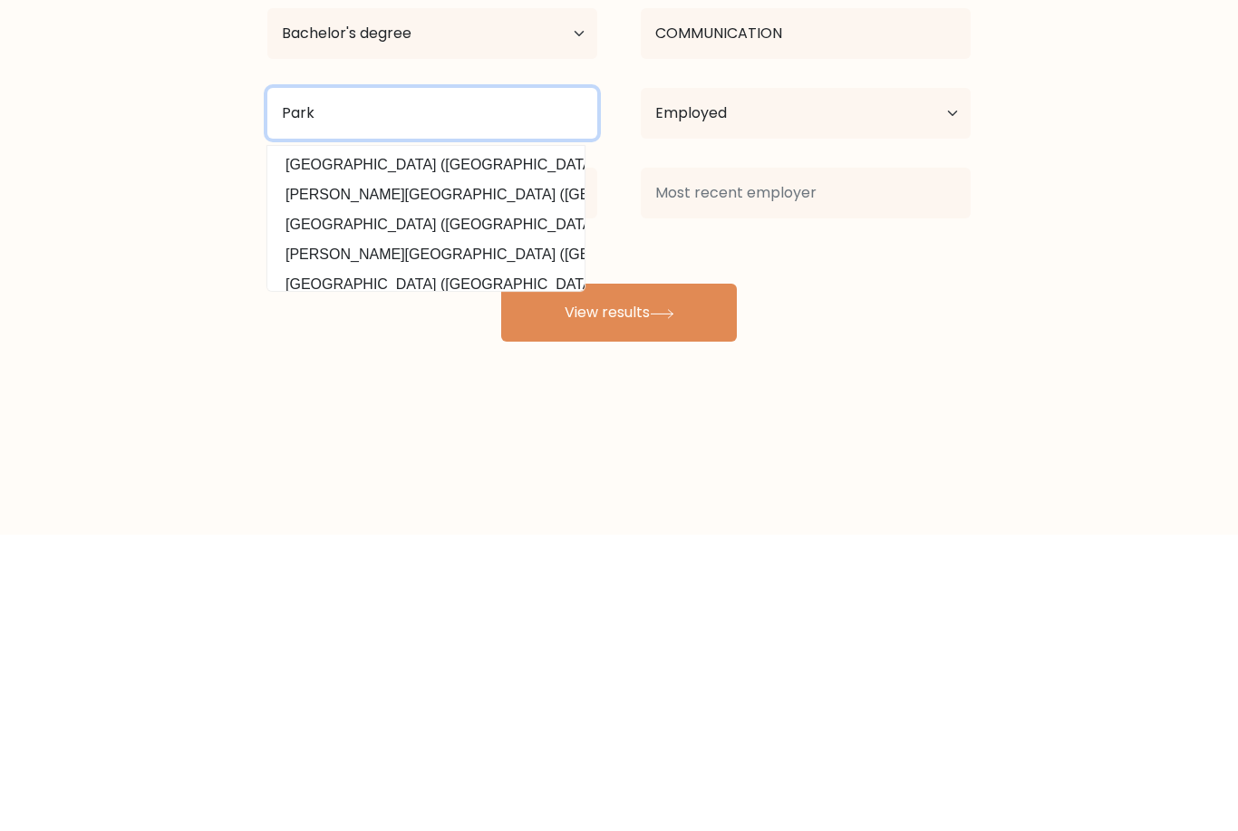
type input "Park"
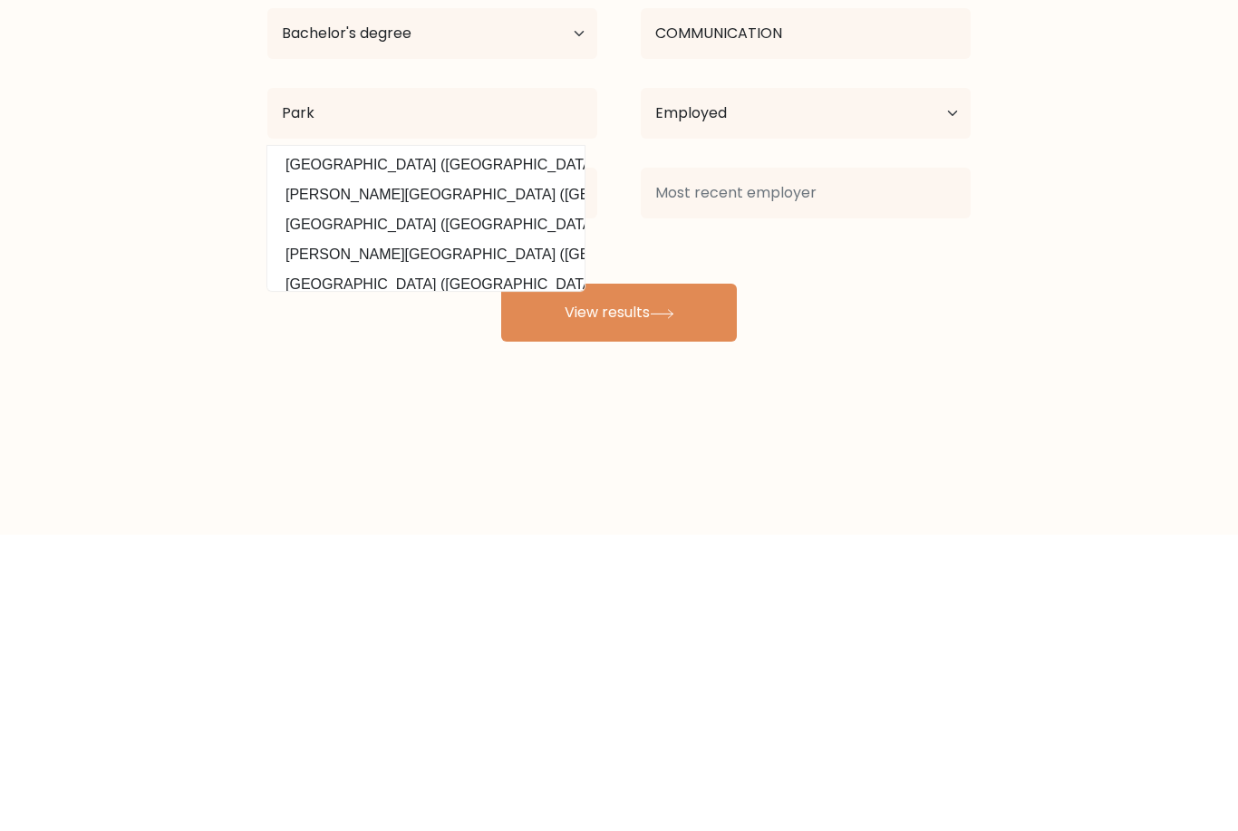
click at [660, 606] on icon at bounding box center [662, 611] width 24 height 10
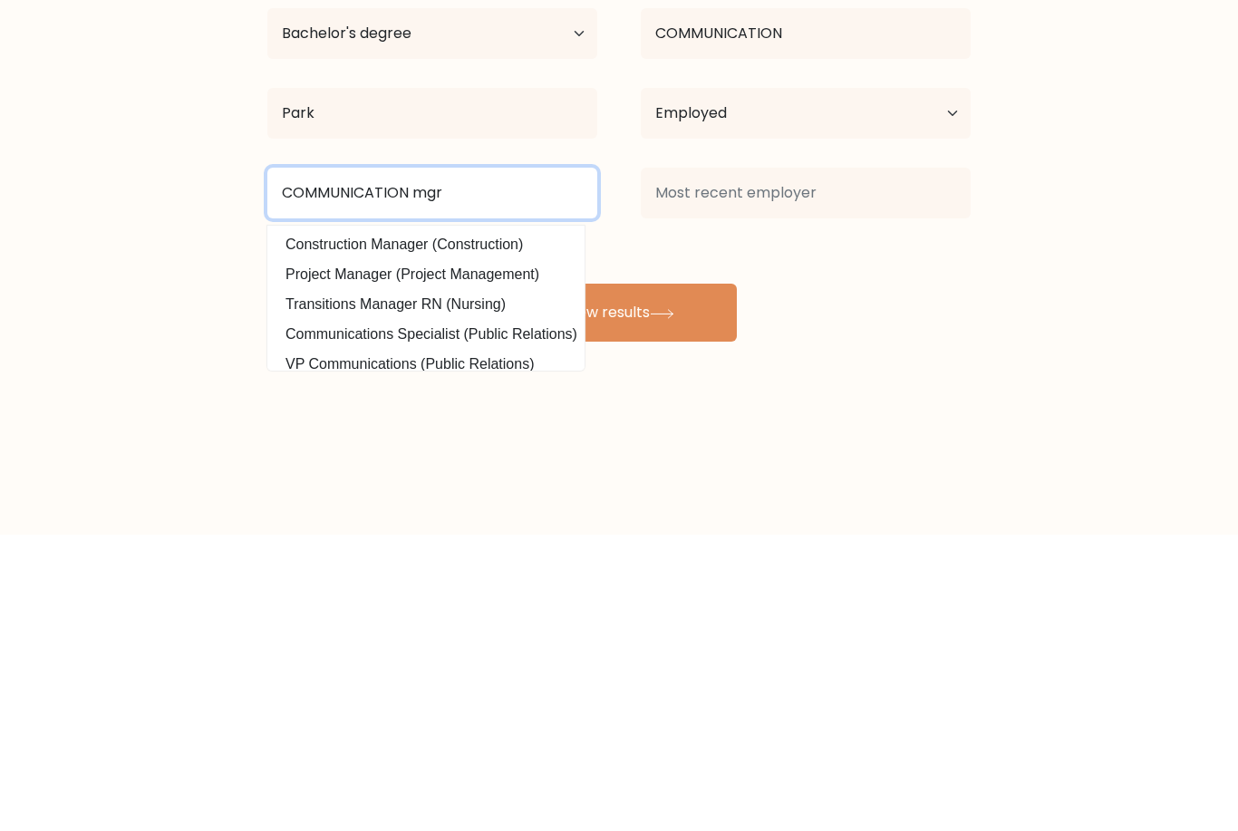
type input "COMMUNICATION mgr"
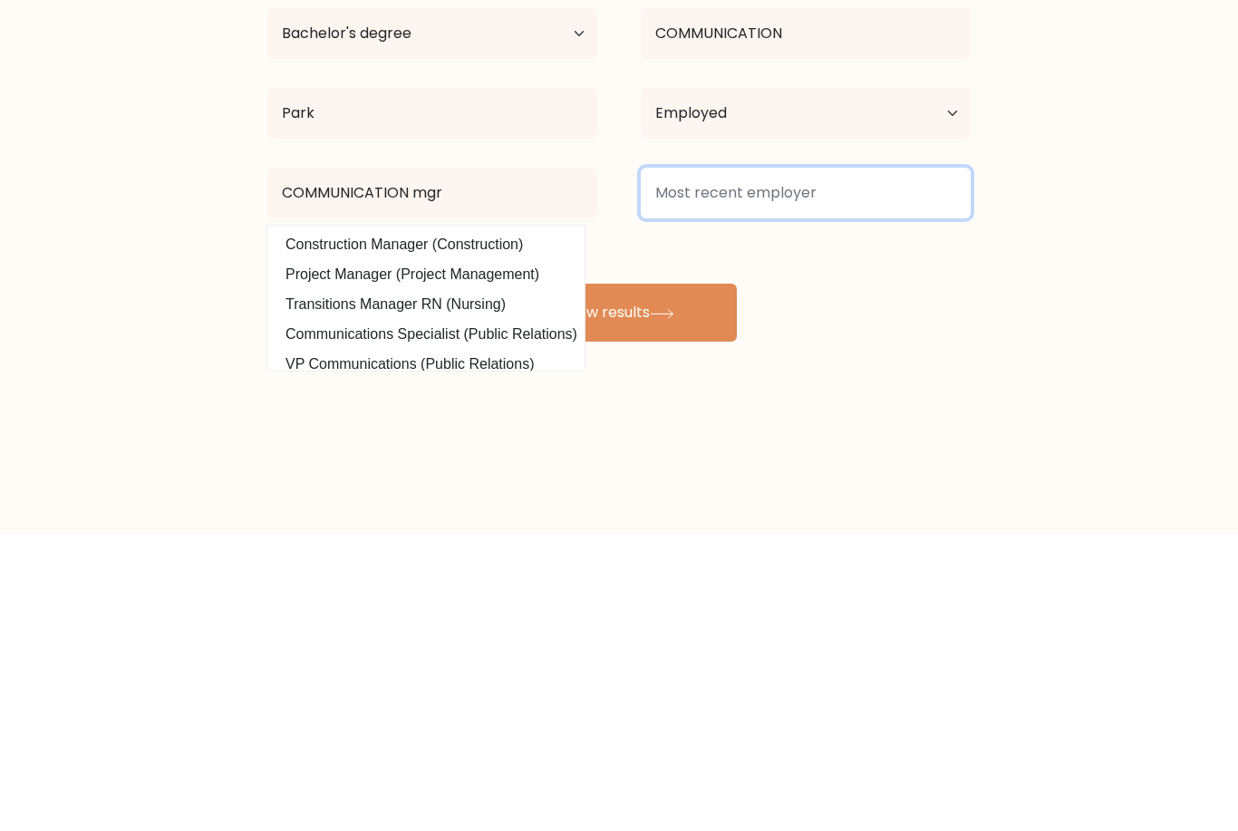
click at [816, 464] on input at bounding box center [806, 489] width 330 height 51
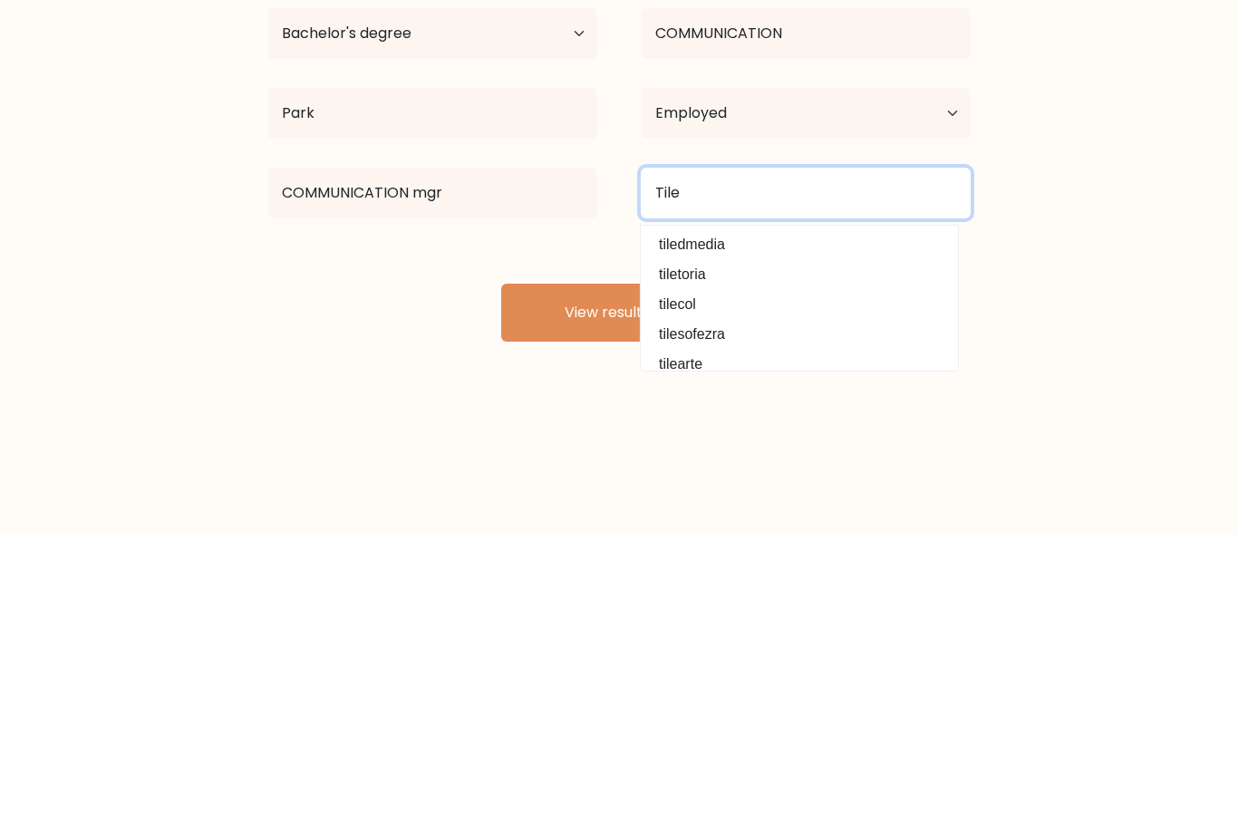
type input "Tile"
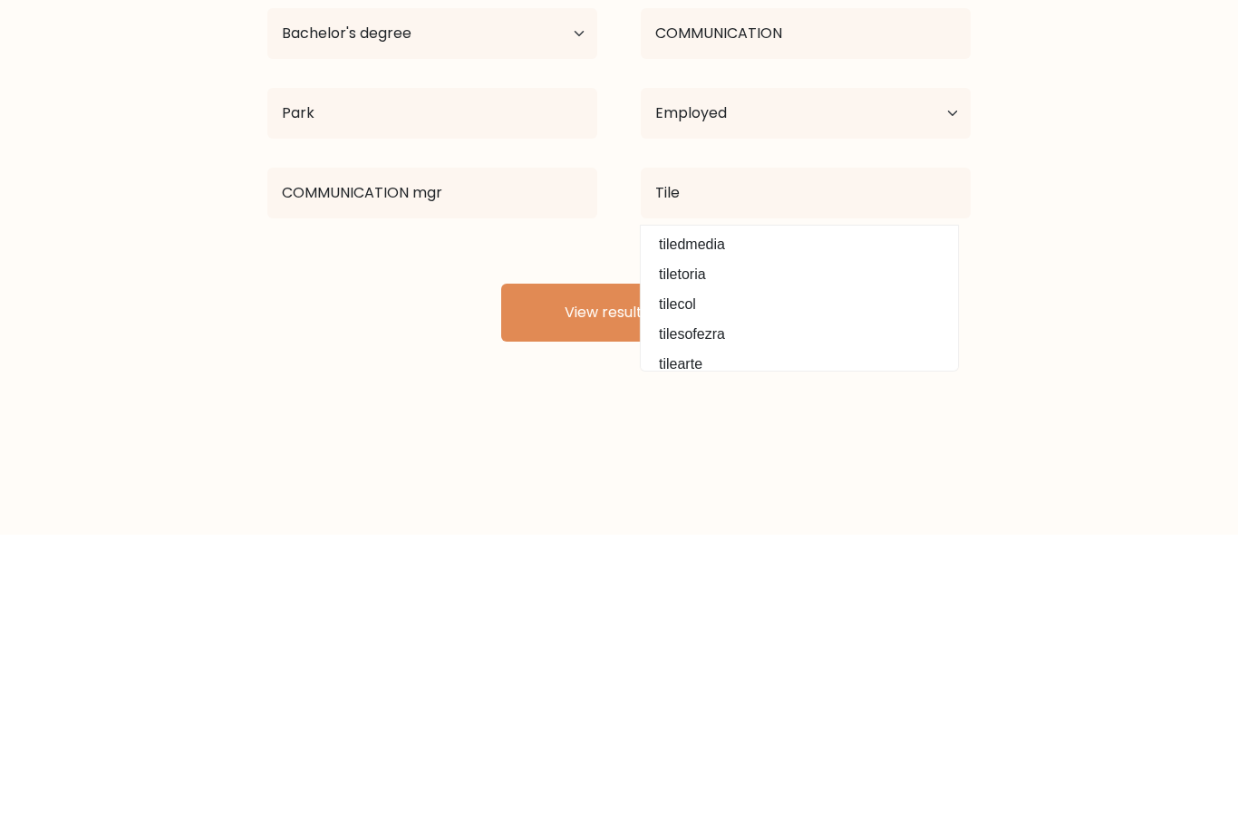
click at [694, 580] on button "View results" at bounding box center [619, 609] width 236 height 58
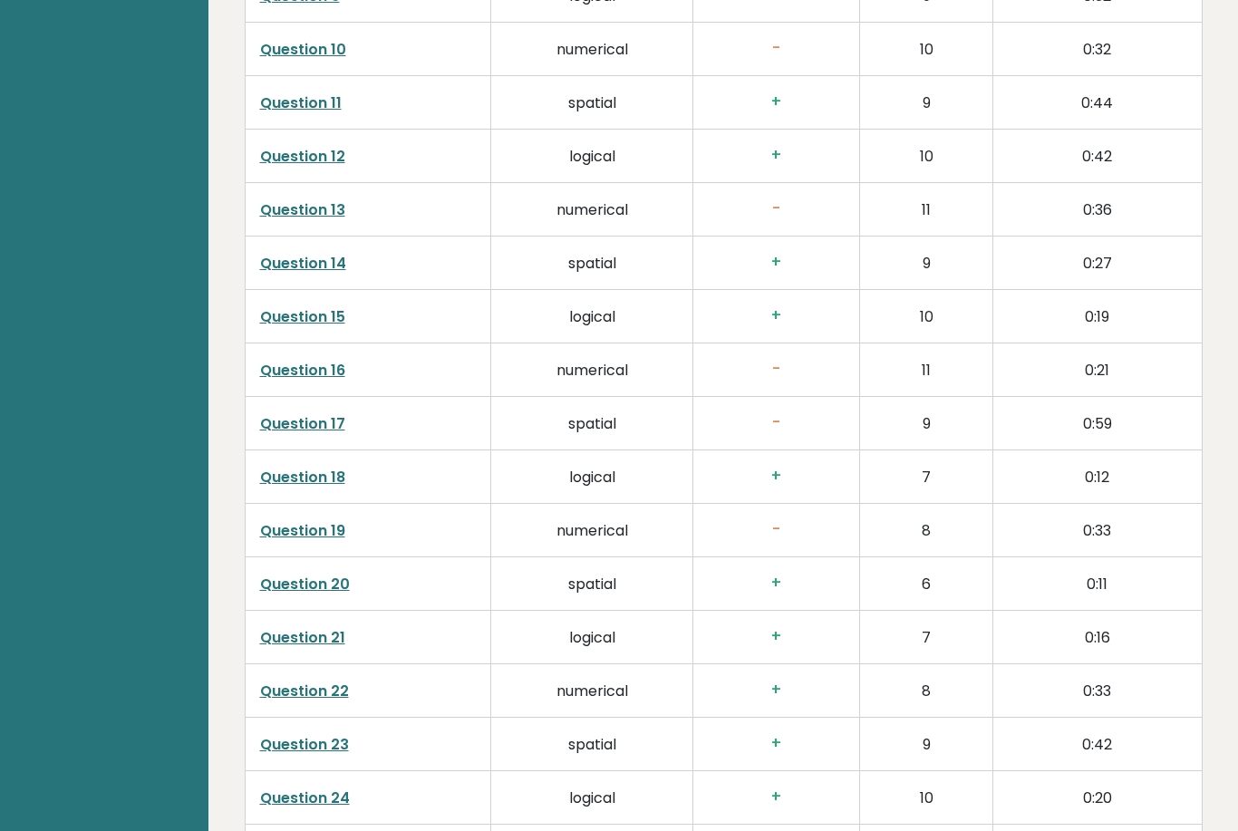
scroll to position [3318, 0]
